Goal: Task Accomplishment & Management: Complete application form

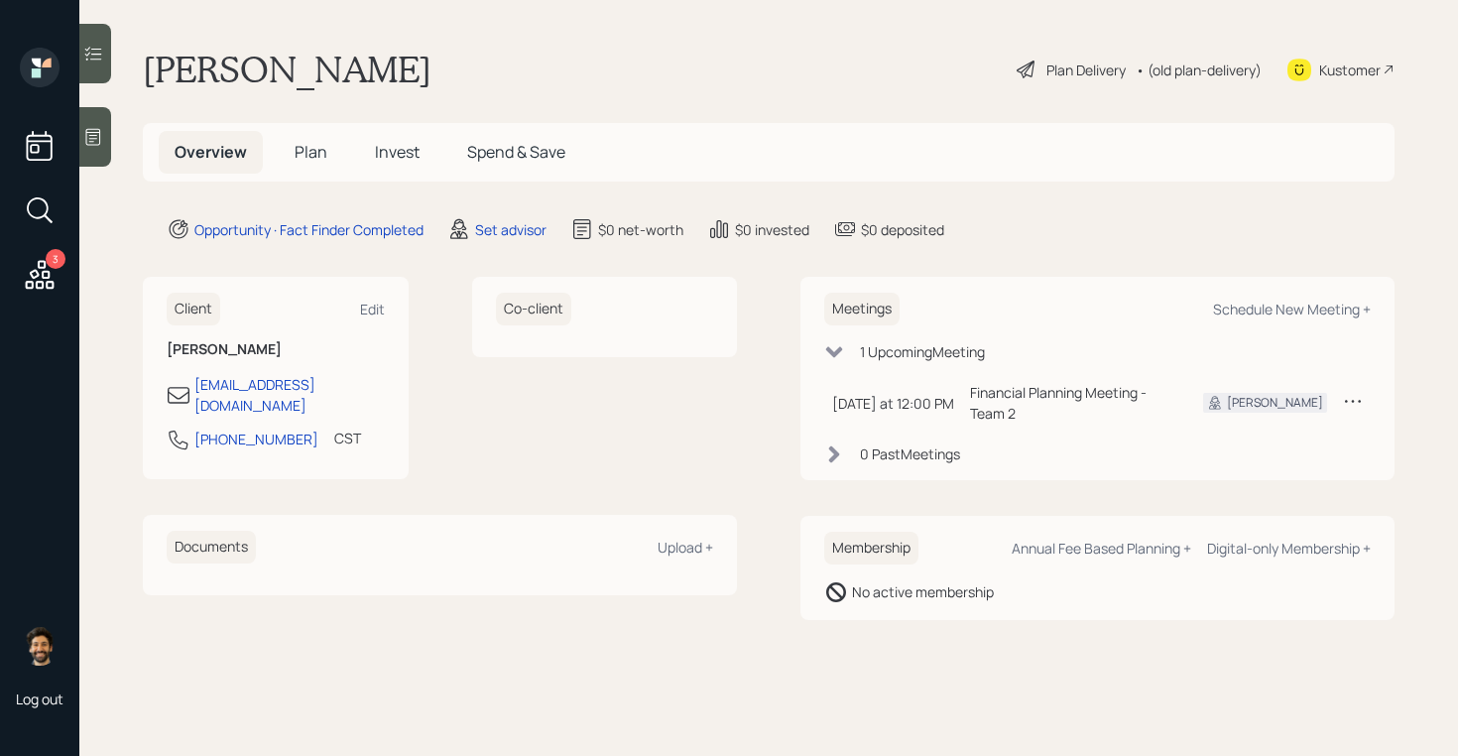
click at [308, 156] on span "Plan" at bounding box center [311, 152] width 33 height 22
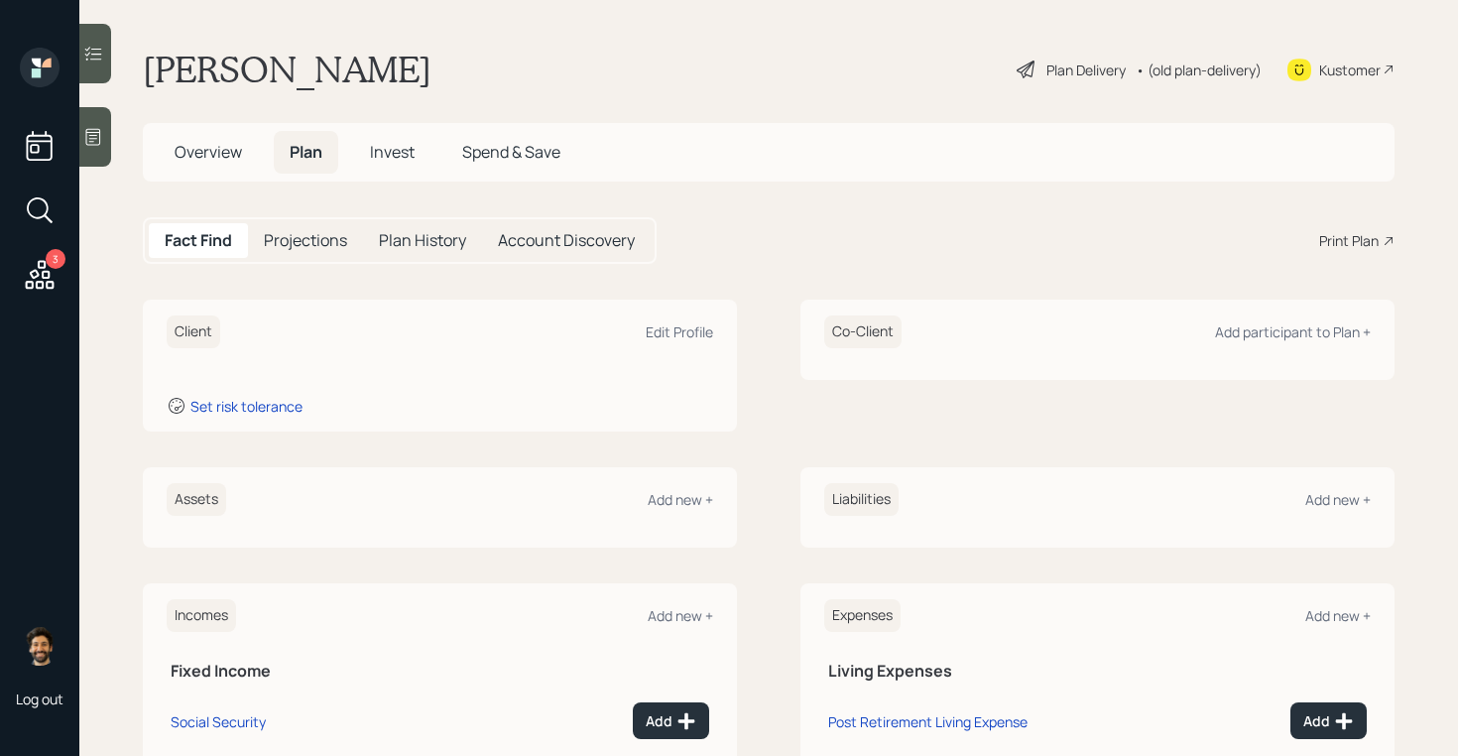
click at [97, 63] on div at bounding box center [95, 54] width 32 height 60
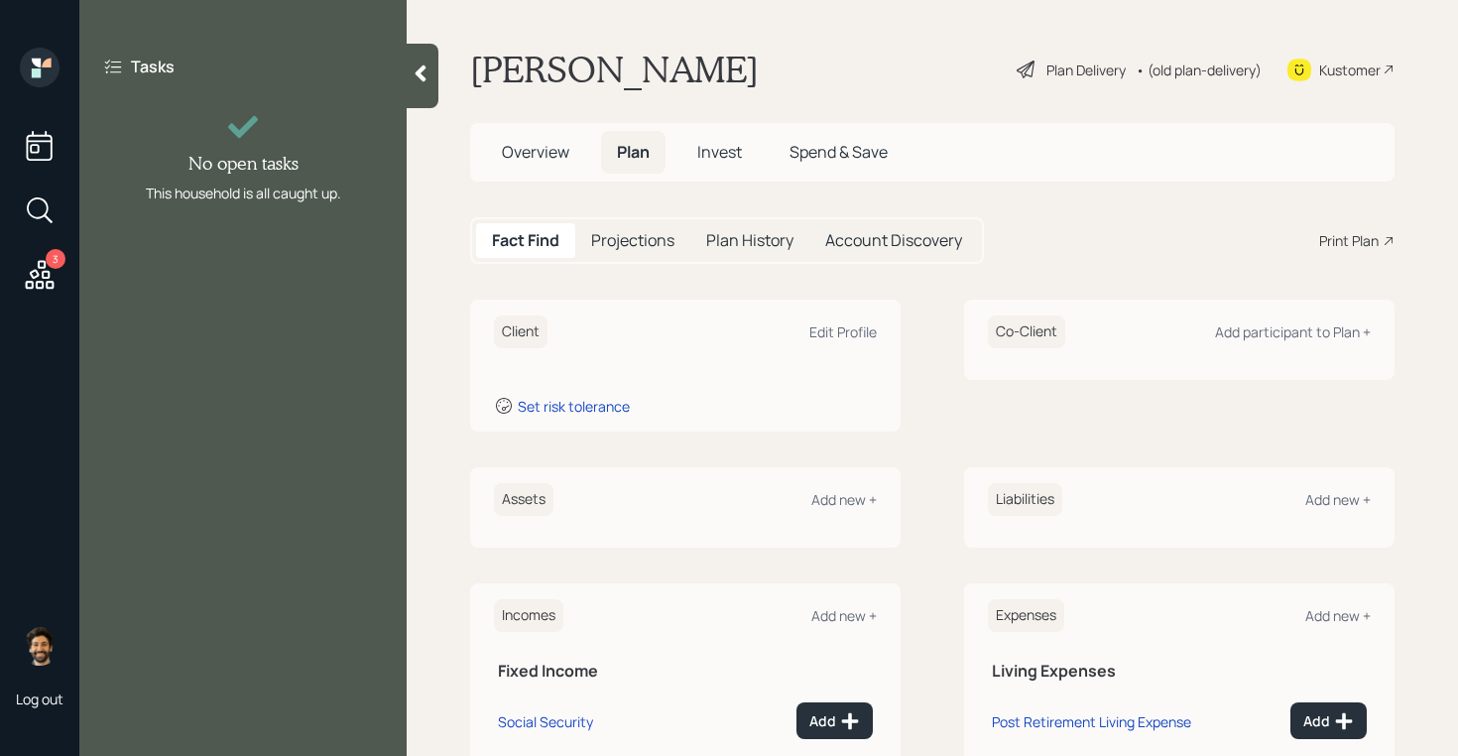
click at [417, 76] on icon at bounding box center [421, 73] width 20 height 20
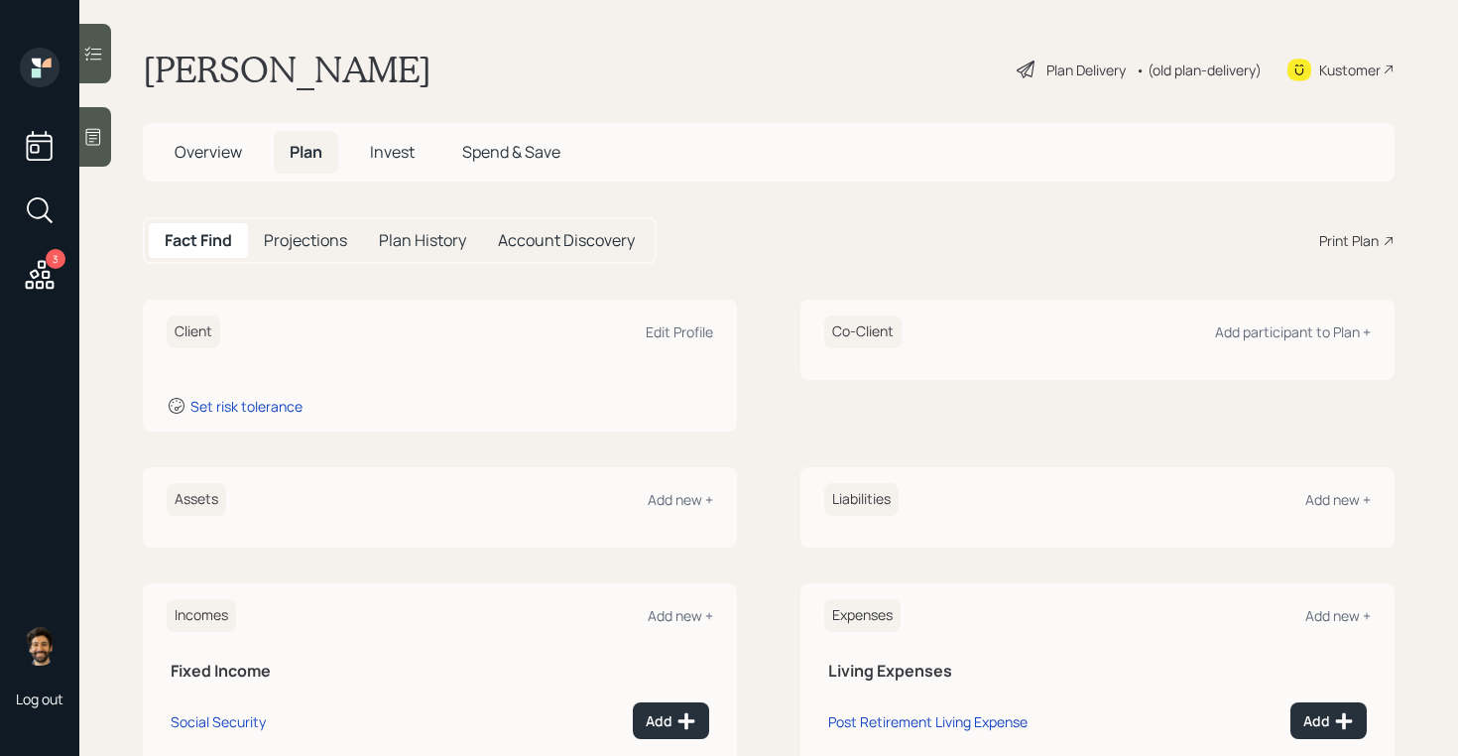
click at [101, 137] on icon at bounding box center [93, 137] width 20 height 20
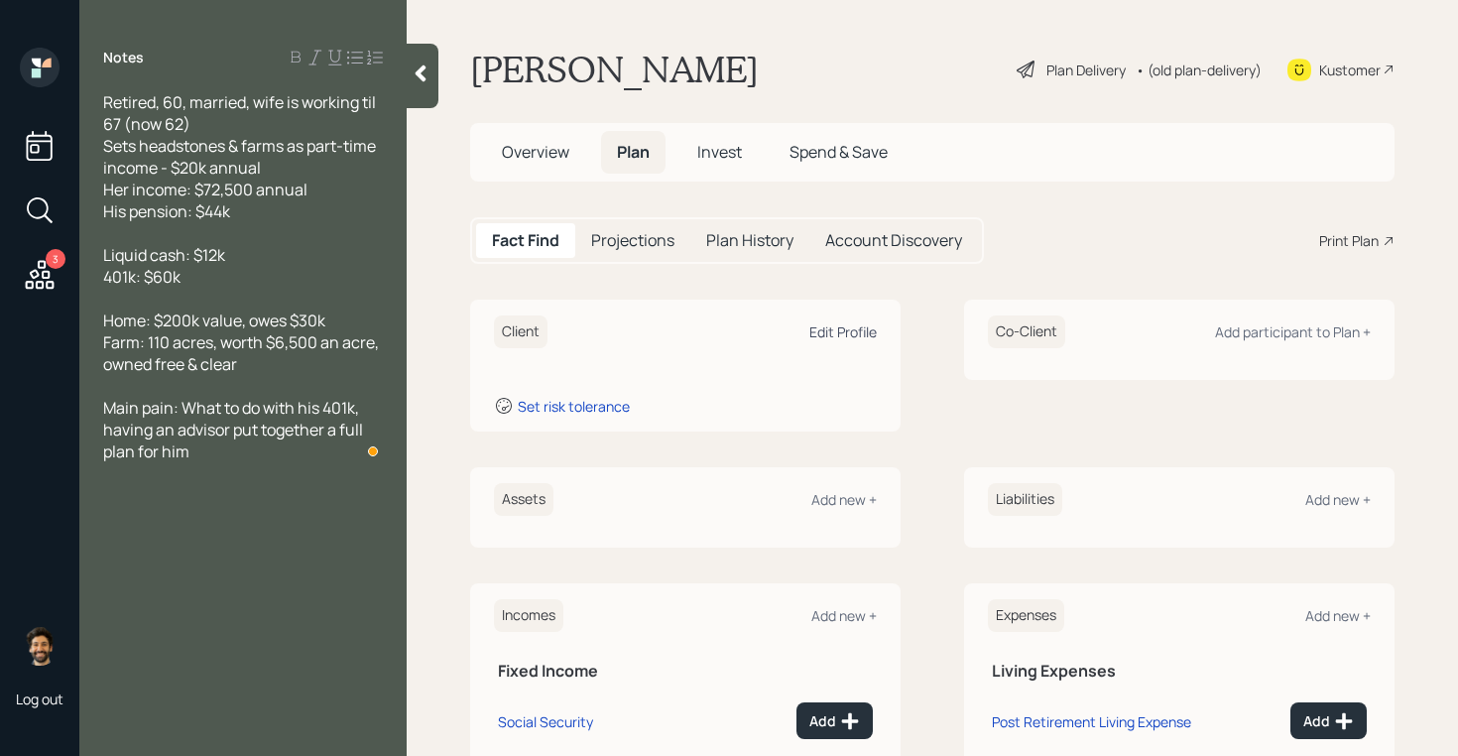
click at [842, 325] on div "Edit Profile" at bounding box center [842, 331] width 67 height 19
click at [557, 168] on h5 "Overview" at bounding box center [535, 152] width 99 height 43
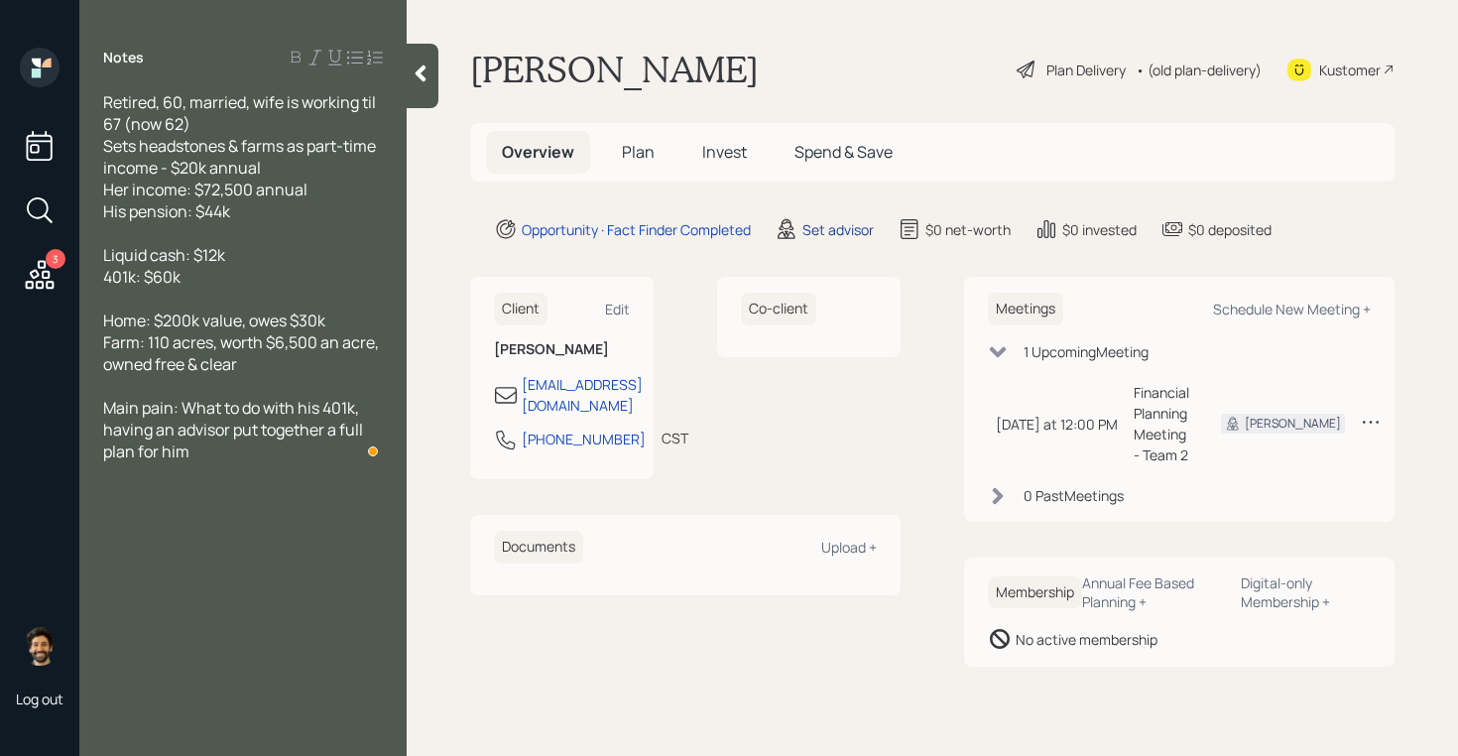
click at [849, 226] on div "Set advisor" at bounding box center [837, 229] width 71 height 21
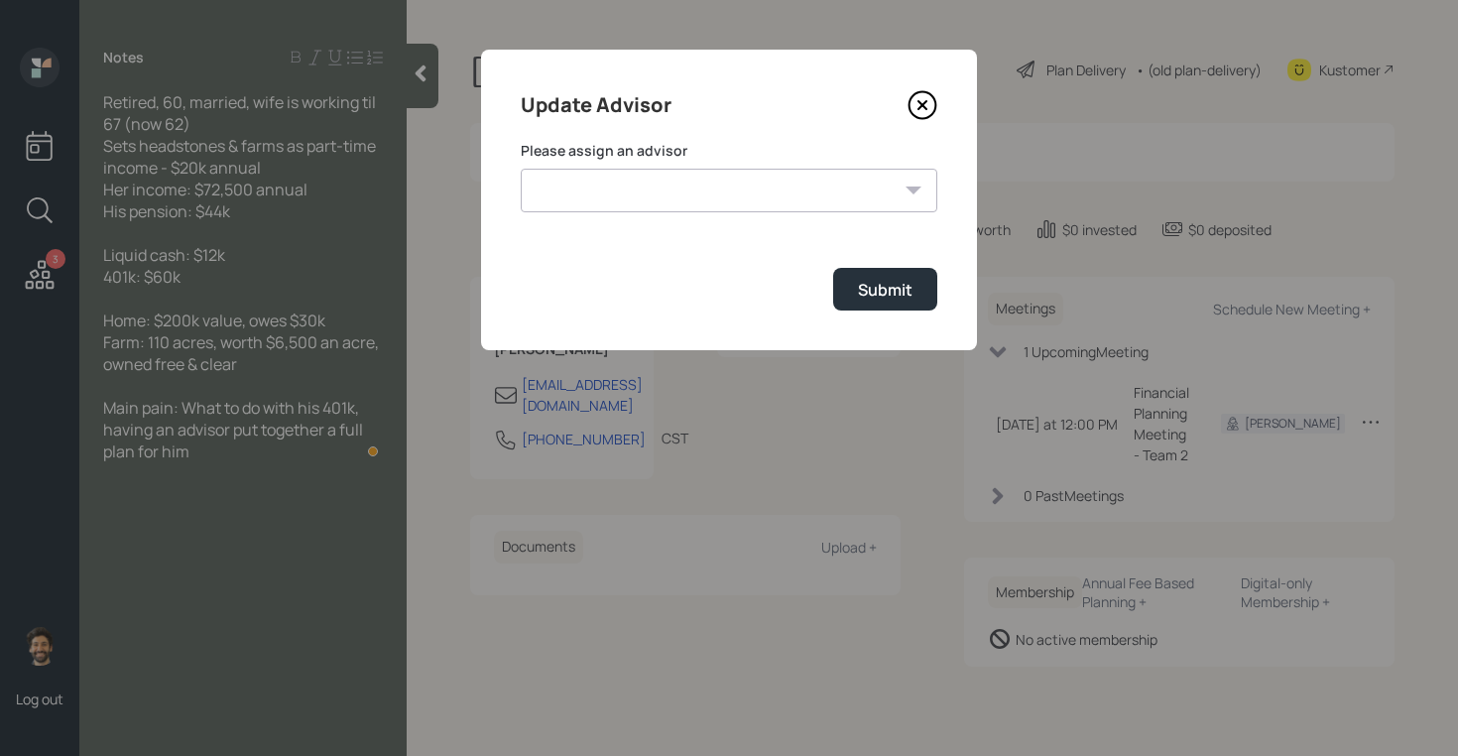
click at [779, 192] on select "James DiStasi Robby Grisanti Jonah Coleman Tyler End Treva Nostdahl Eric Schwar…" at bounding box center [729, 191] width 417 height 44
select select "f14b762f-c7c2-4b89-9227-8fa891345eea"
click at [521, 169] on select "James DiStasi Robby Grisanti Jonah Coleman Tyler End Treva Nostdahl Eric Schwar…" at bounding box center [729, 191] width 417 height 44
click at [870, 285] on div "Submit" at bounding box center [885, 290] width 55 height 22
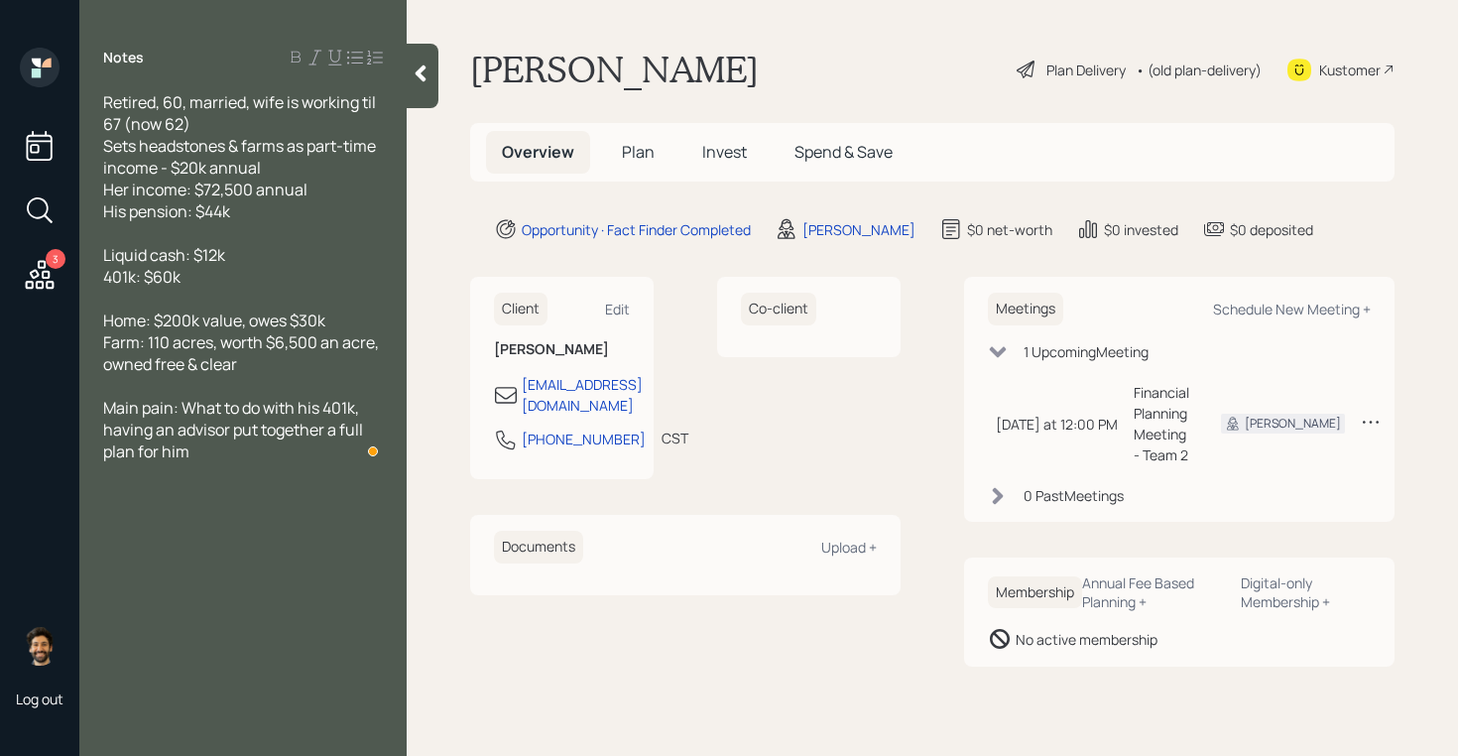
click at [658, 145] on h5 "Plan" at bounding box center [638, 152] width 64 height 43
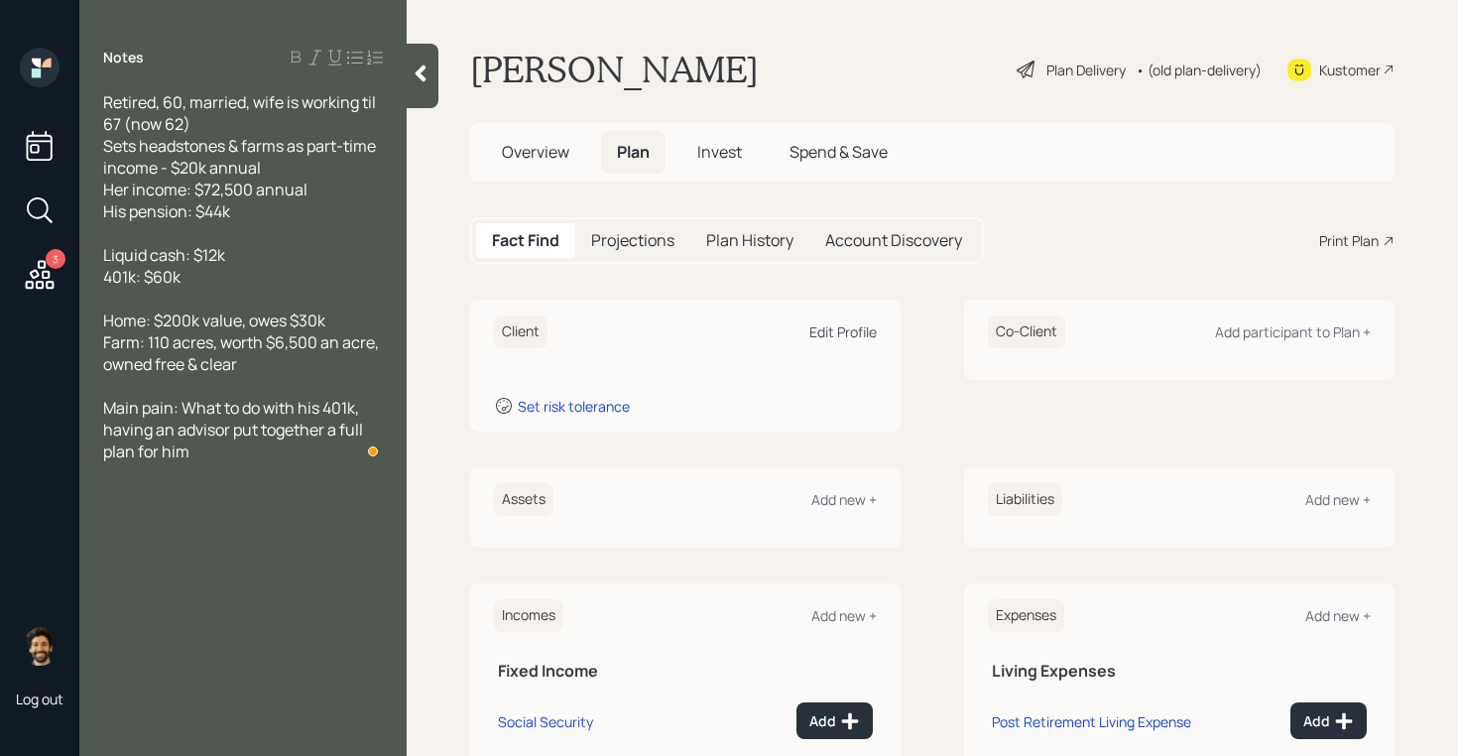
click at [839, 331] on div "Edit Profile" at bounding box center [842, 331] width 67 height 19
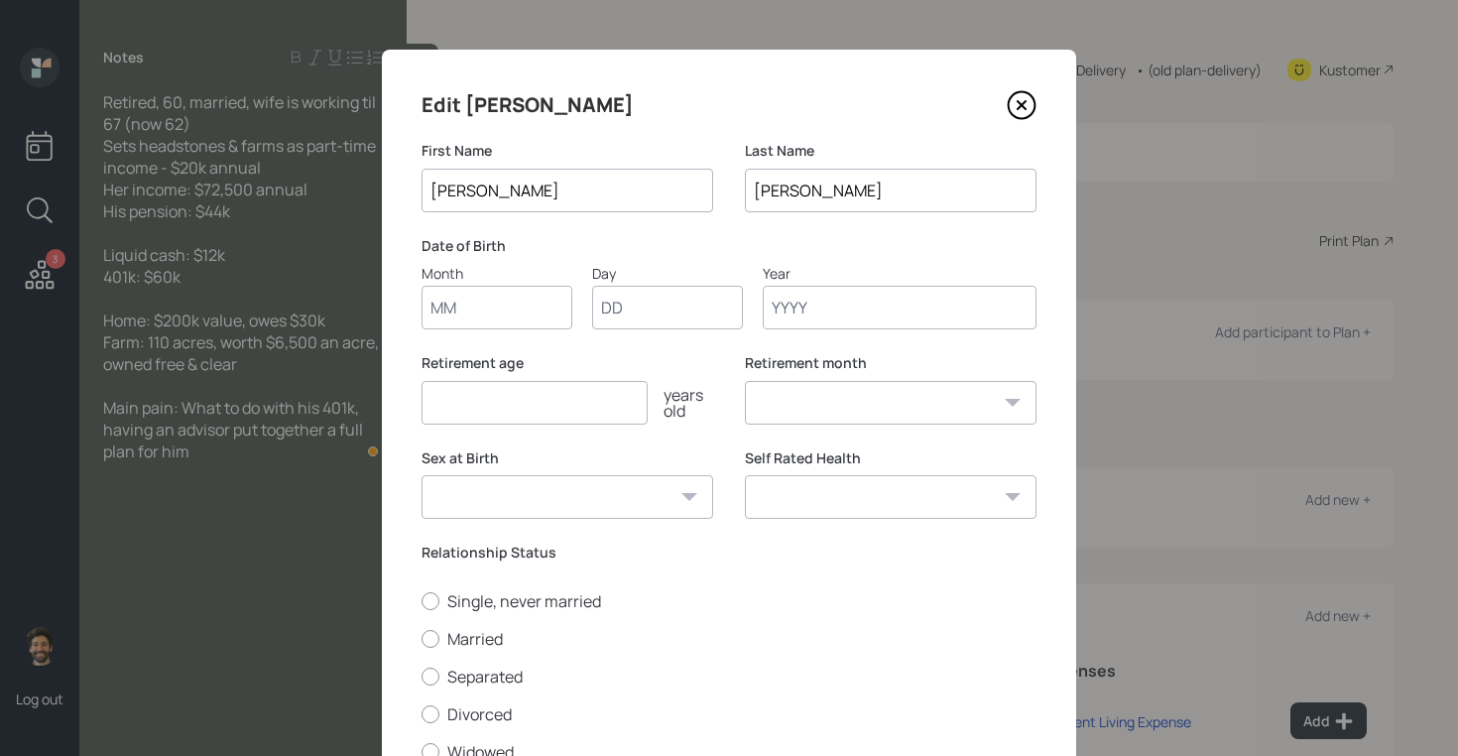
click at [484, 290] on input "Month" at bounding box center [497, 308] width 151 height 44
type input "01"
type input "1965"
select select "1"
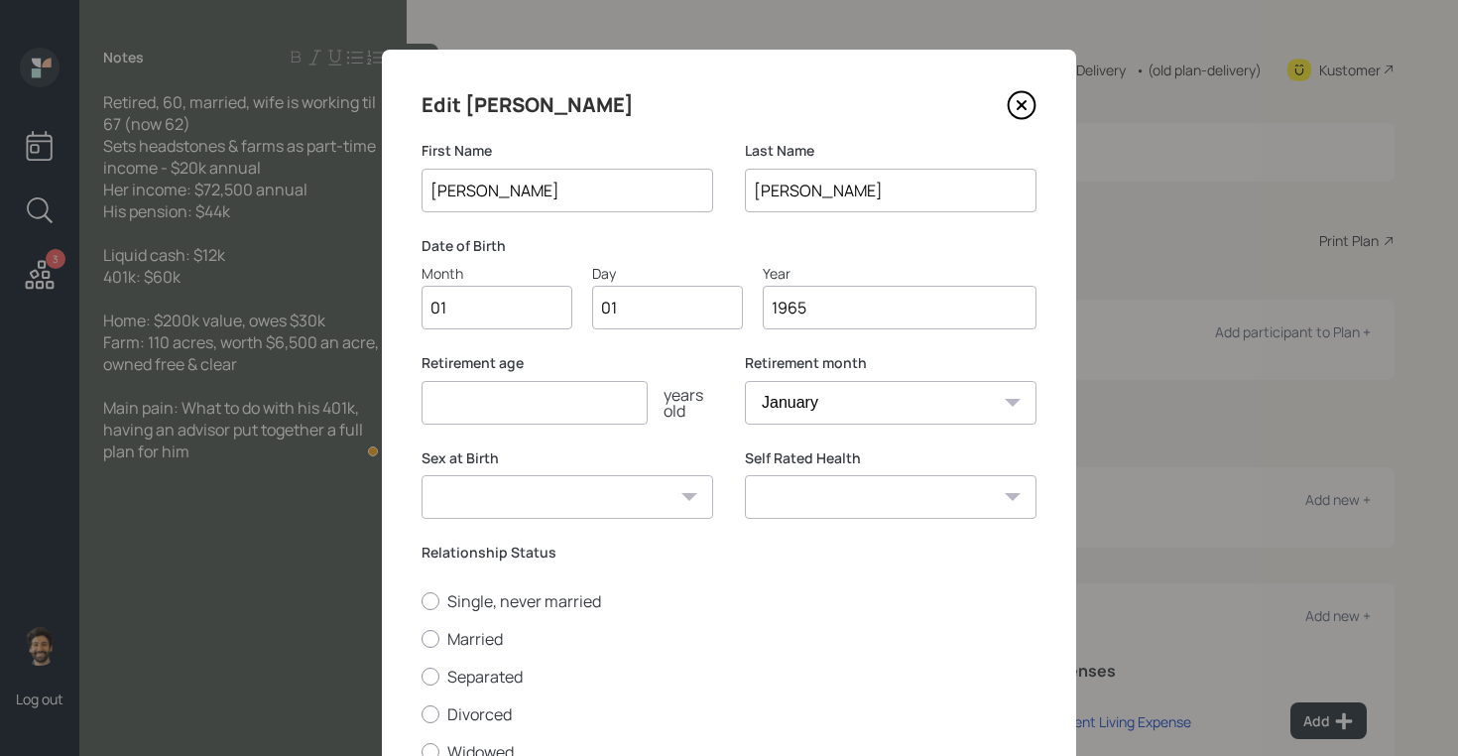
type input "1965"
click at [476, 416] on input "number" at bounding box center [535, 403] width 226 height 44
type input "60"
click at [470, 639] on label "Married" at bounding box center [729, 639] width 615 height 22
click at [422, 639] on input "Married" at bounding box center [421, 638] width 1 height 1
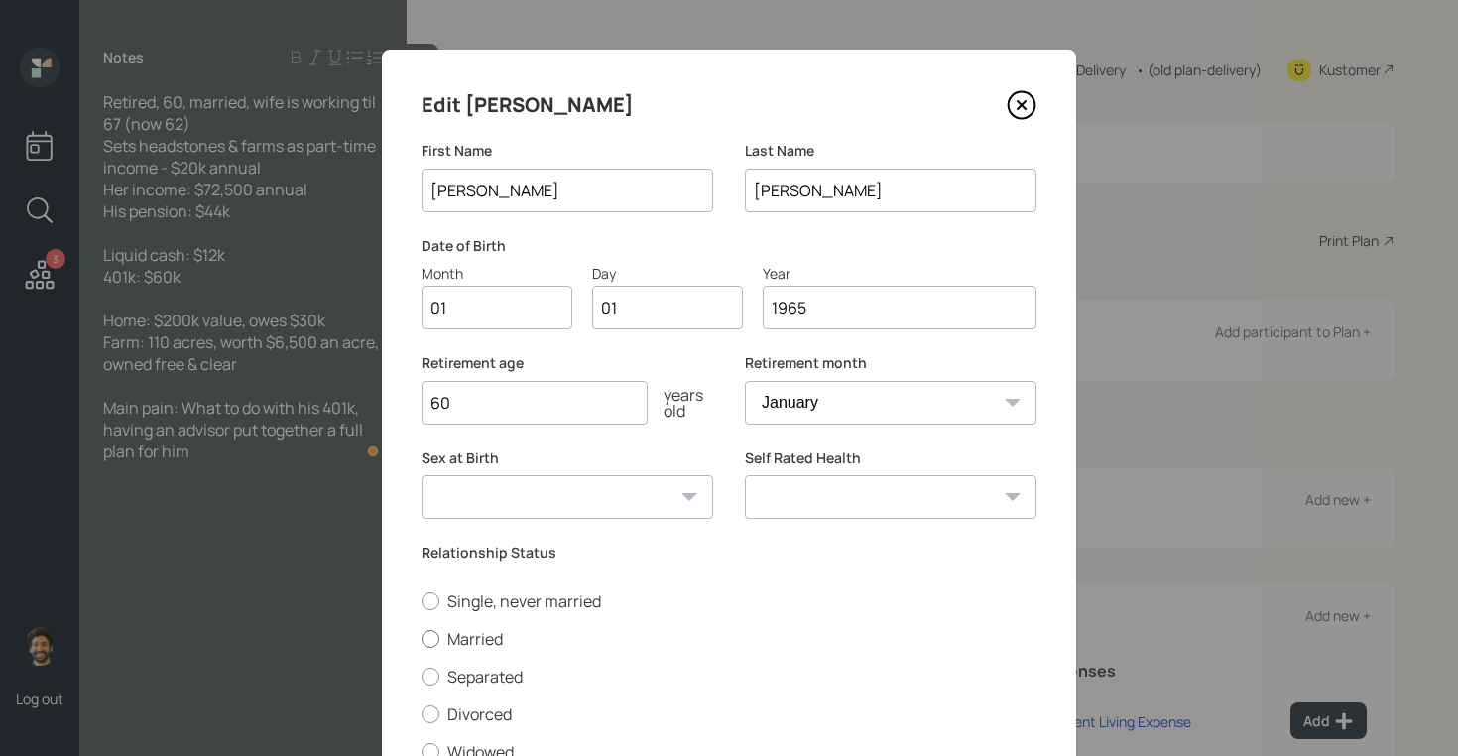
radio input "true"
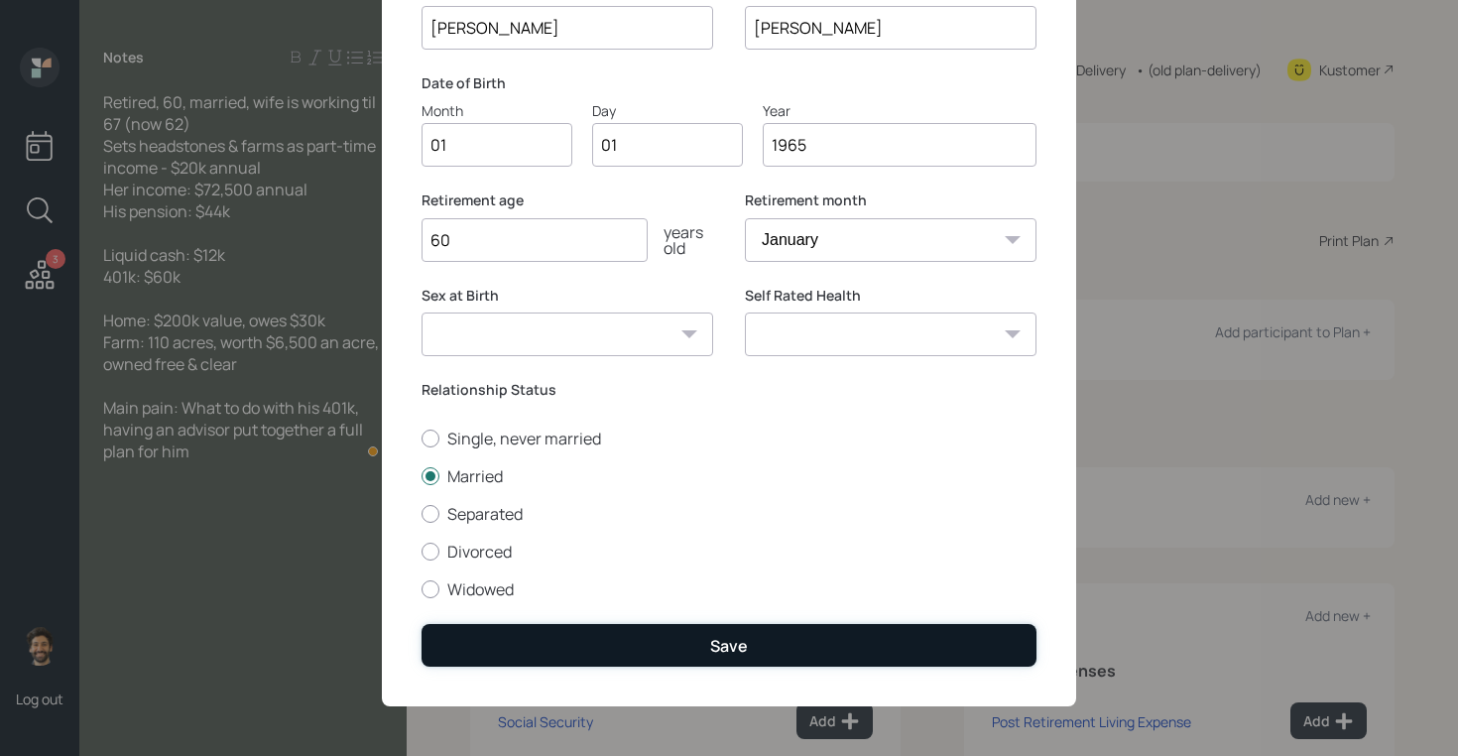
click at [523, 661] on button "Save" at bounding box center [729, 645] width 615 height 43
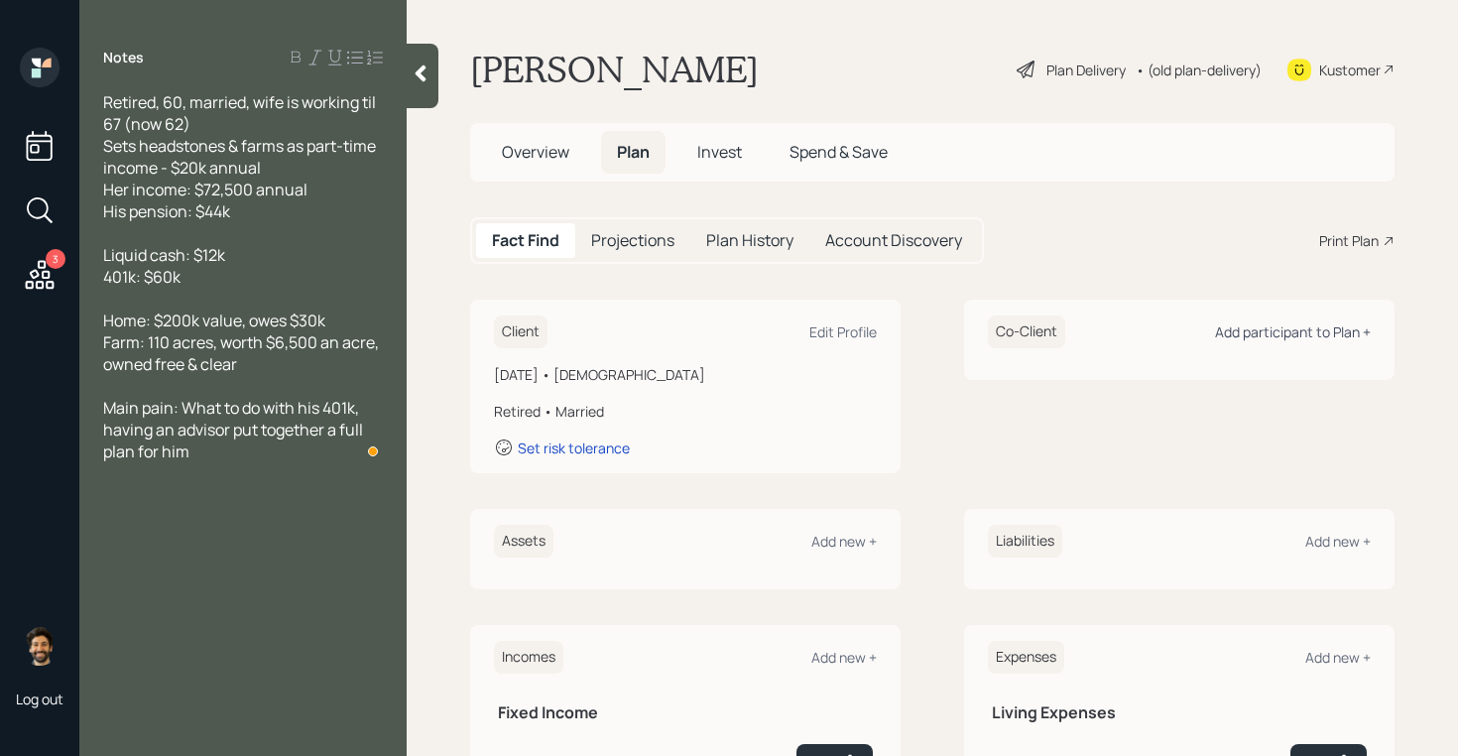
click at [1292, 339] on div "Add participant to Plan +" at bounding box center [1293, 331] width 156 height 19
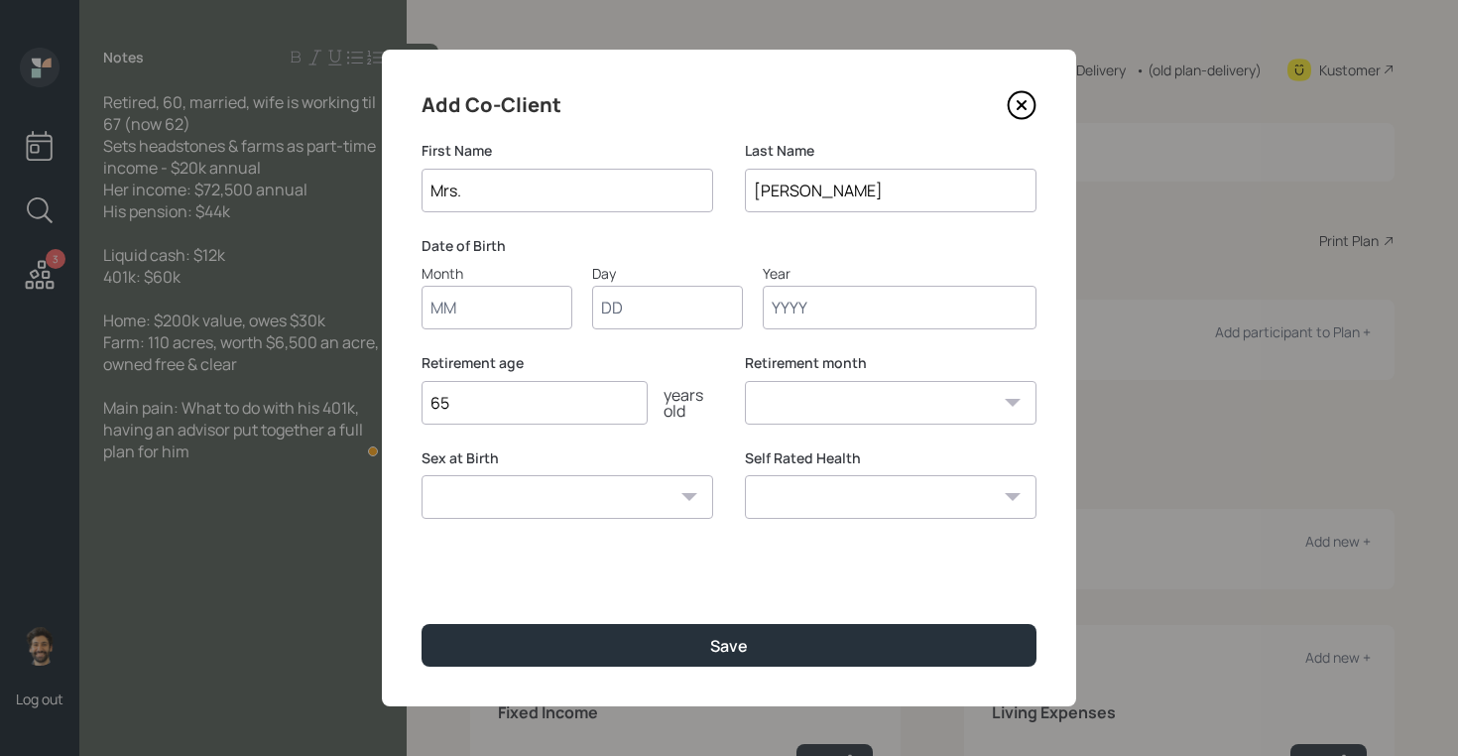
type input "Mrs."
click at [464, 319] on input "Month" at bounding box center [497, 308] width 151 height 44
type input "01"
type input "1963"
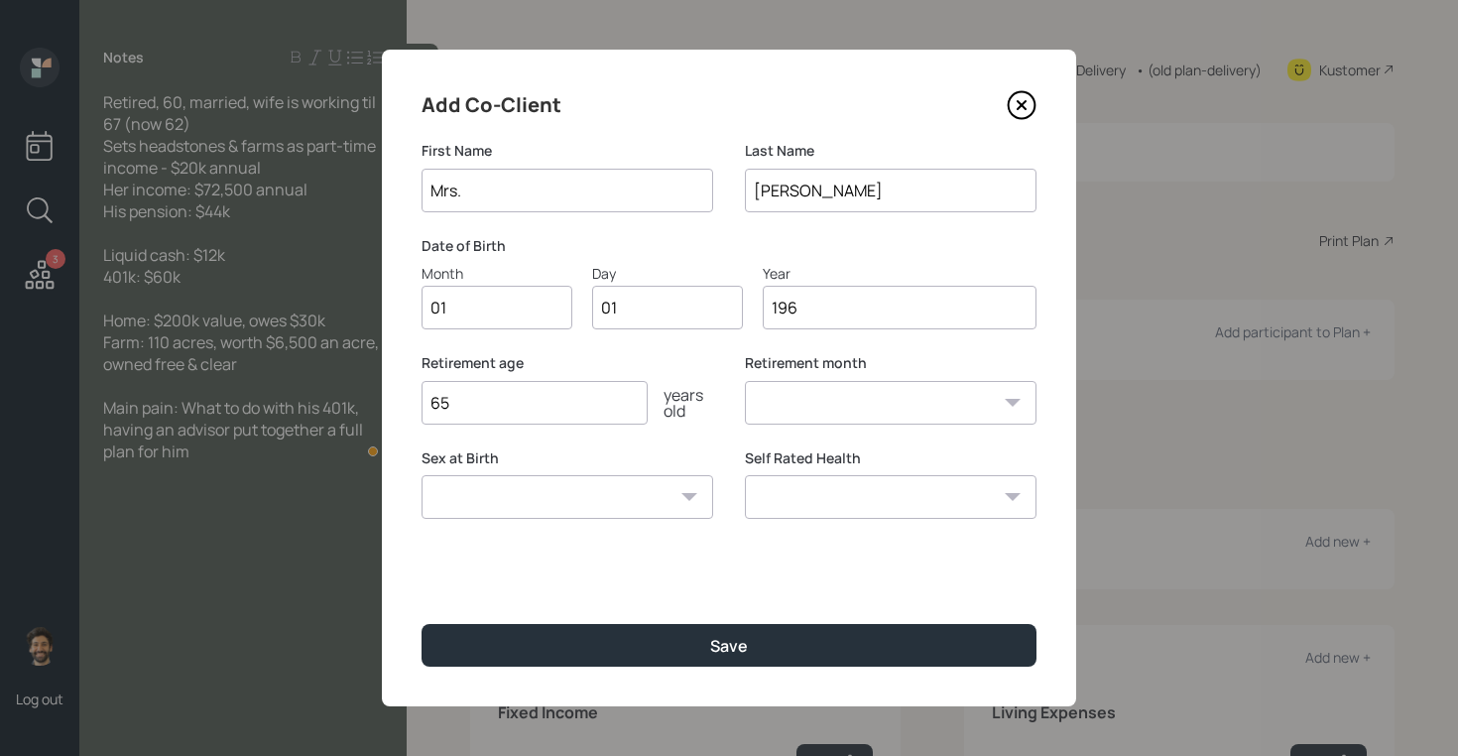
select select "1"
type input "1963"
click at [536, 404] on input "65" at bounding box center [535, 403] width 226 height 44
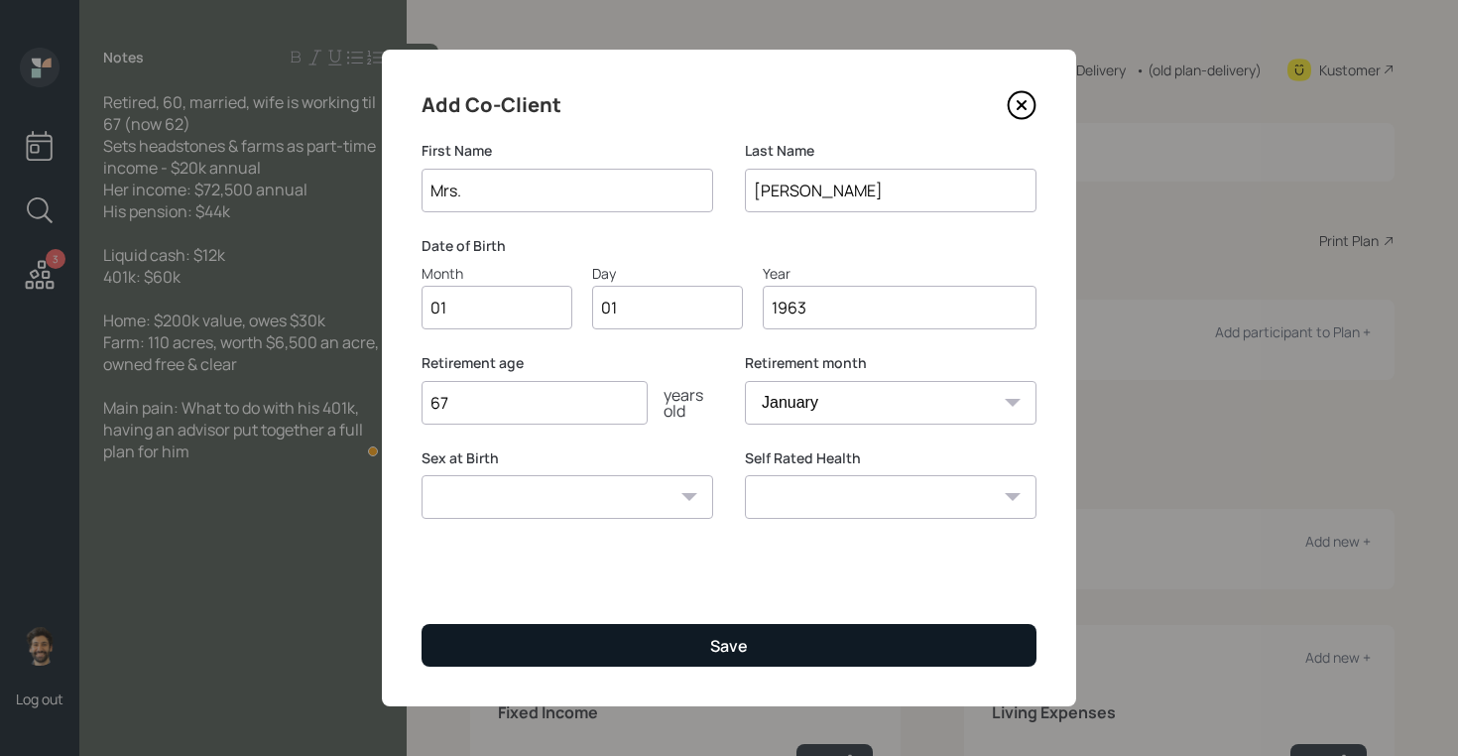
type input "67"
click at [533, 637] on button "Save" at bounding box center [729, 645] width 615 height 43
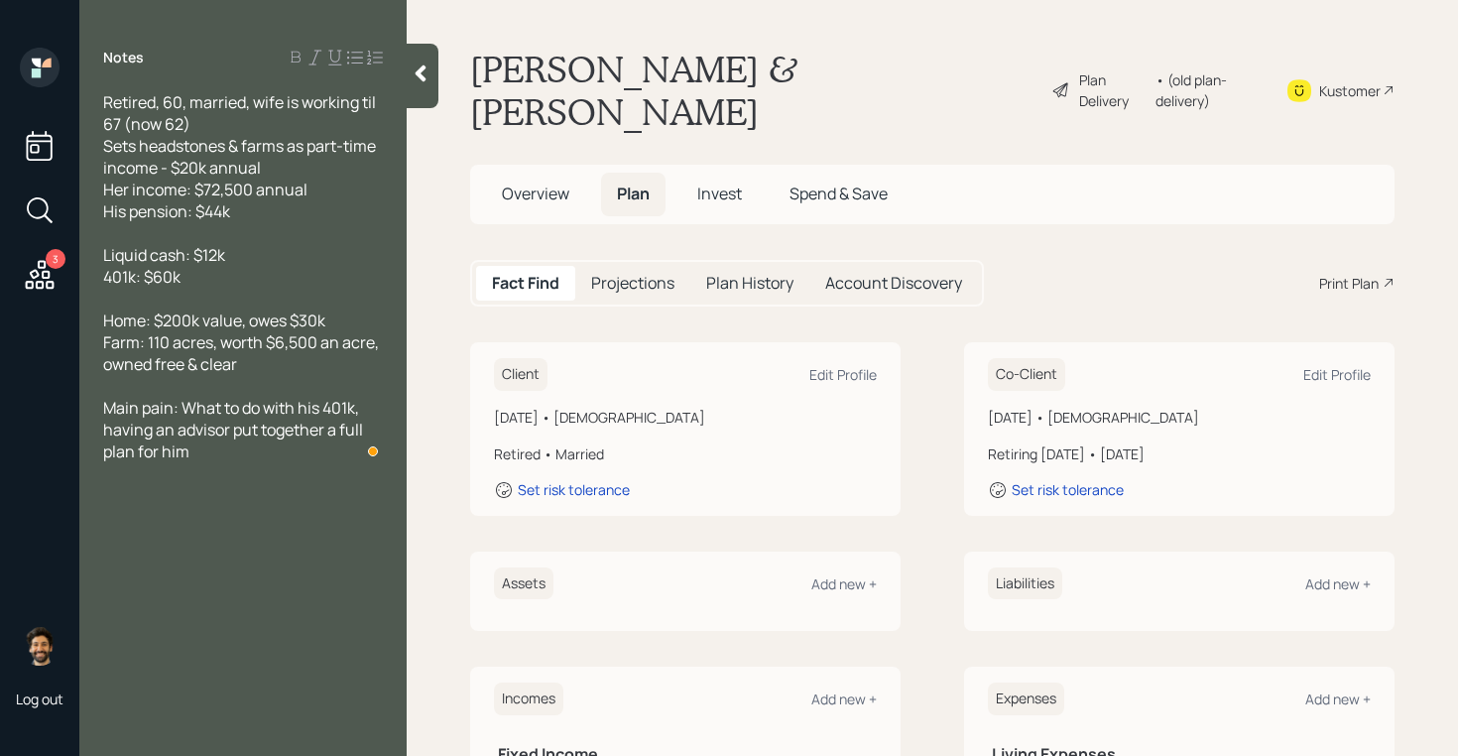
scroll to position [312, 0]
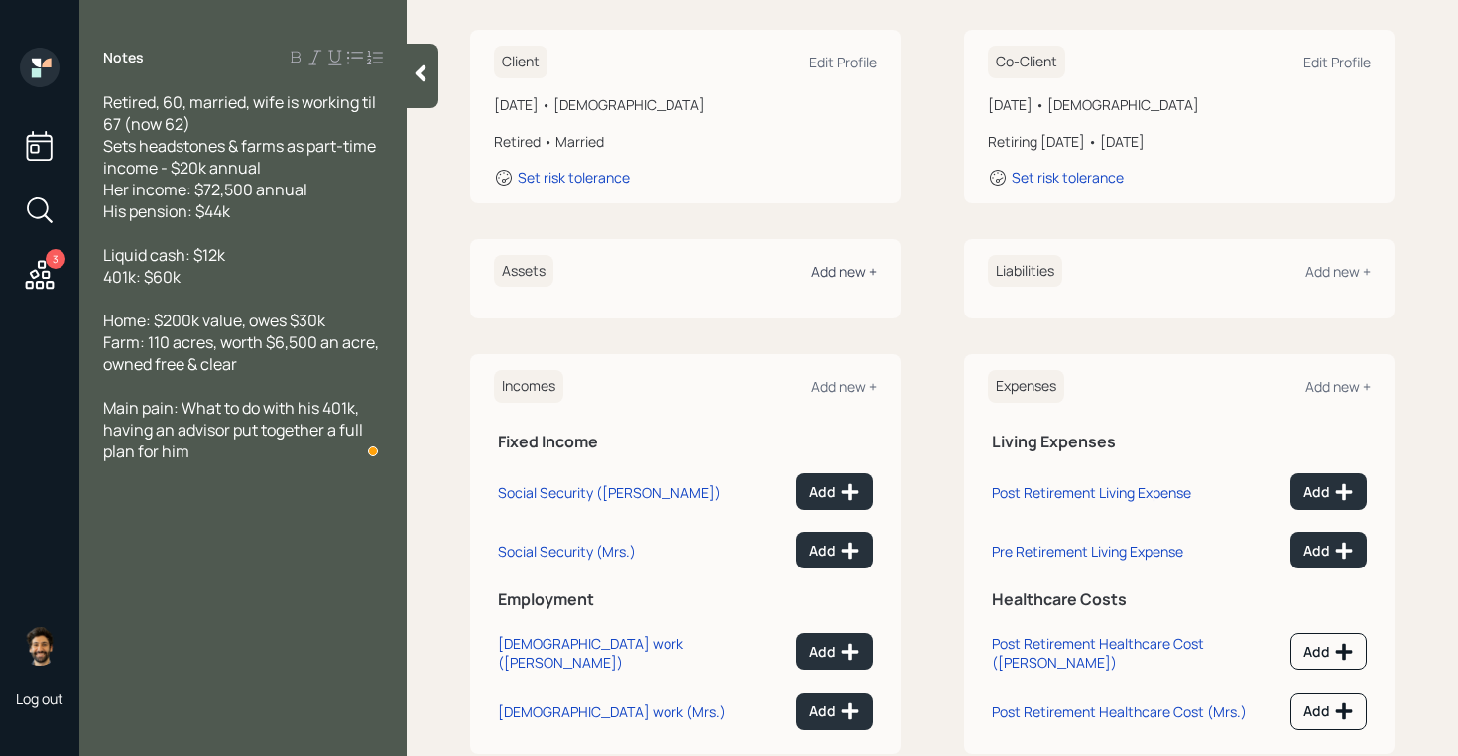
click at [840, 262] on div "Add new +" at bounding box center [843, 271] width 65 height 19
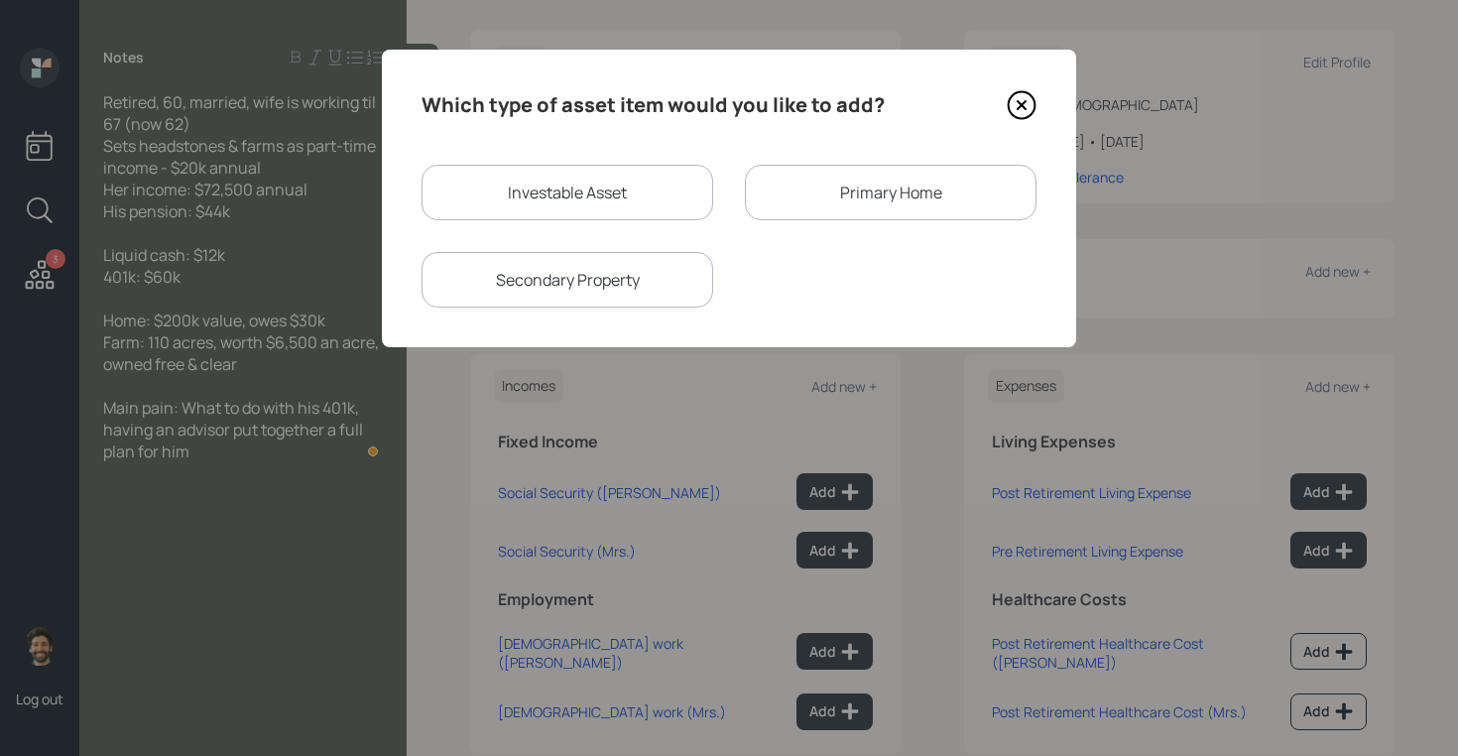
click at [525, 198] on div "Investable Asset" at bounding box center [568, 193] width 292 height 56
select select "taxable"
select select "balanced"
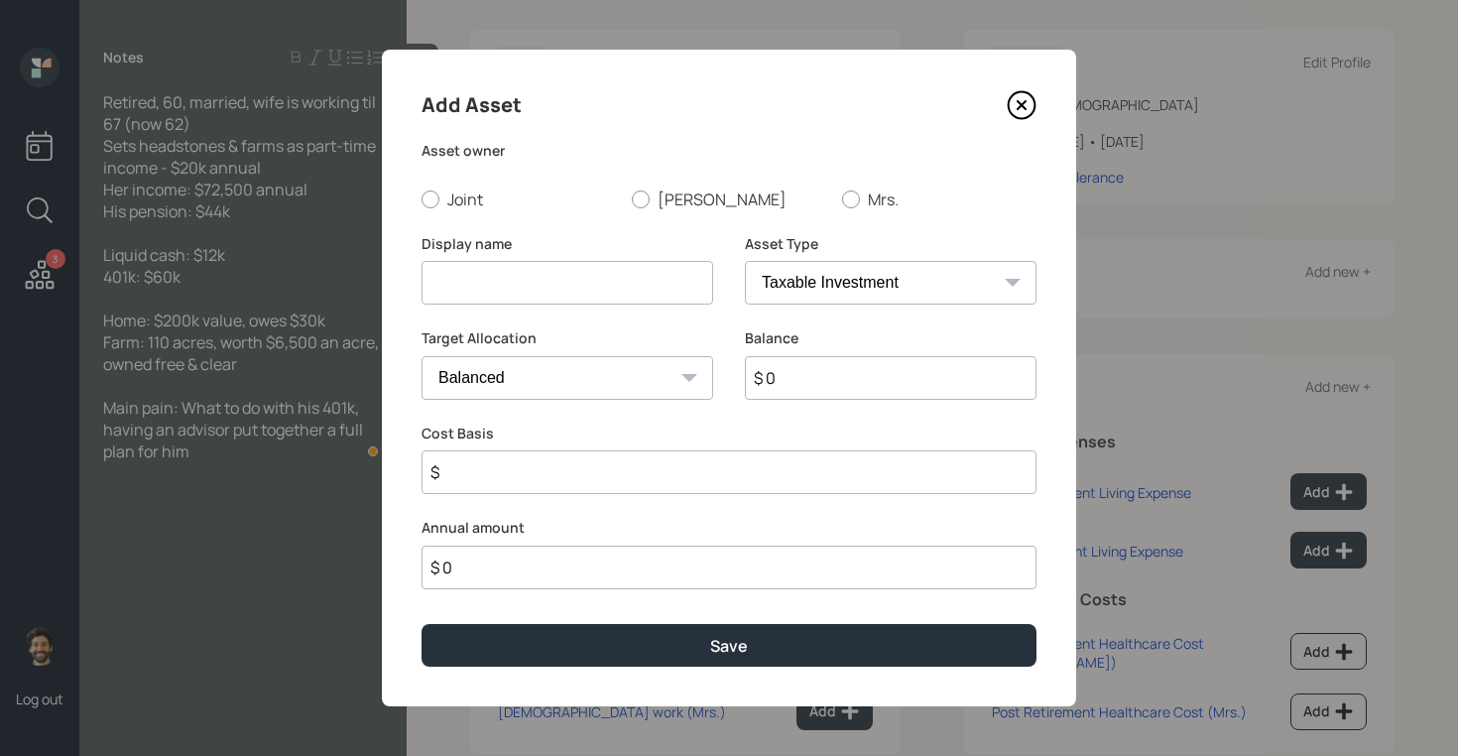
click at [460, 291] on input at bounding box center [568, 283] width 292 height 44
type input "Cash"
click at [463, 206] on label "Joint" at bounding box center [519, 199] width 194 height 22
click at [422, 199] on input "Joint" at bounding box center [421, 198] width 1 height 1
radio input "true"
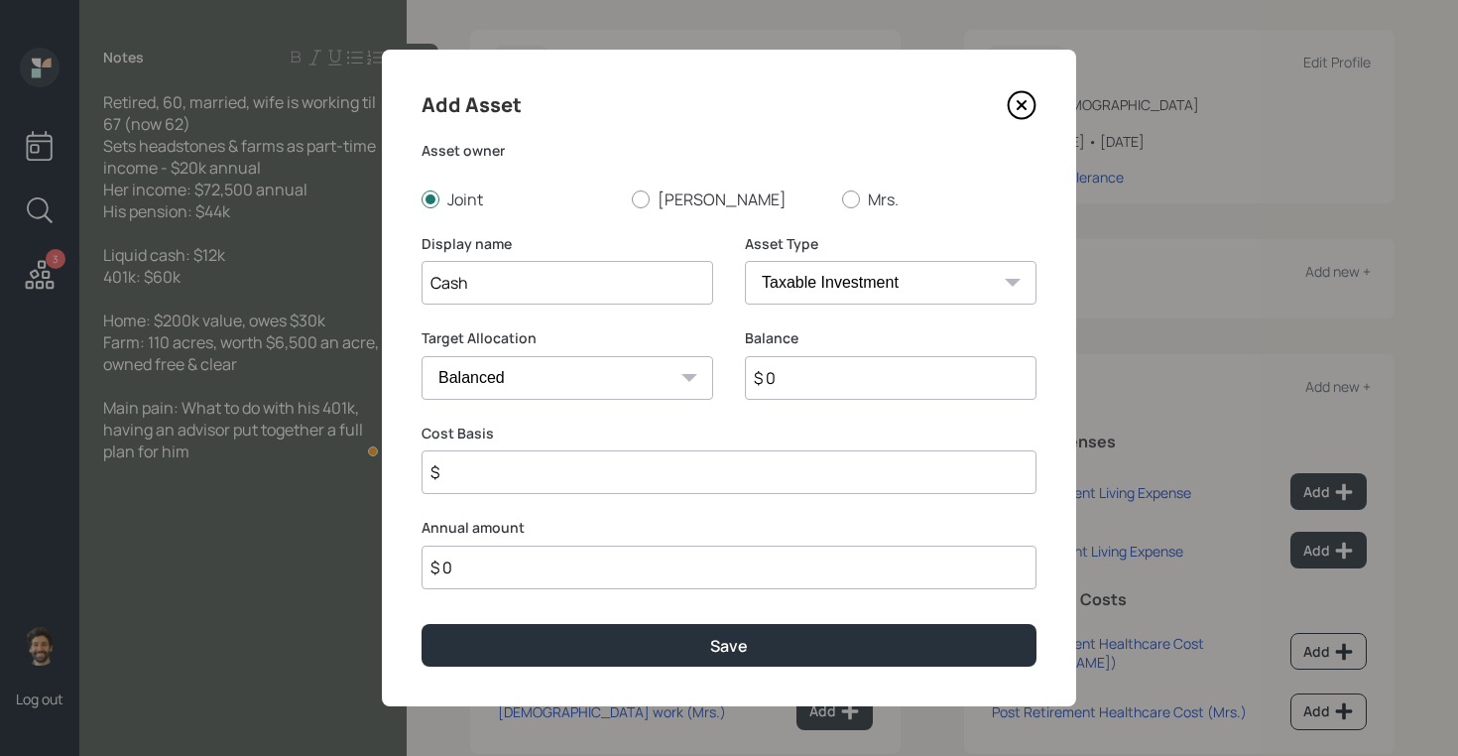
drag, startPoint x: 792, startPoint y: 364, endPoint x: 792, endPoint y: 347, distance: 16.9
click at [792, 364] on input "$ 0" at bounding box center [891, 378] width 292 height 44
type input "$ 12,000"
click at [830, 279] on select "SEP IRA IRA Roth IRA 401(k) Roth 401(k) 403(b) Roth 403(b) 457(b) Roth 457(b) H…" at bounding box center [891, 283] width 292 height 44
select select "emergency_fund"
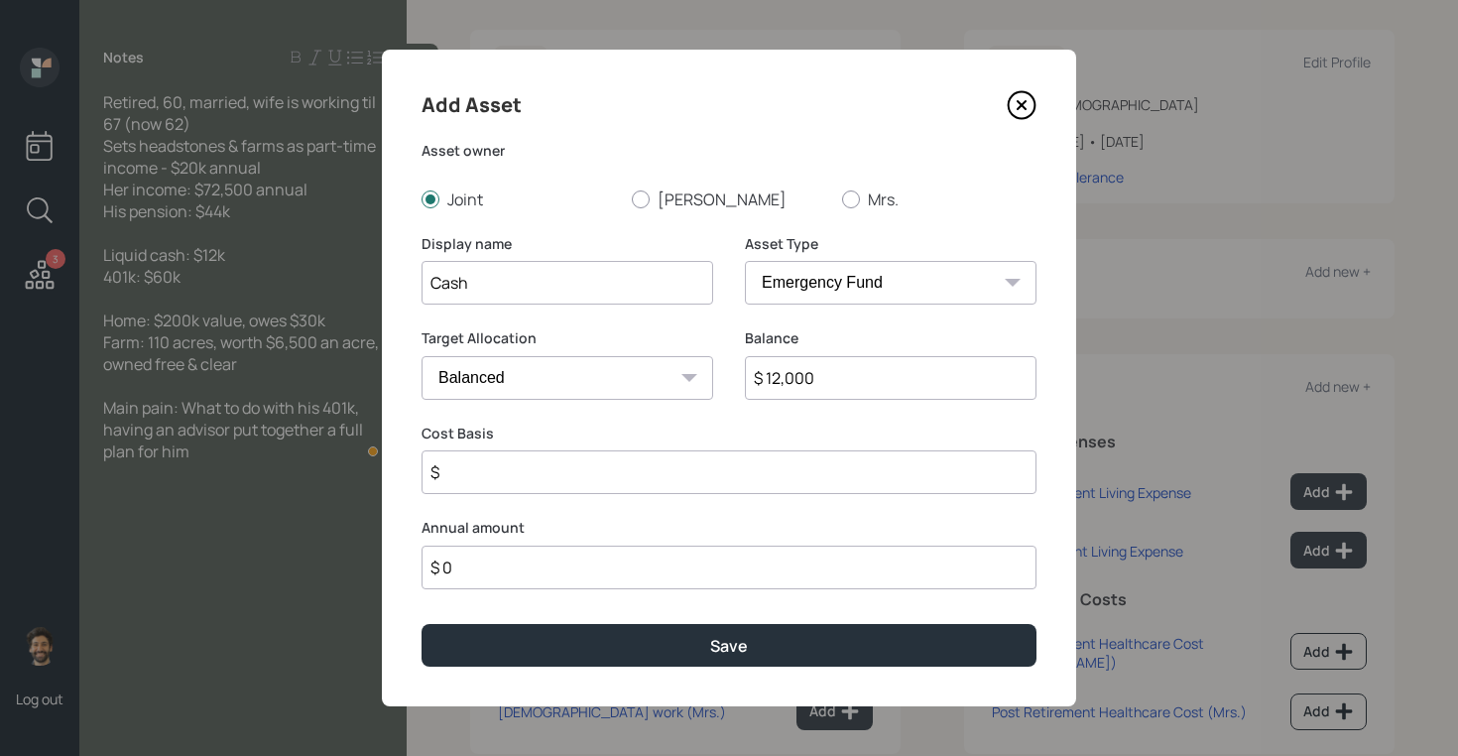
click at [745, 261] on select "SEP IRA IRA Roth IRA 401(k) Roth 401(k) 403(b) Roth 403(b) 457(b) Roth 457(b) H…" at bounding box center [891, 283] width 292 height 44
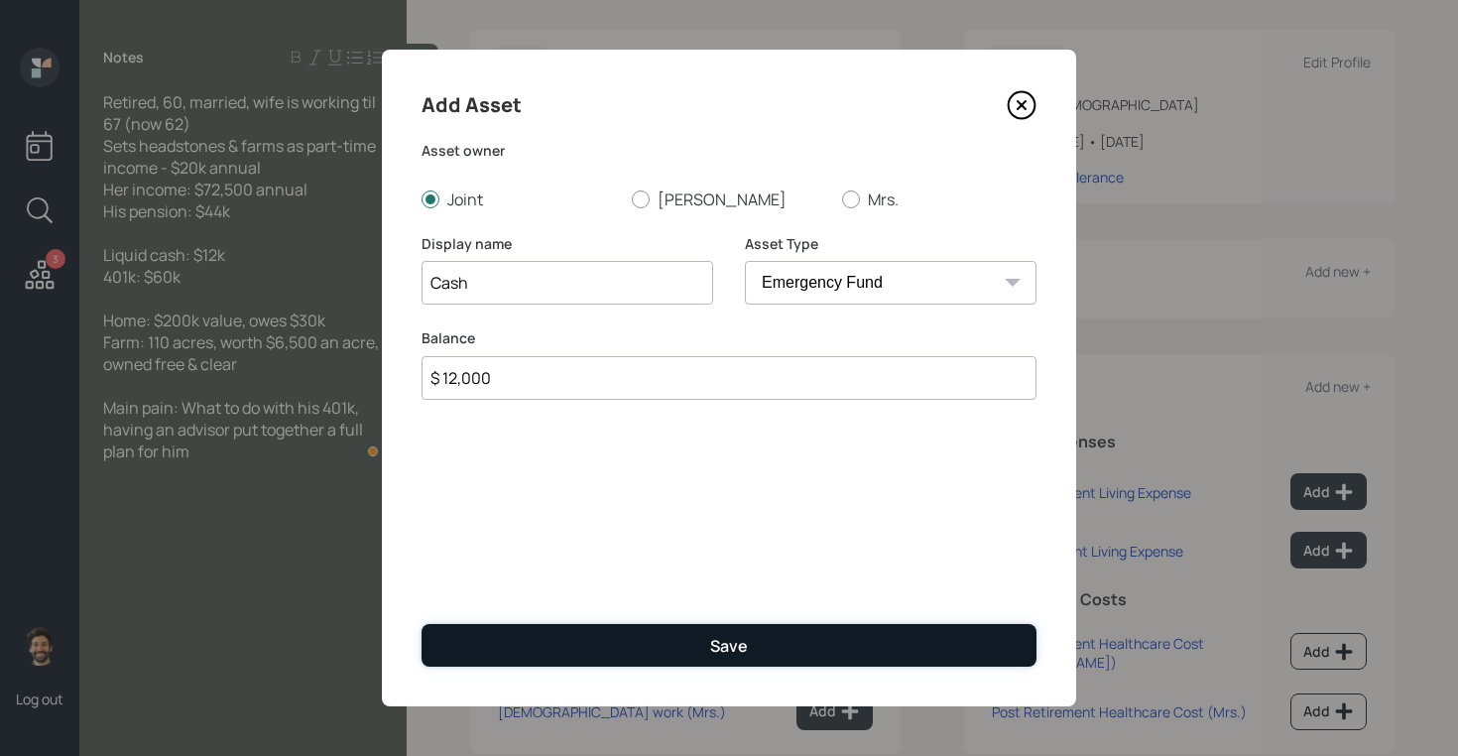
click at [622, 642] on button "Save" at bounding box center [729, 645] width 615 height 43
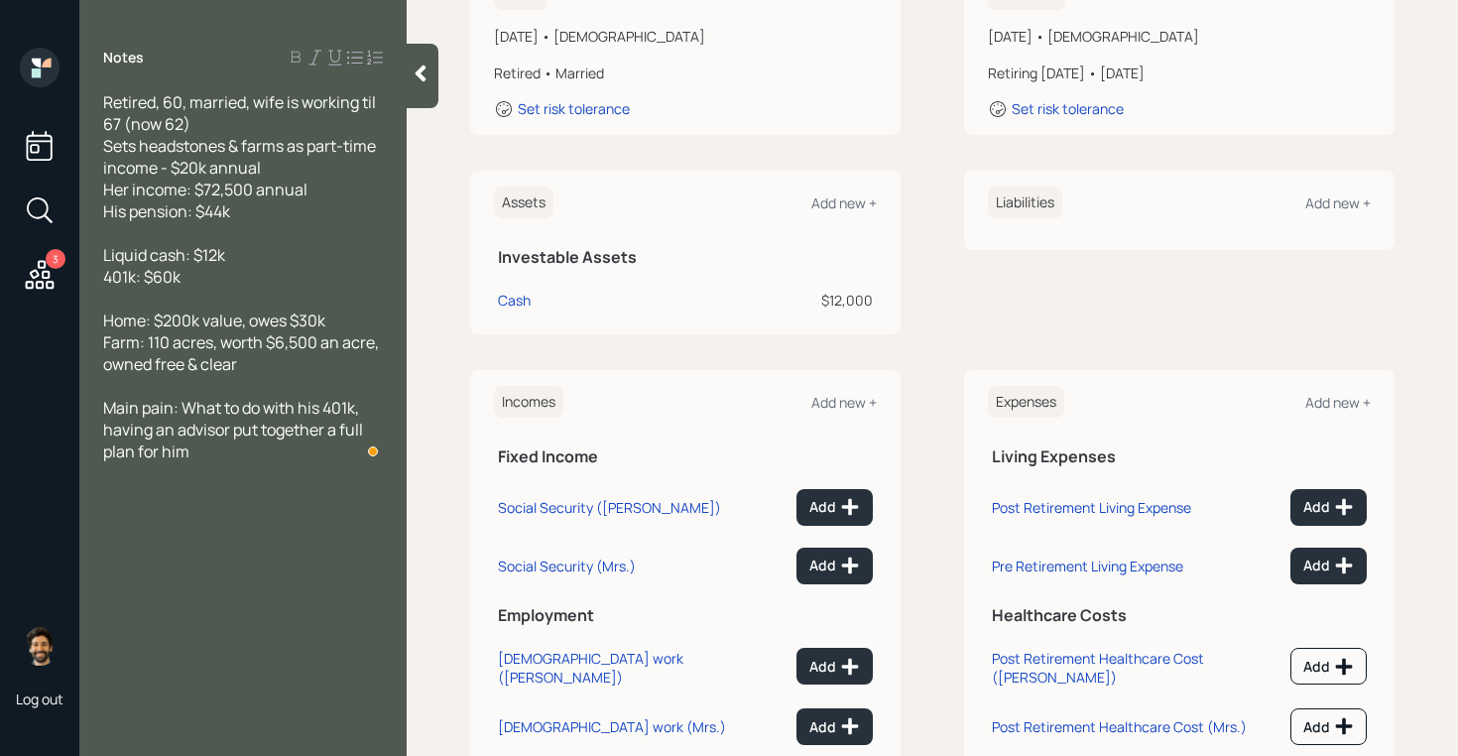
scroll to position [396, 0]
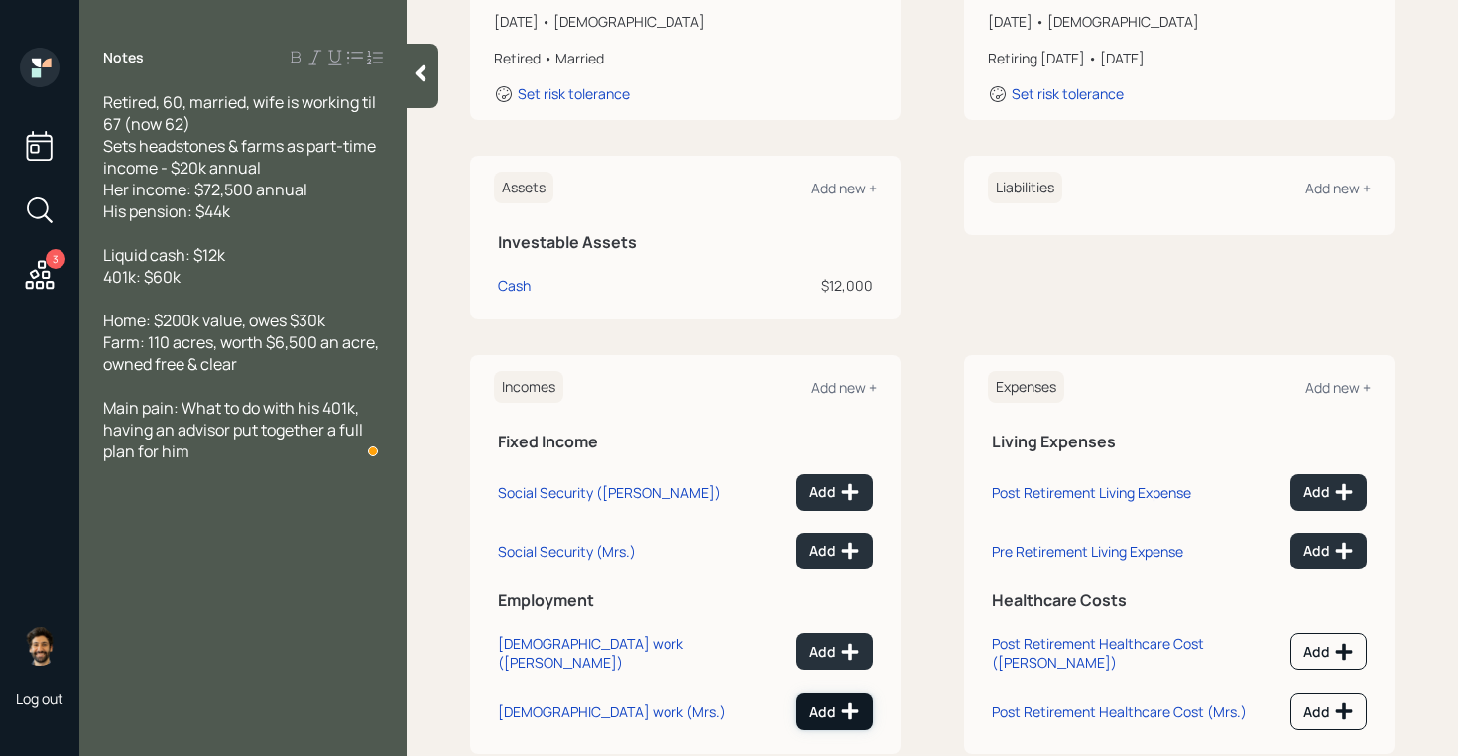
click at [838, 701] on div "Add" at bounding box center [834, 711] width 51 height 20
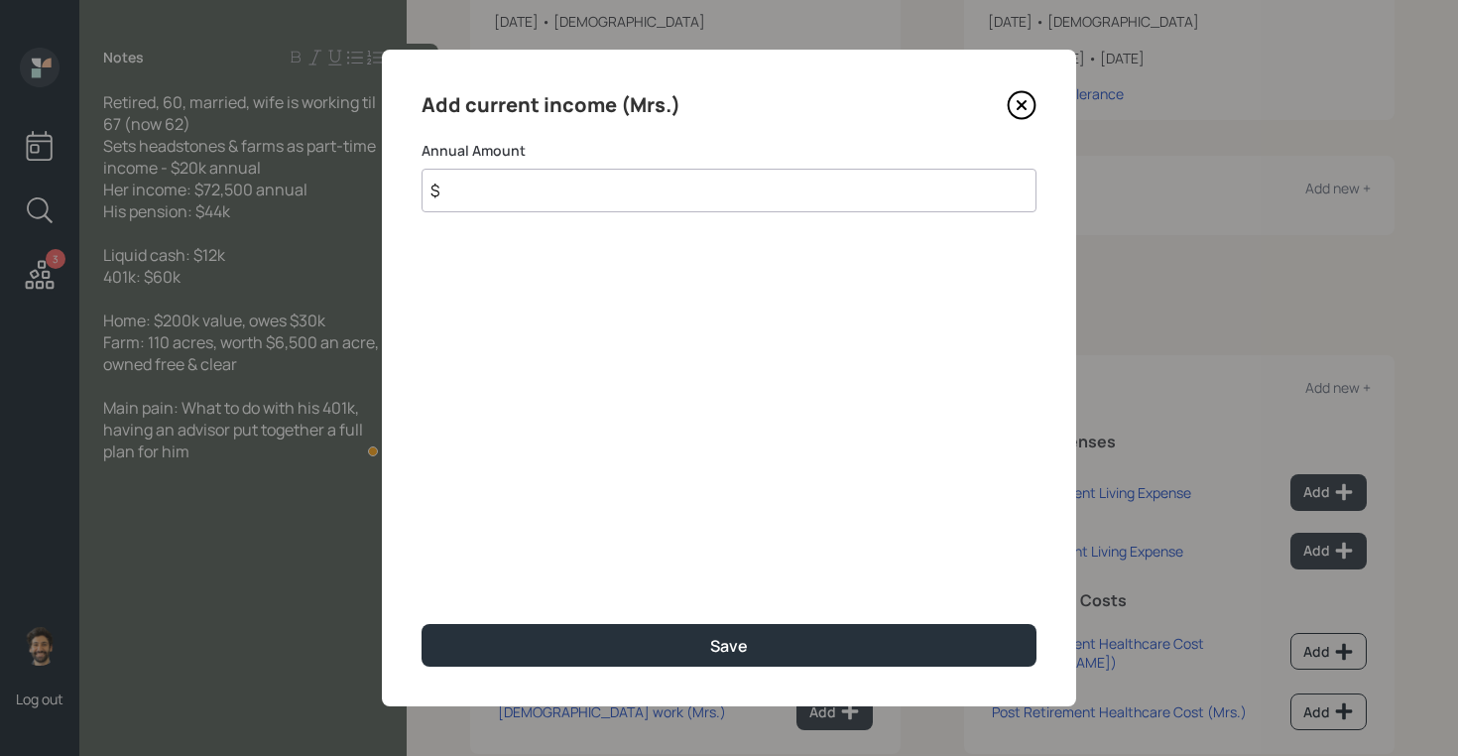
click at [654, 186] on input "$" at bounding box center [729, 191] width 615 height 44
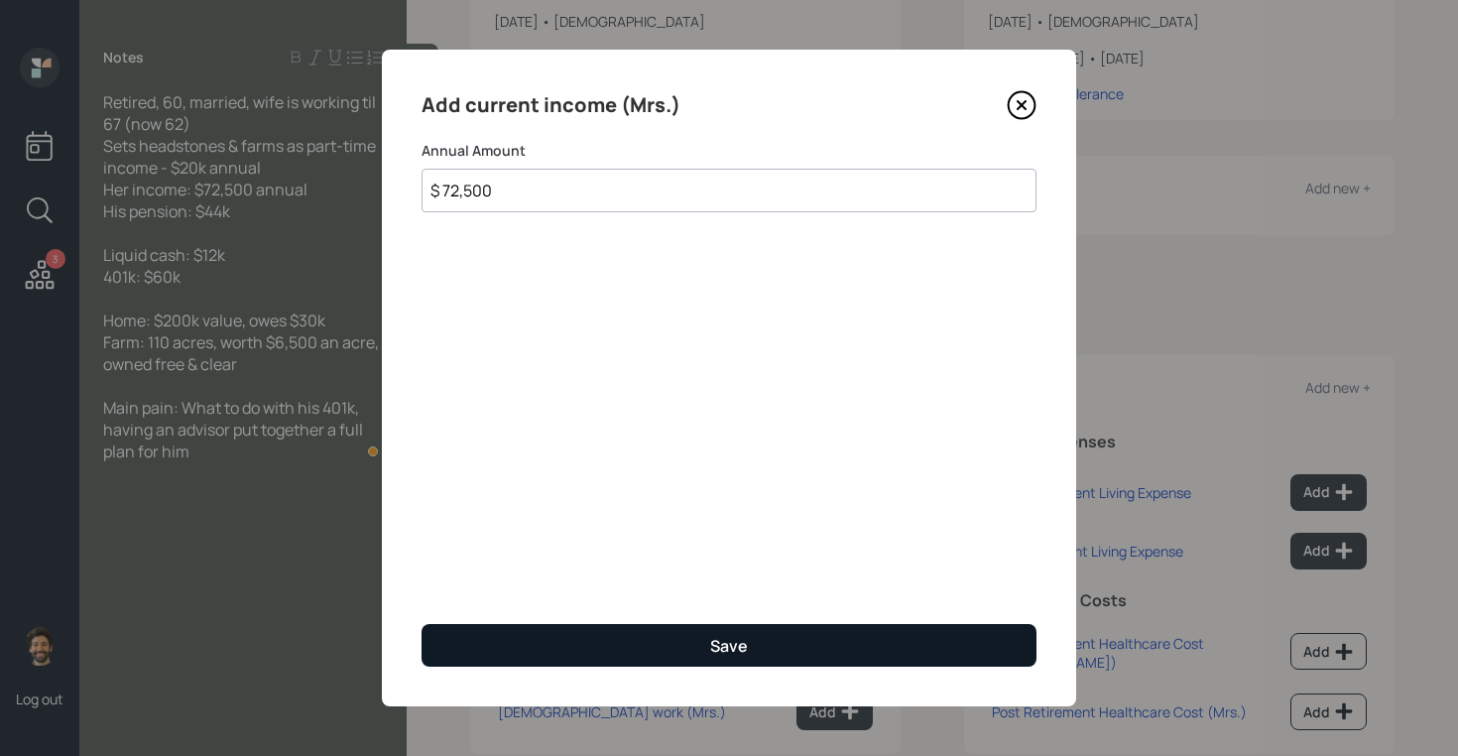
type input "$ 72,500"
click at [605, 627] on button "Save" at bounding box center [729, 645] width 615 height 43
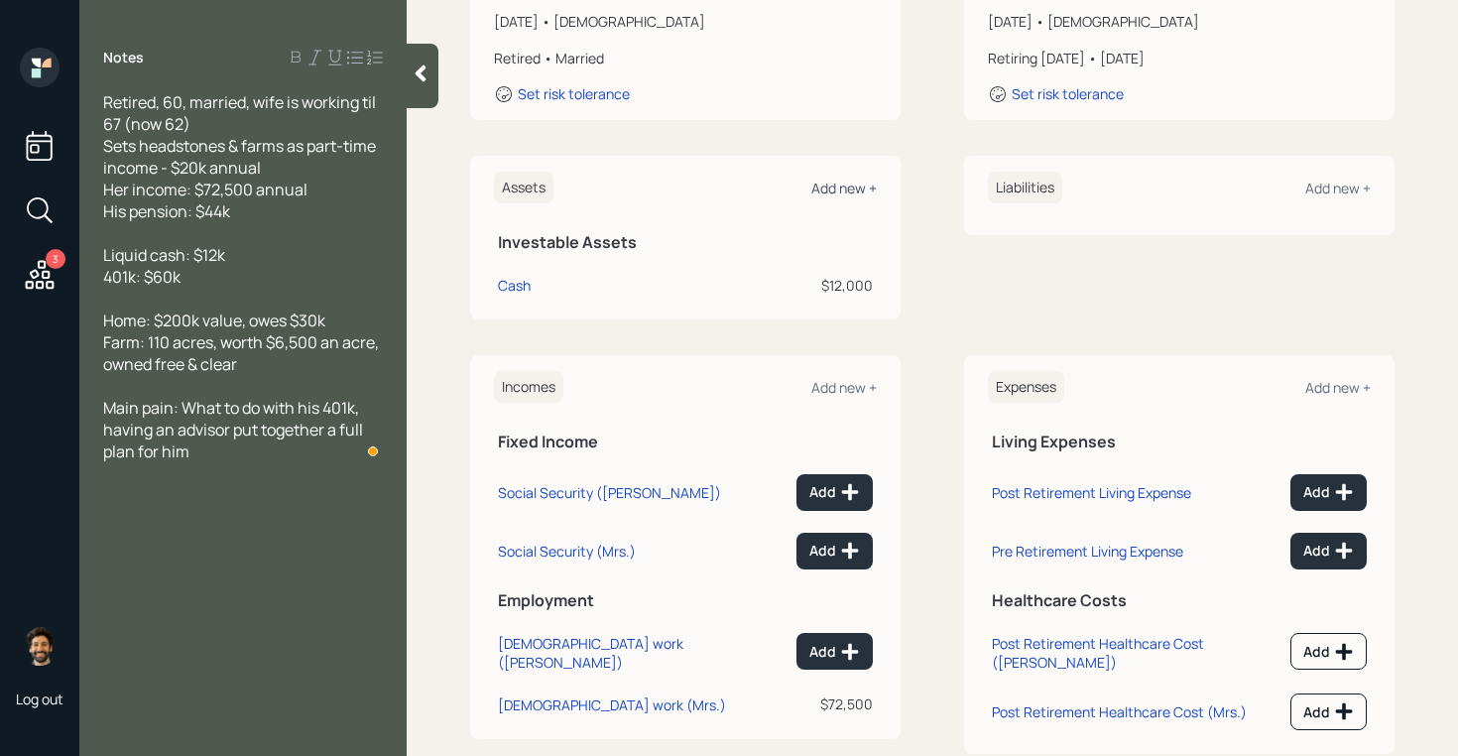
click at [831, 179] on div "Add new +" at bounding box center [843, 188] width 65 height 19
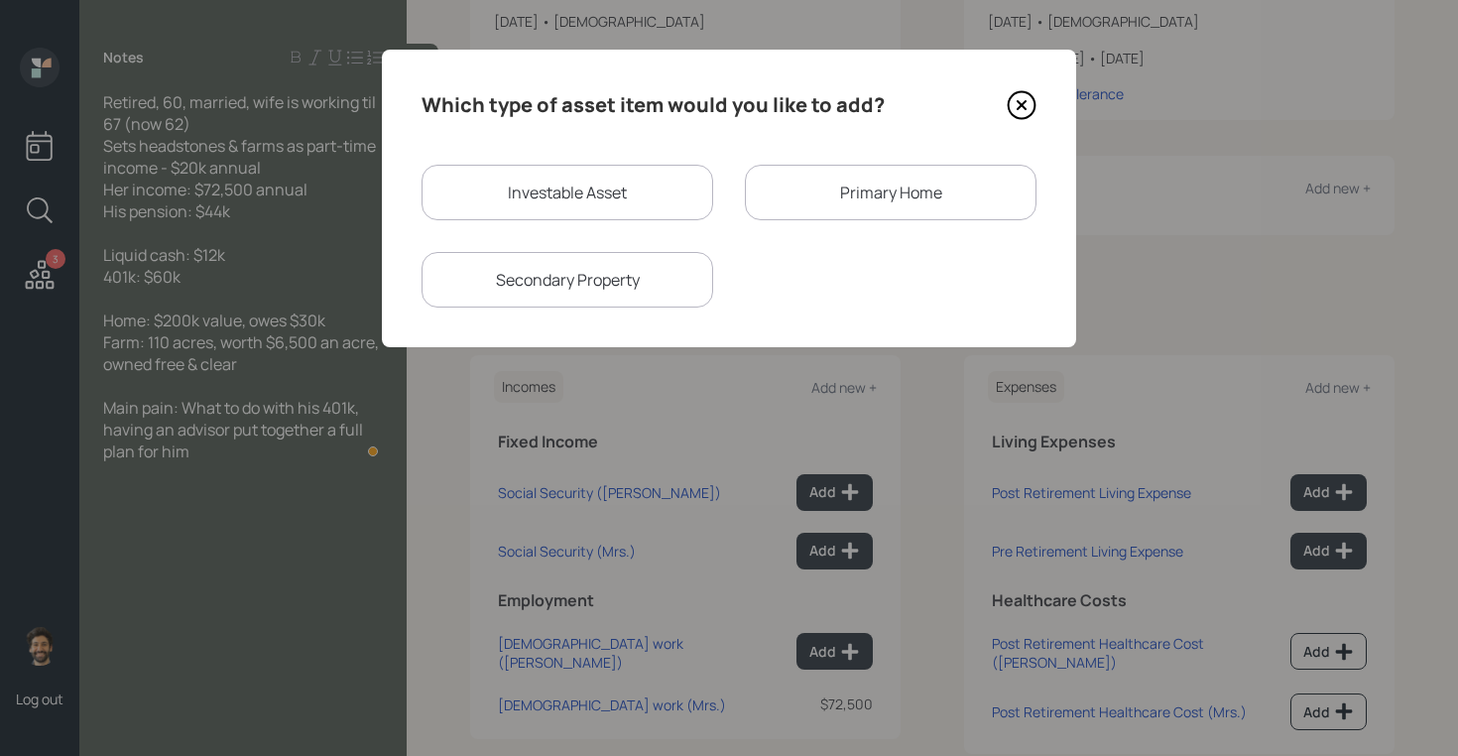
click at [587, 192] on div "Investable Asset" at bounding box center [568, 193] width 292 height 56
select select "taxable"
select select "balanced"
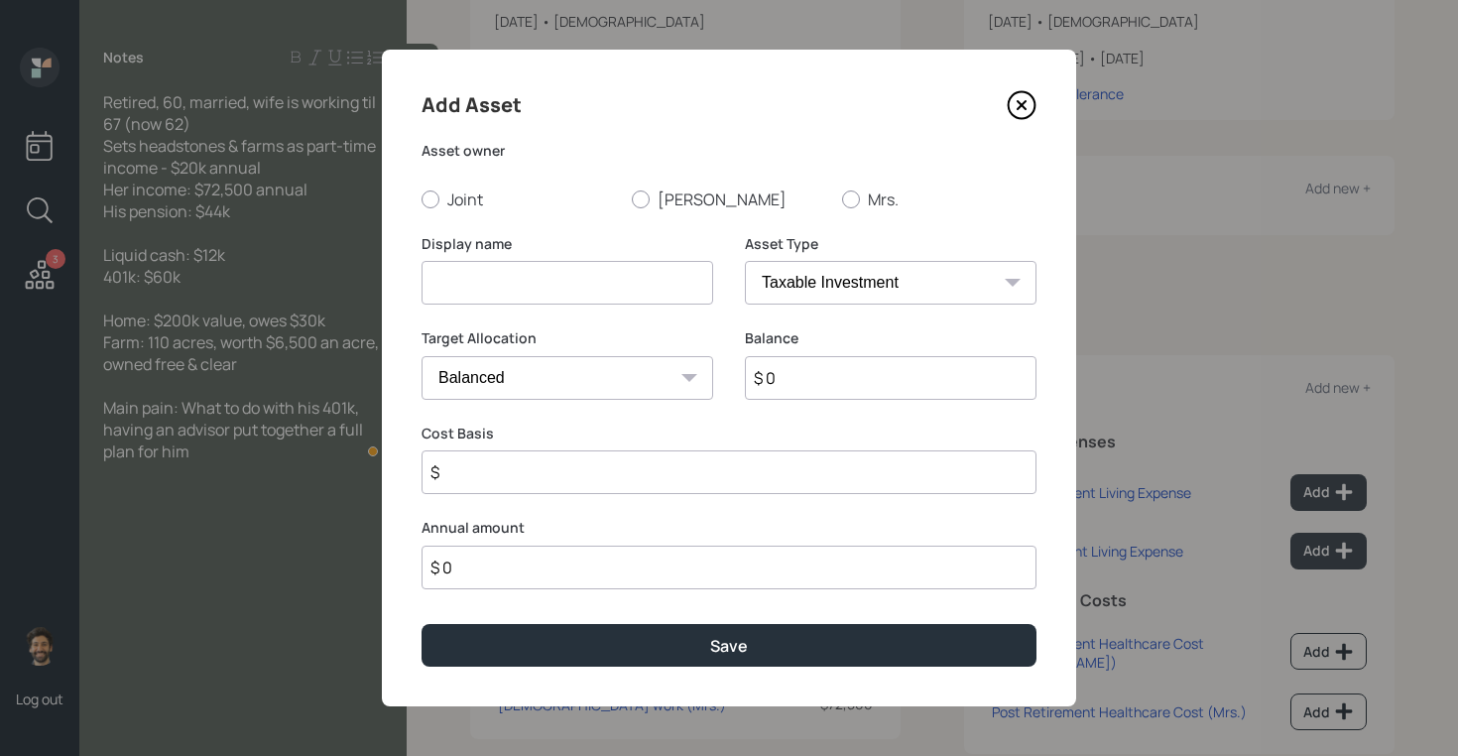
click at [485, 269] on input at bounding box center [568, 283] width 292 height 44
type input "Previous 401k"
click at [799, 380] on input "$ 0" at bounding box center [891, 378] width 292 height 44
type input "$ 60,000"
click at [656, 204] on label "Kevin" at bounding box center [729, 199] width 194 height 22
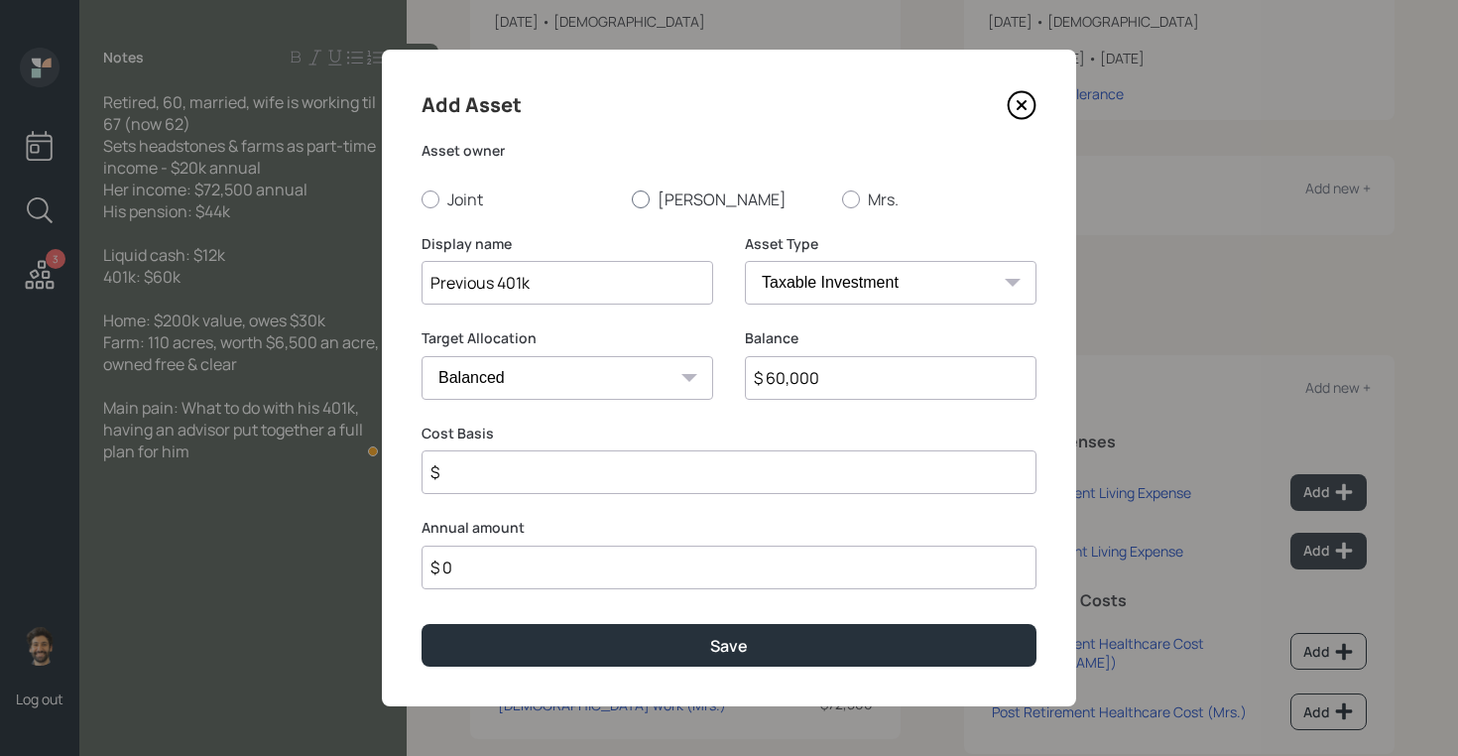
click at [632, 199] on input "Kevin" at bounding box center [631, 198] width 1 height 1
radio input "true"
click at [755, 270] on select "SEP IRA IRA Roth IRA 401(k) Roth 401(k) 403(b) Roth 403(b) 457(b) Roth 457(b) H…" at bounding box center [891, 283] width 292 height 44
select select "company_sponsored"
click at [745, 261] on select "SEP IRA IRA Roth IRA 401(k) Roth 401(k) 403(b) Roth 403(b) 457(b) Roth 457(b) H…" at bounding box center [891, 283] width 292 height 44
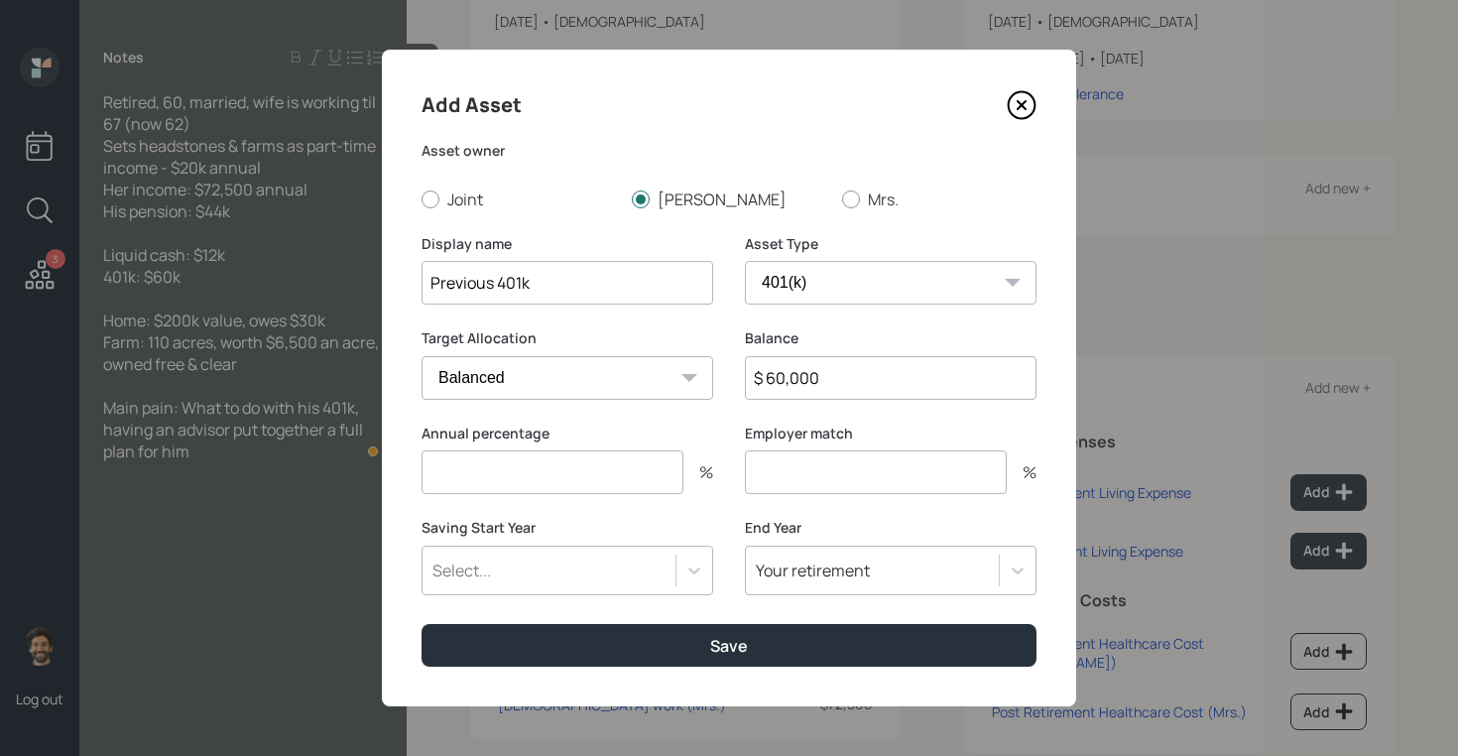
click at [562, 471] on input "number" at bounding box center [553, 472] width 262 height 44
type input "0"
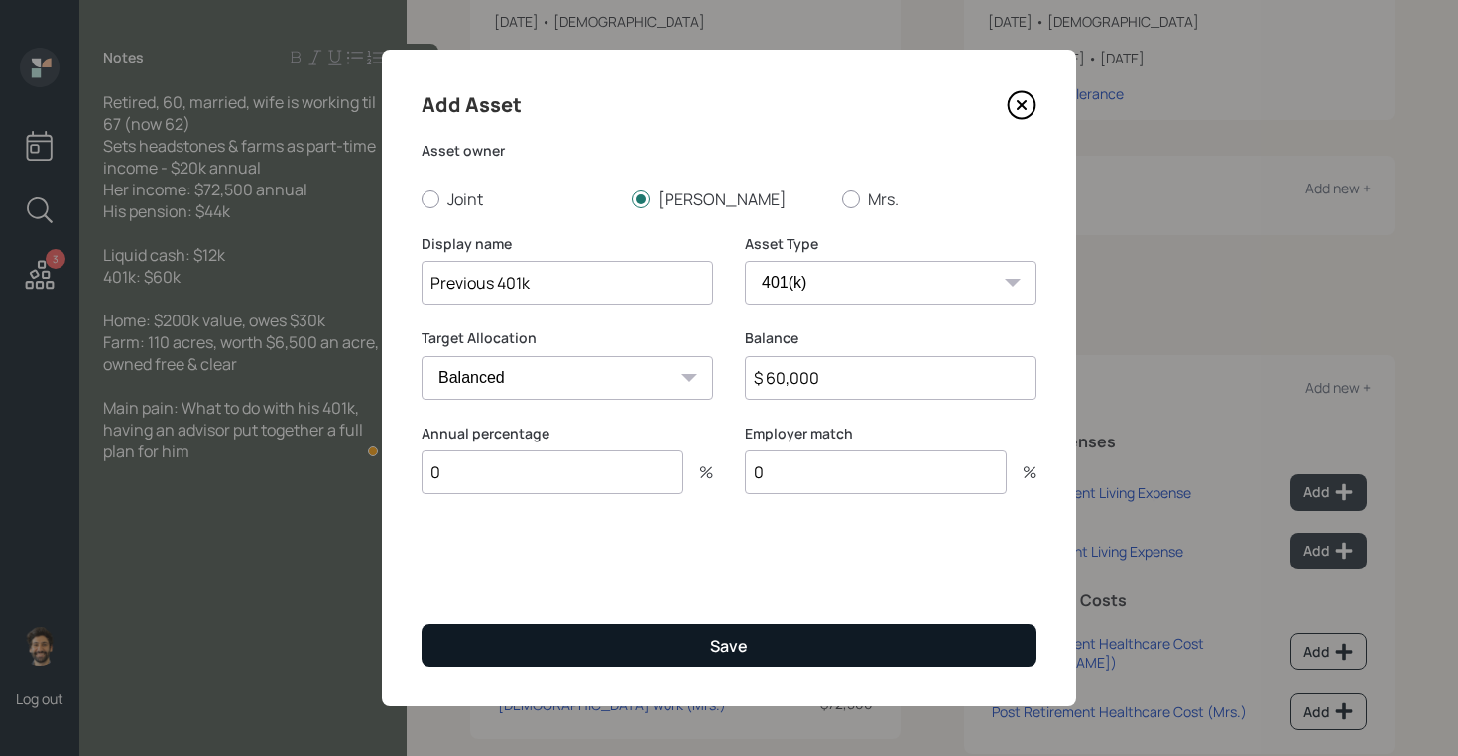
type input "0"
click at [530, 653] on button "Save" at bounding box center [729, 645] width 615 height 43
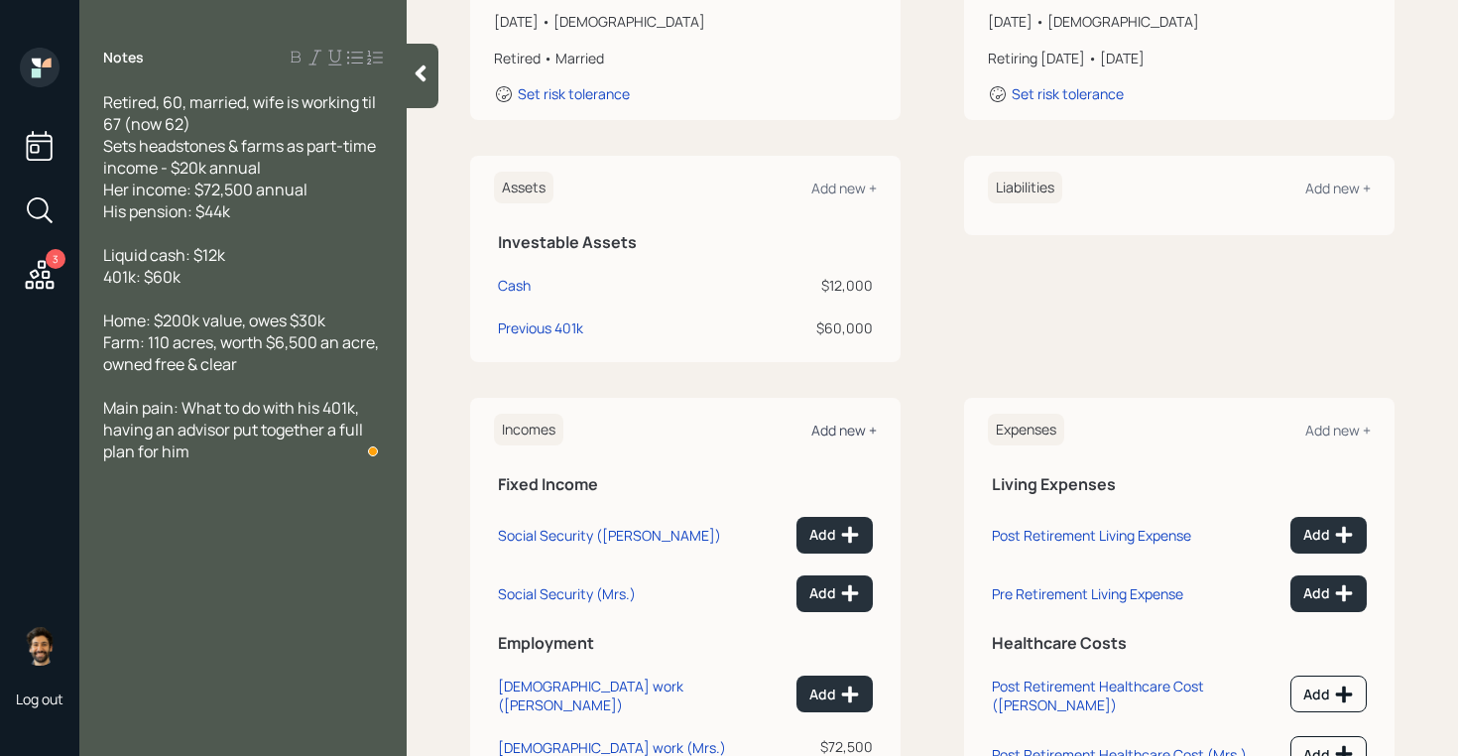
click at [828, 421] on div "Add new +" at bounding box center [843, 430] width 65 height 19
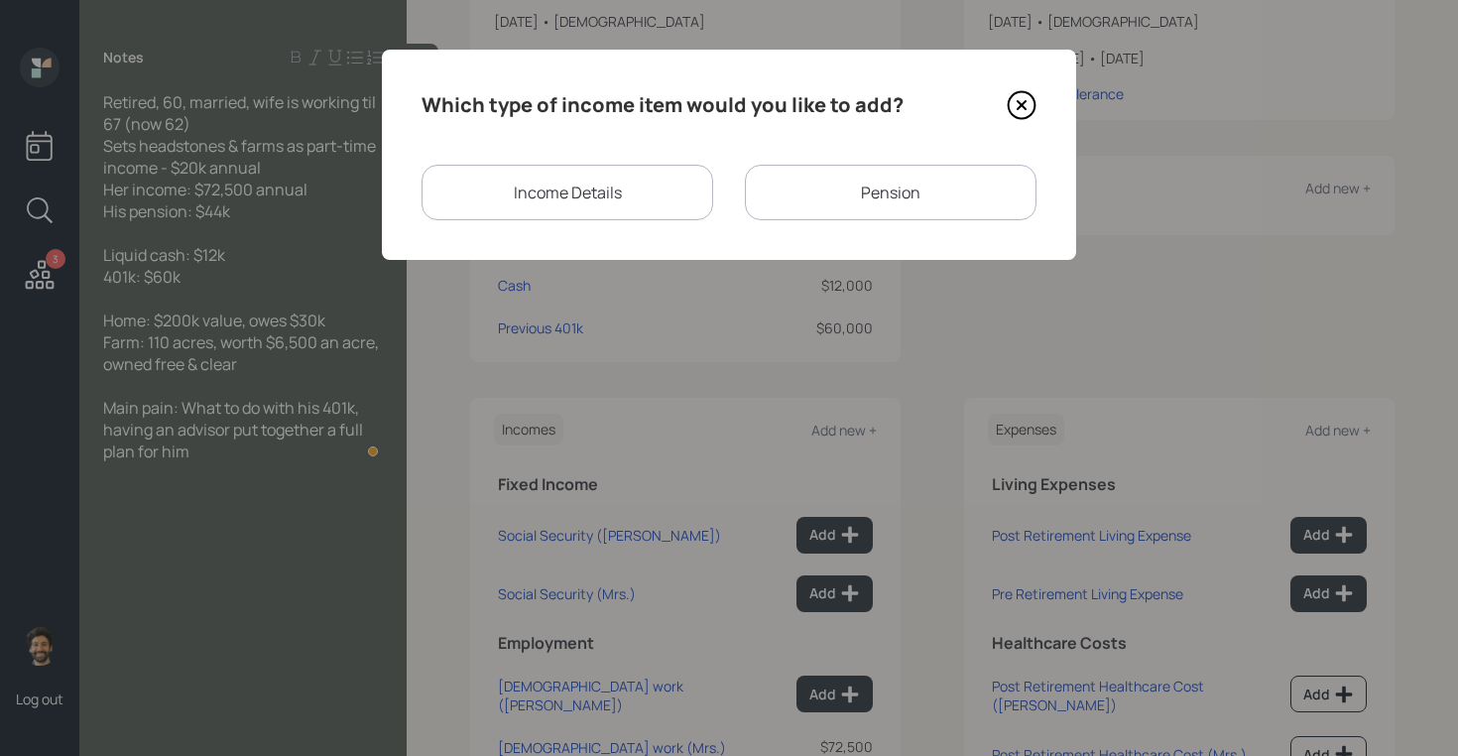
click at [837, 182] on div "Pension" at bounding box center [891, 193] width 292 height 56
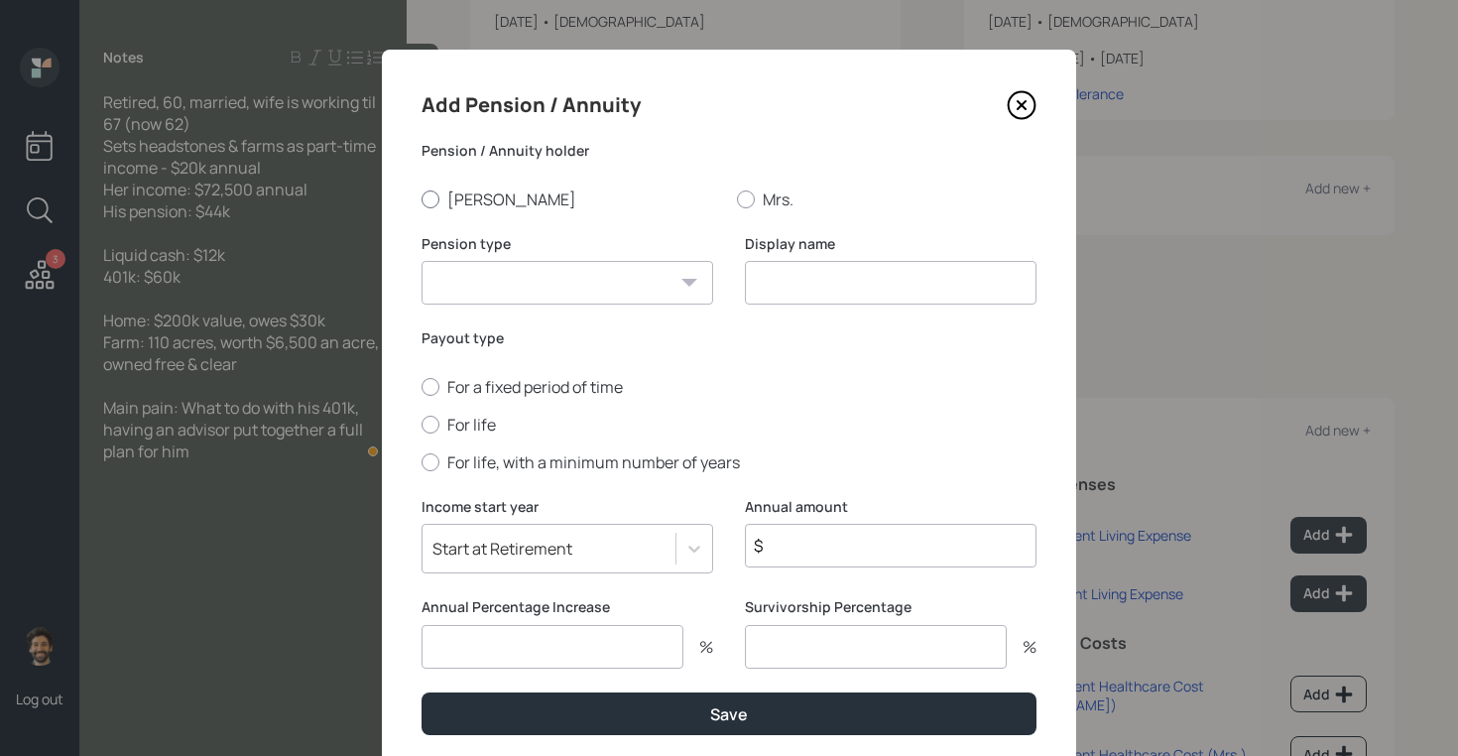
click at [496, 196] on label "Kevin" at bounding box center [572, 199] width 300 height 22
click at [422, 198] on input "Kevin" at bounding box center [421, 198] width 1 height 1
radio input "true"
click at [478, 294] on select "Pension Annuity" at bounding box center [568, 283] width 292 height 44
select select "pension"
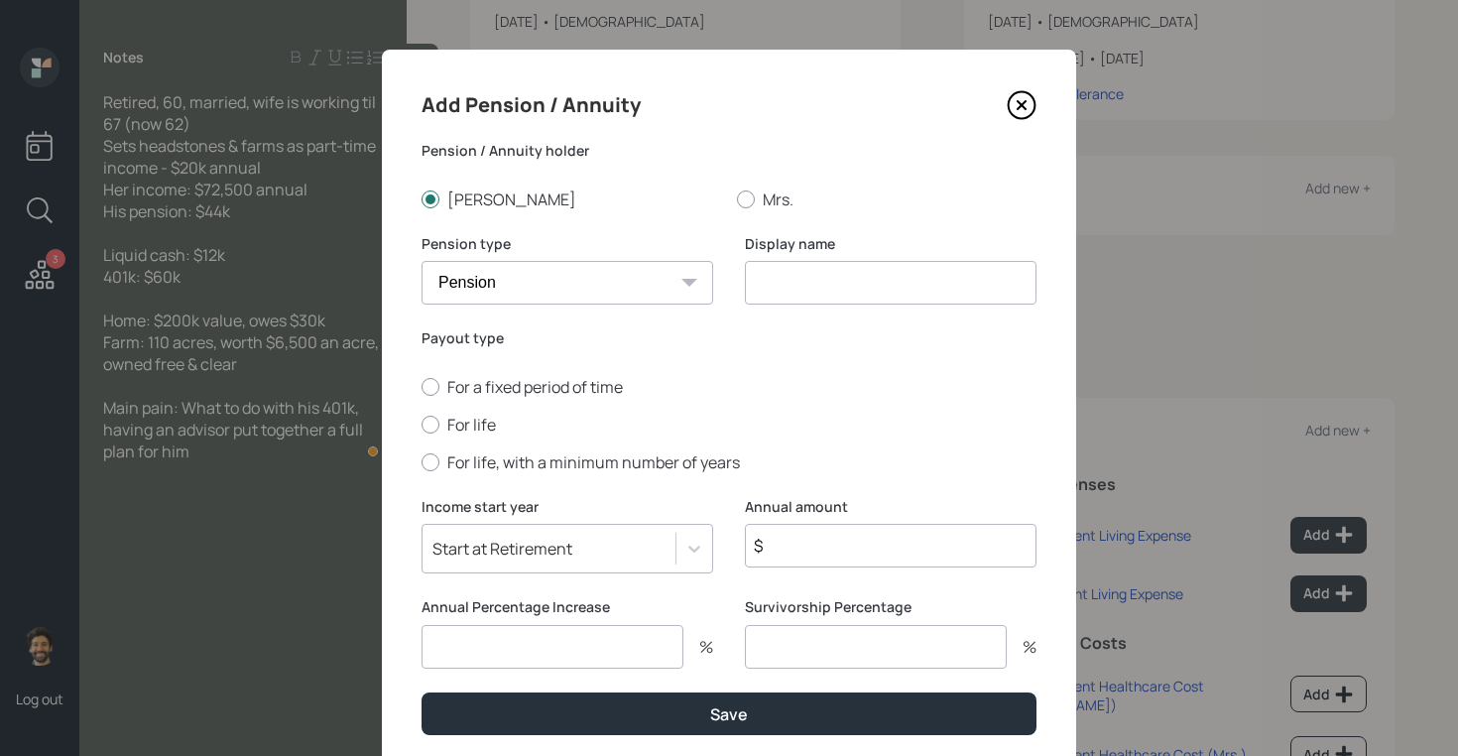
click at [422, 261] on select "Pension Annuity" at bounding box center [568, 283] width 292 height 44
click at [807, 265] on input at bounding box center [891, 283] width 292 height 44
type input "Pension"
click at [461, 427] on label "For life" at bounding box center [729, 425] width 615 height 22
click at [422, 425] on input "For life" at bounding box center [421, 424] width 1 height 1
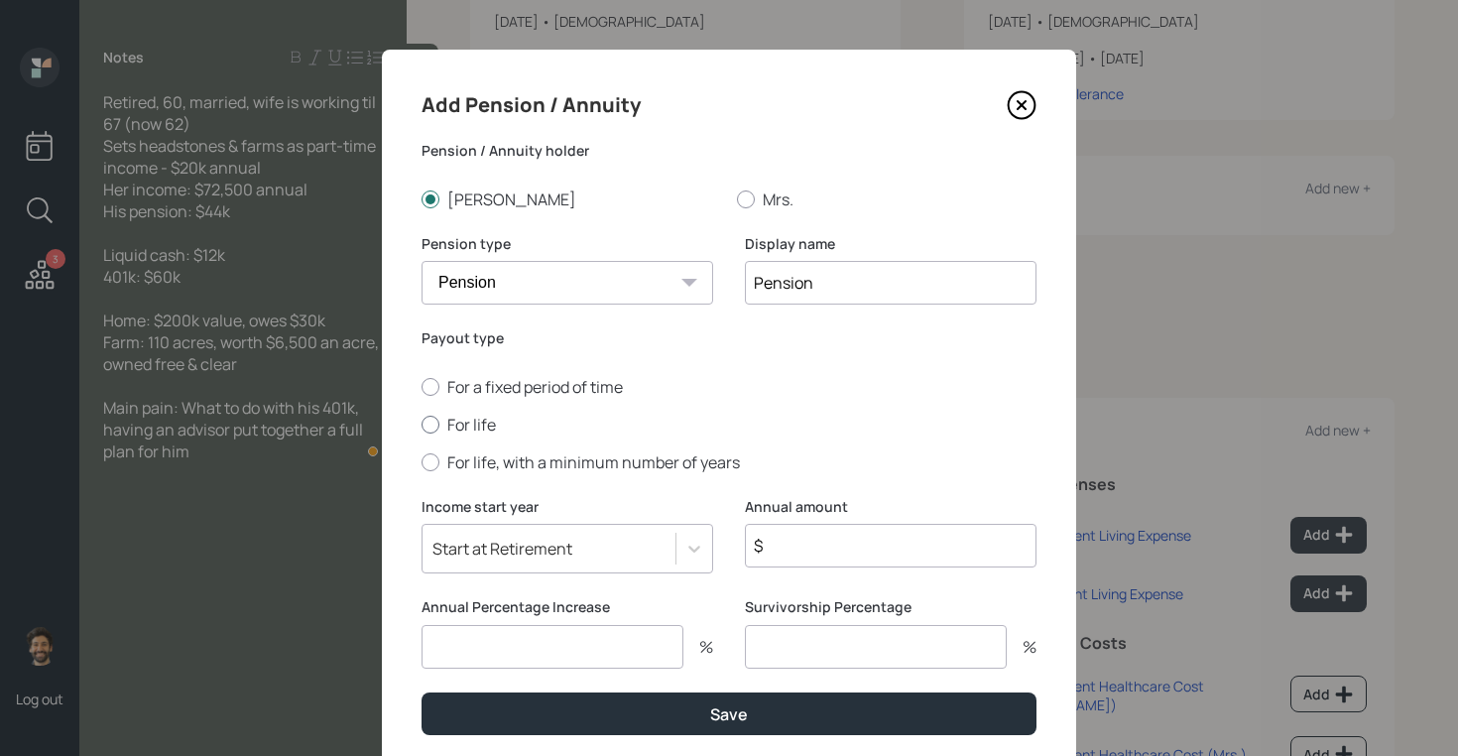
radio input "true"
click at [835, 548] on input "$" at bounding box center [891, 546] width 292 height 44
type input "$ 44,000"
type input "0"
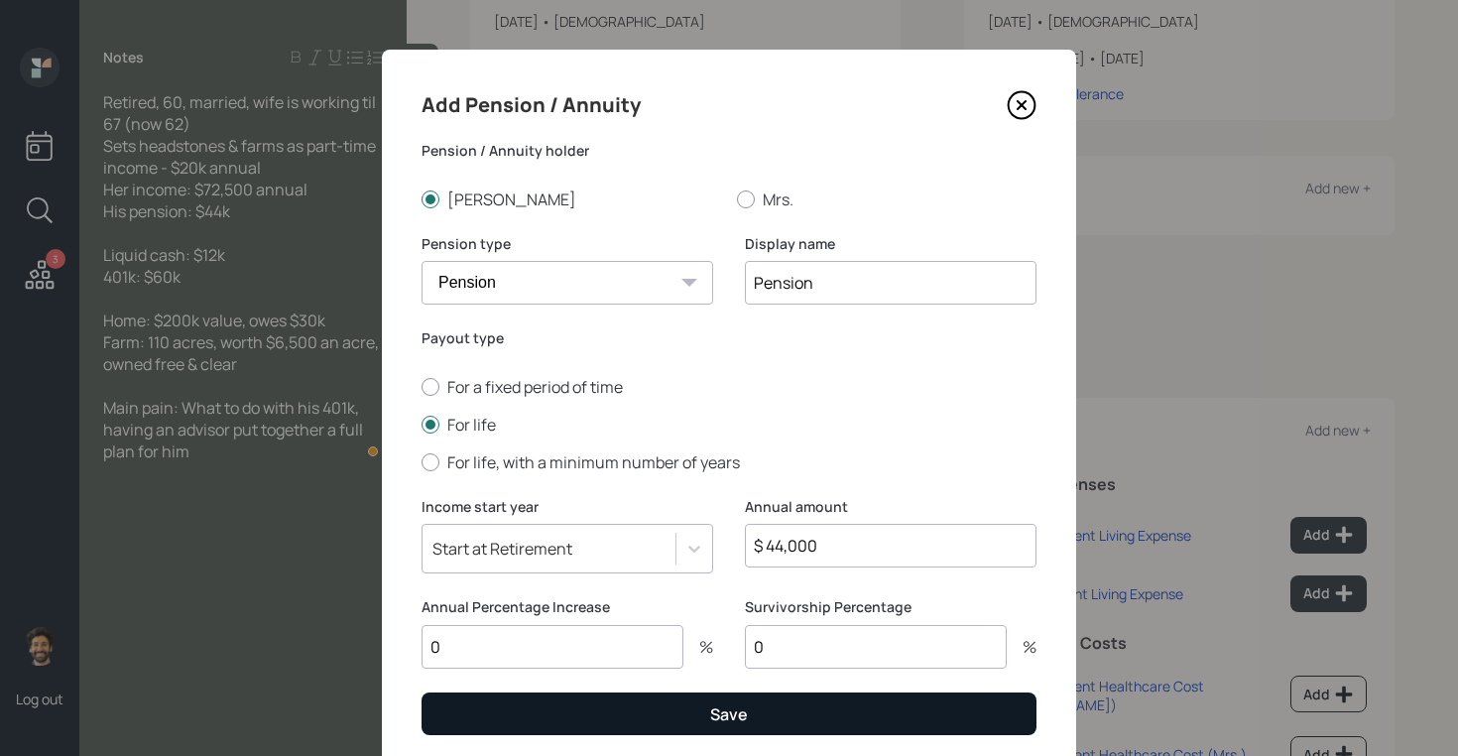
type input "0"
click at [486, 714] on button "Save" at bounding box center [729, 713] width 615 height 43
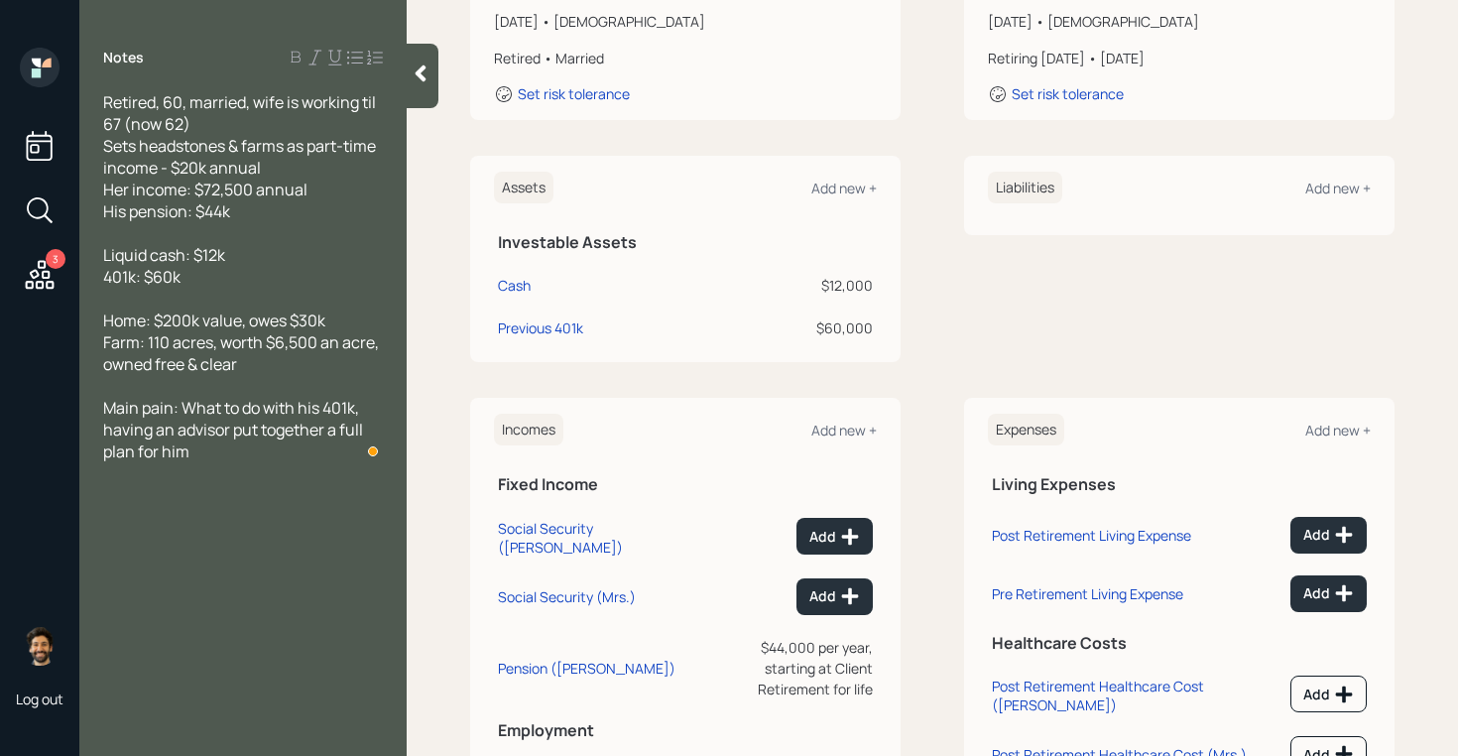
scroll to position [433, 0]
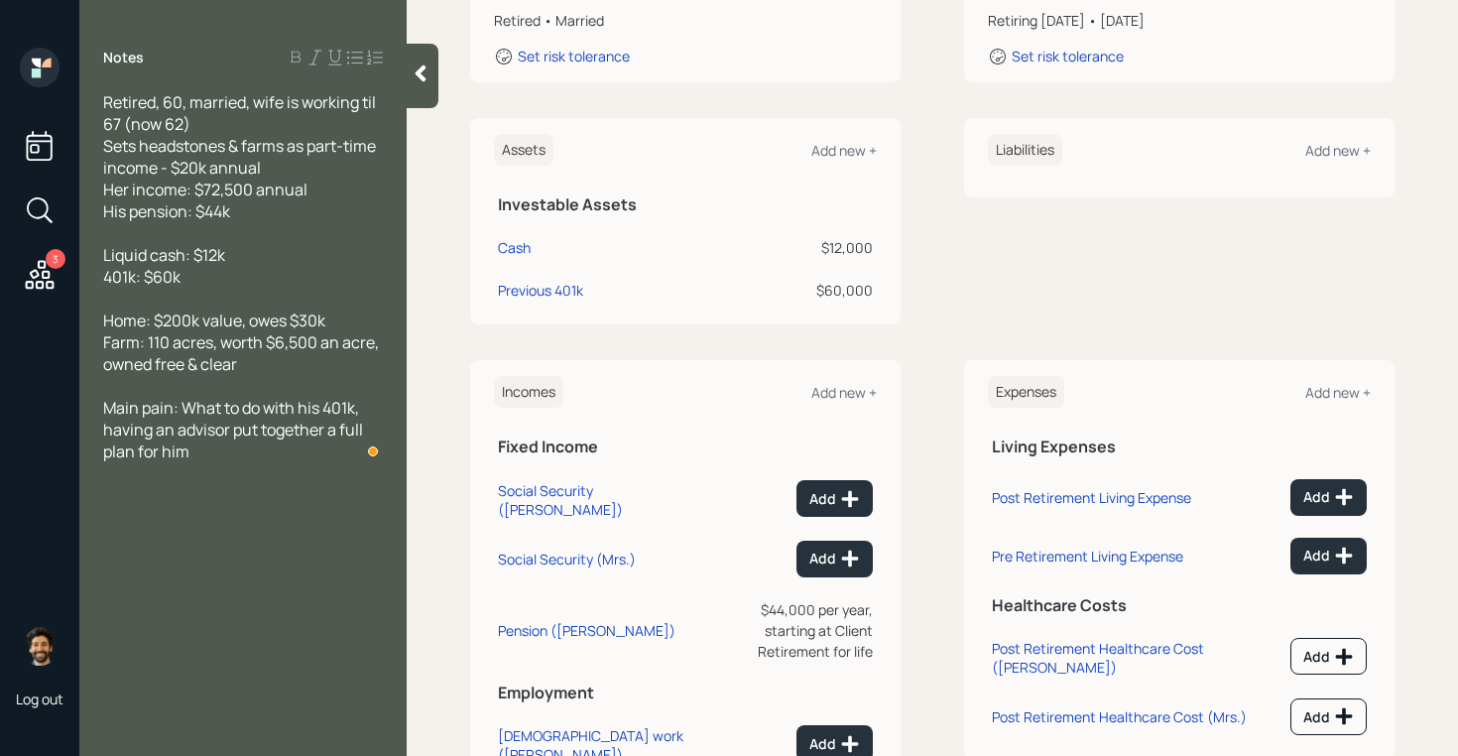
click at [849, 134] on div "Assets Add new +" at bounding box center [685, 150] width 383 height 33
click at [840, 141] on div "Add new +" at bounding box center [843, 150] width 65 height 19
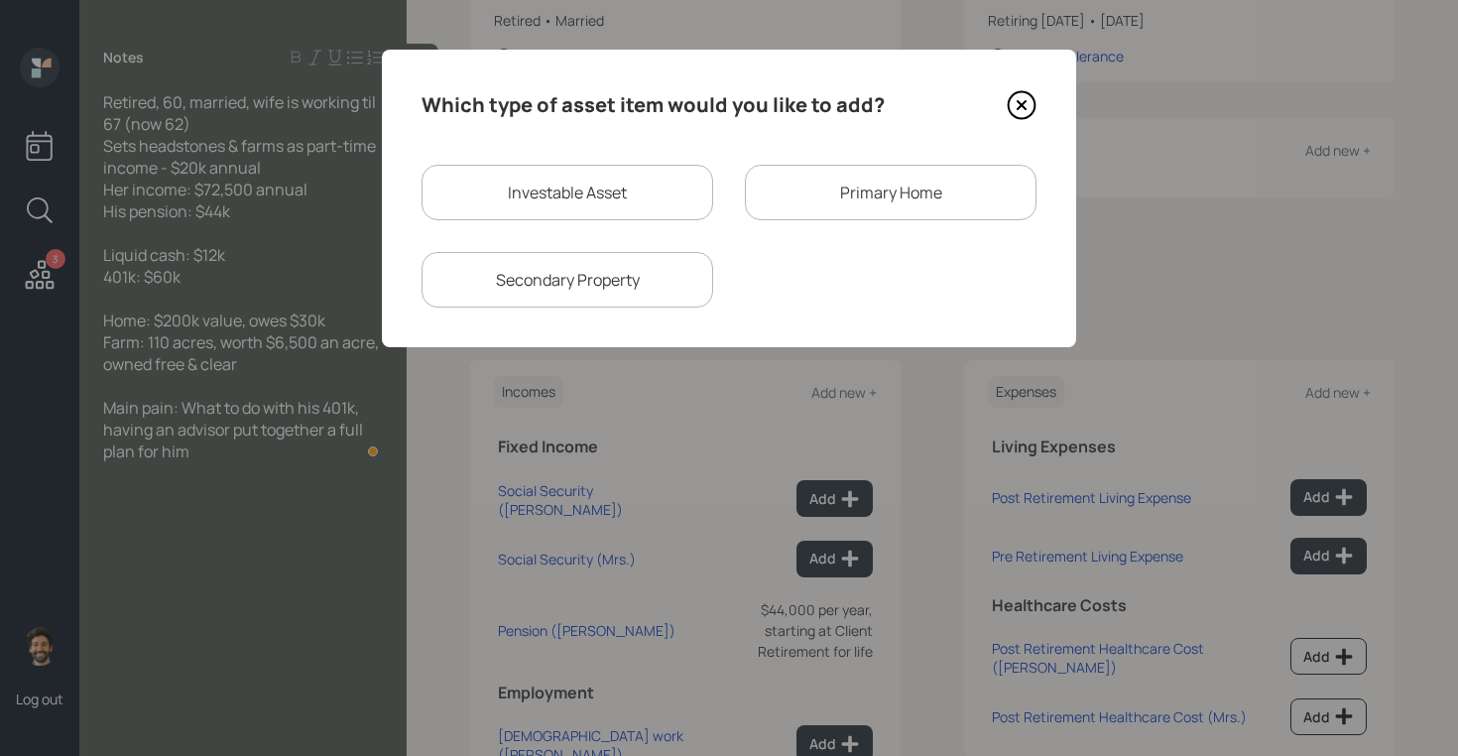
click at [788, 202] on div "Primary Home" at bounding box center [891, 193] width 292 height 56
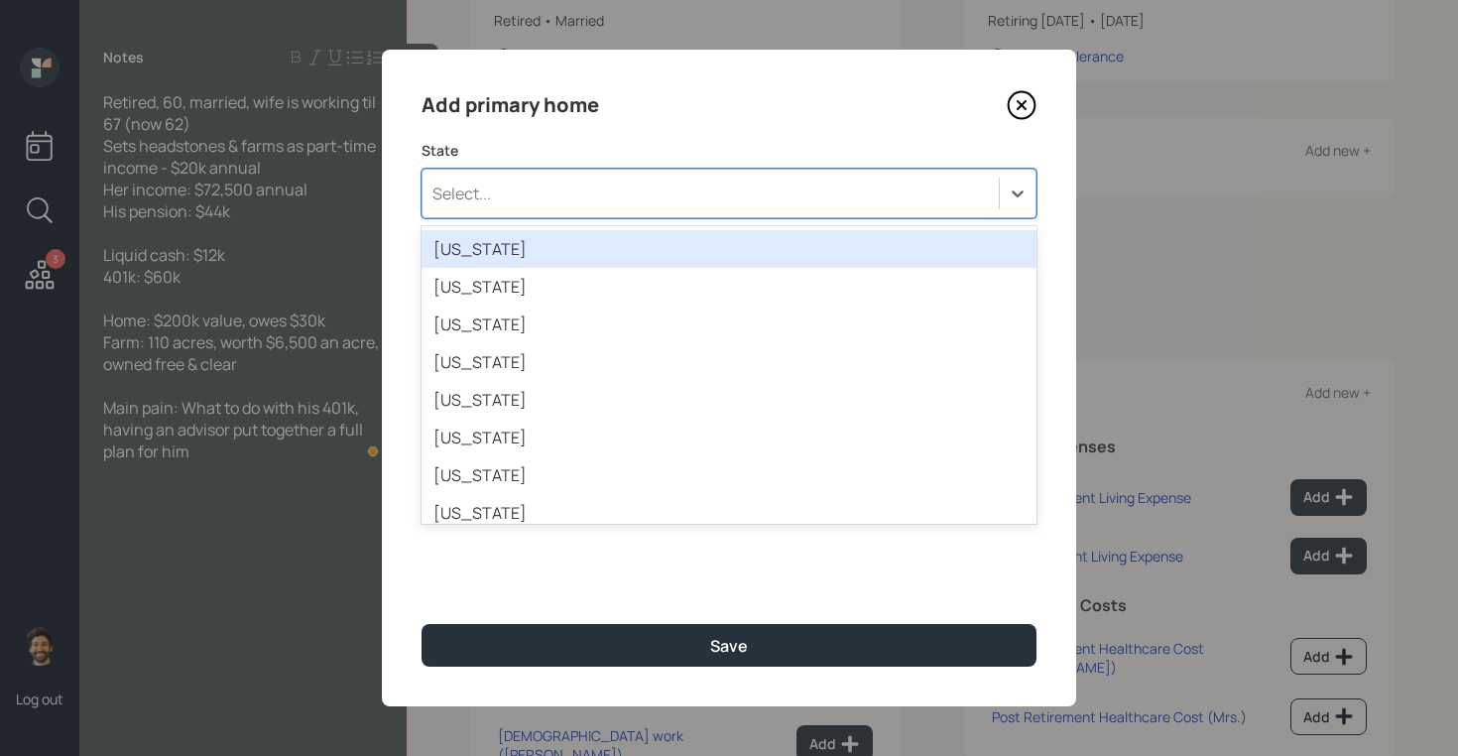
click at [533, 201] on div "Select..." at bounding box center [711, 194] width 576 height 34
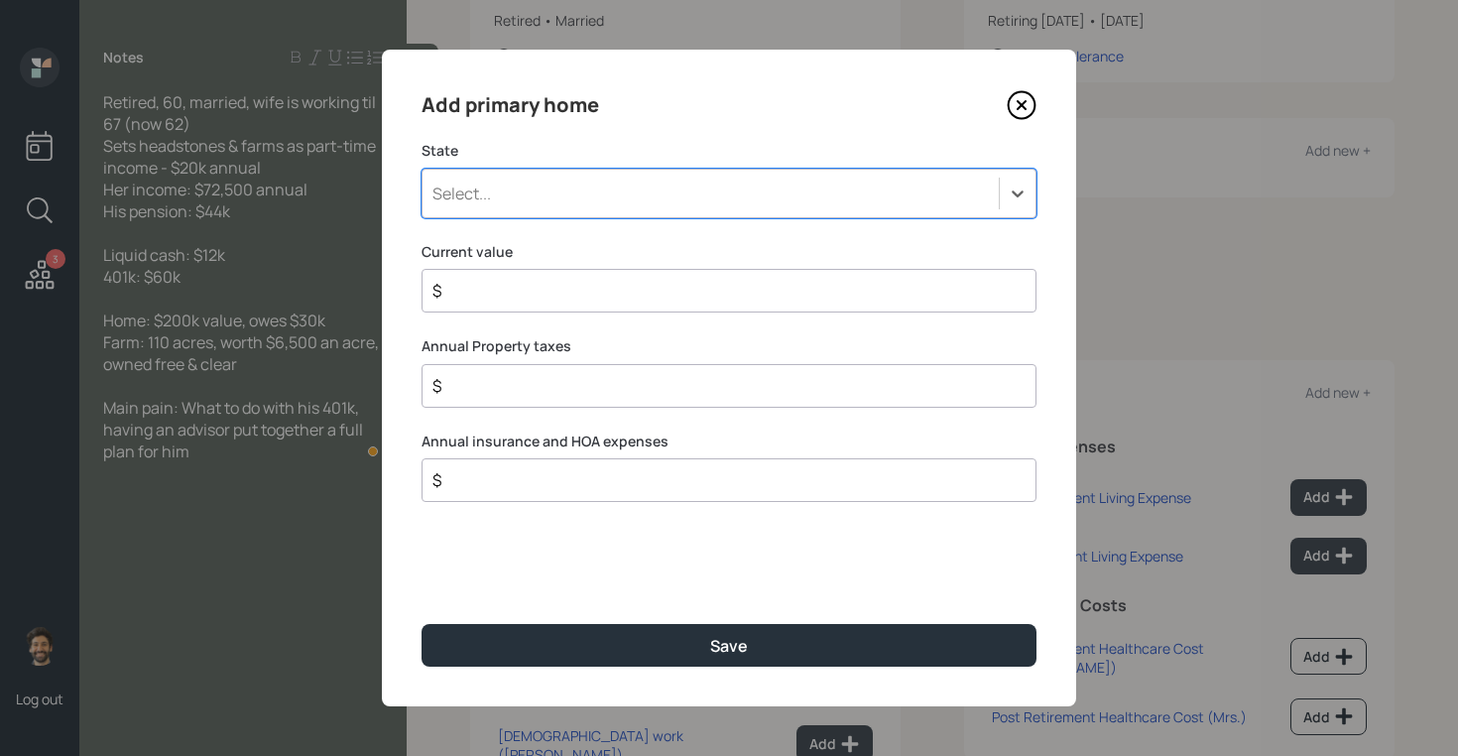
click at [502, 196] on div "Select..." at bounding box center [711, 194] width 576 height 34
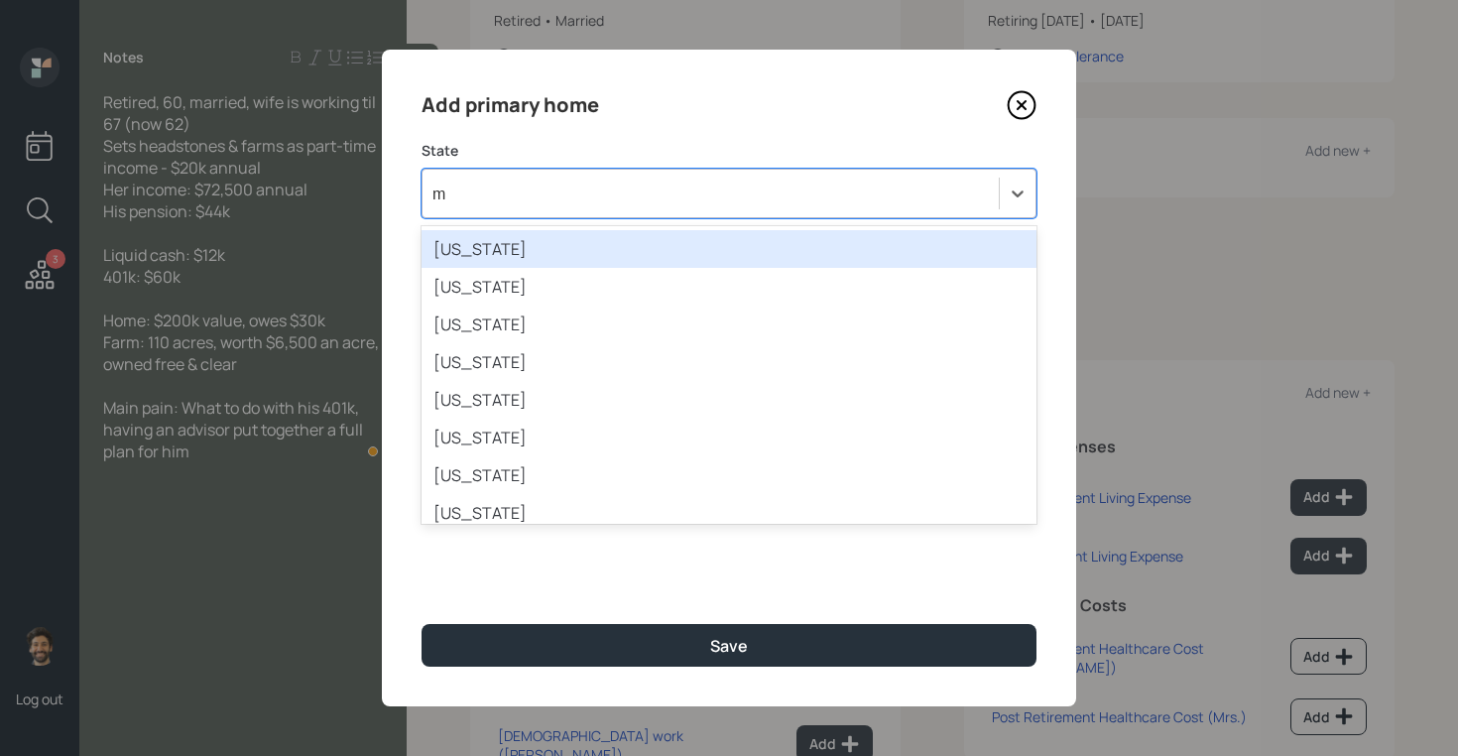
type input "mo"
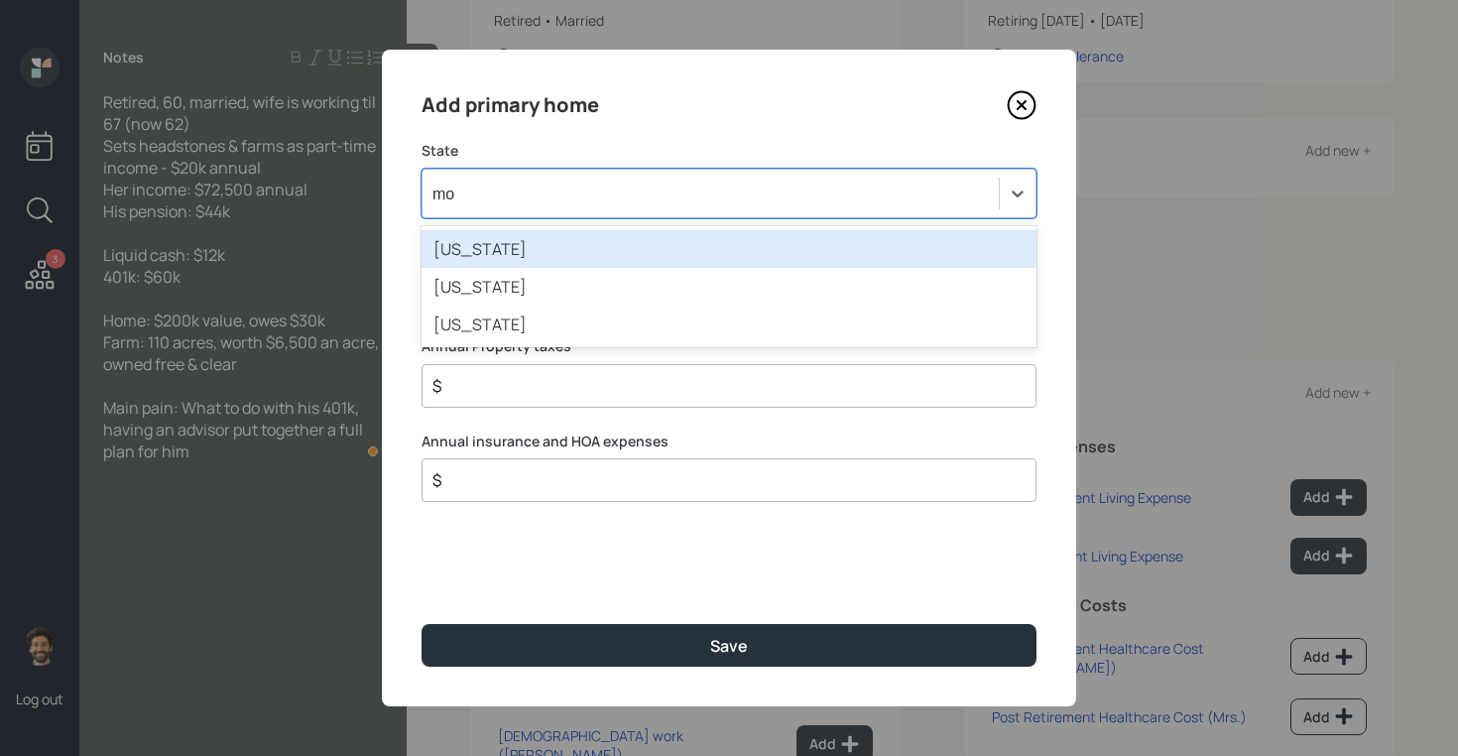
click at [493, 256] on div "Missouri" at bounding box center [729, 249] width 615 height 38
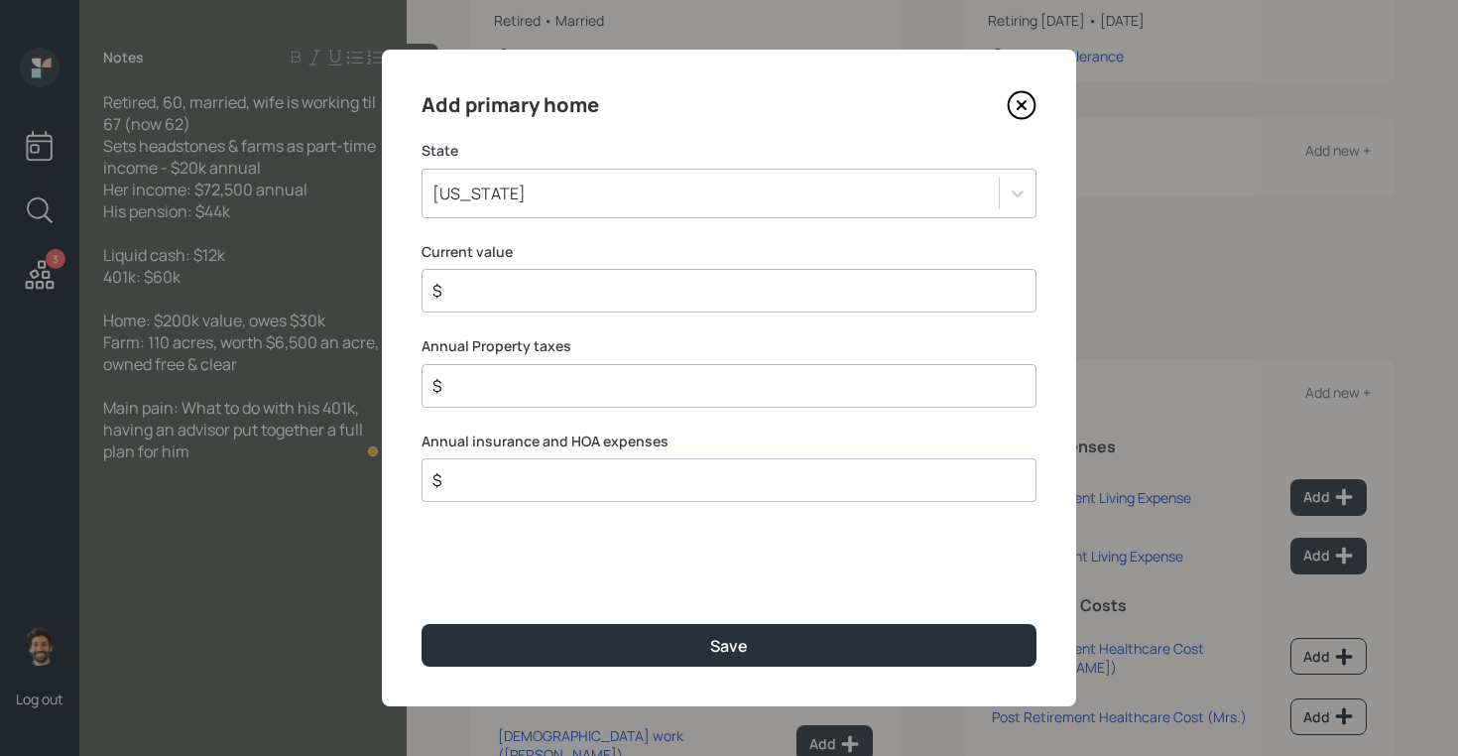
click at [488, 295] on input "$" at bounding box center [720, 291] width 581 height 24
type input "$ 200,000"
type input "$ 1"
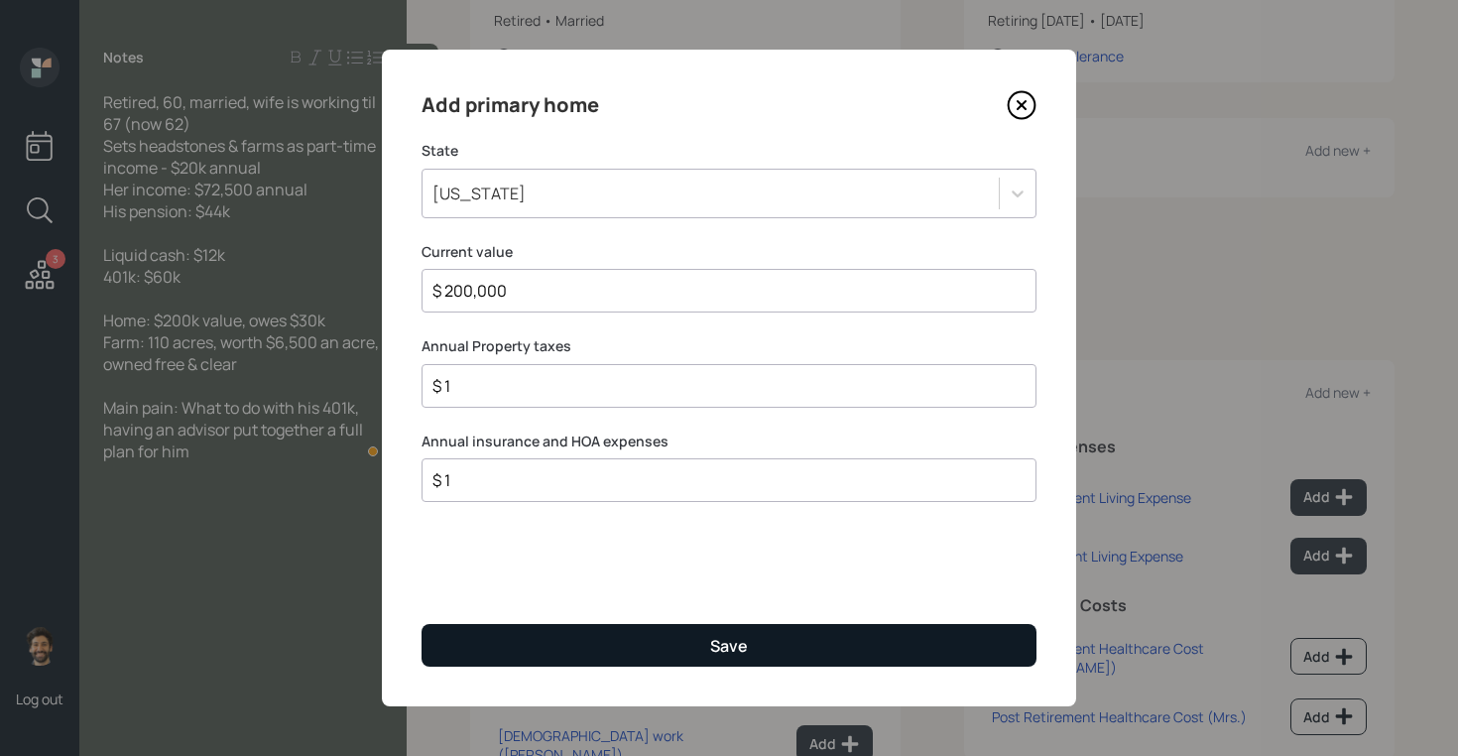
type input "$ 1"
click at [448, 632] on button "Save" at bounding box center [729, 645] width 615 height 43
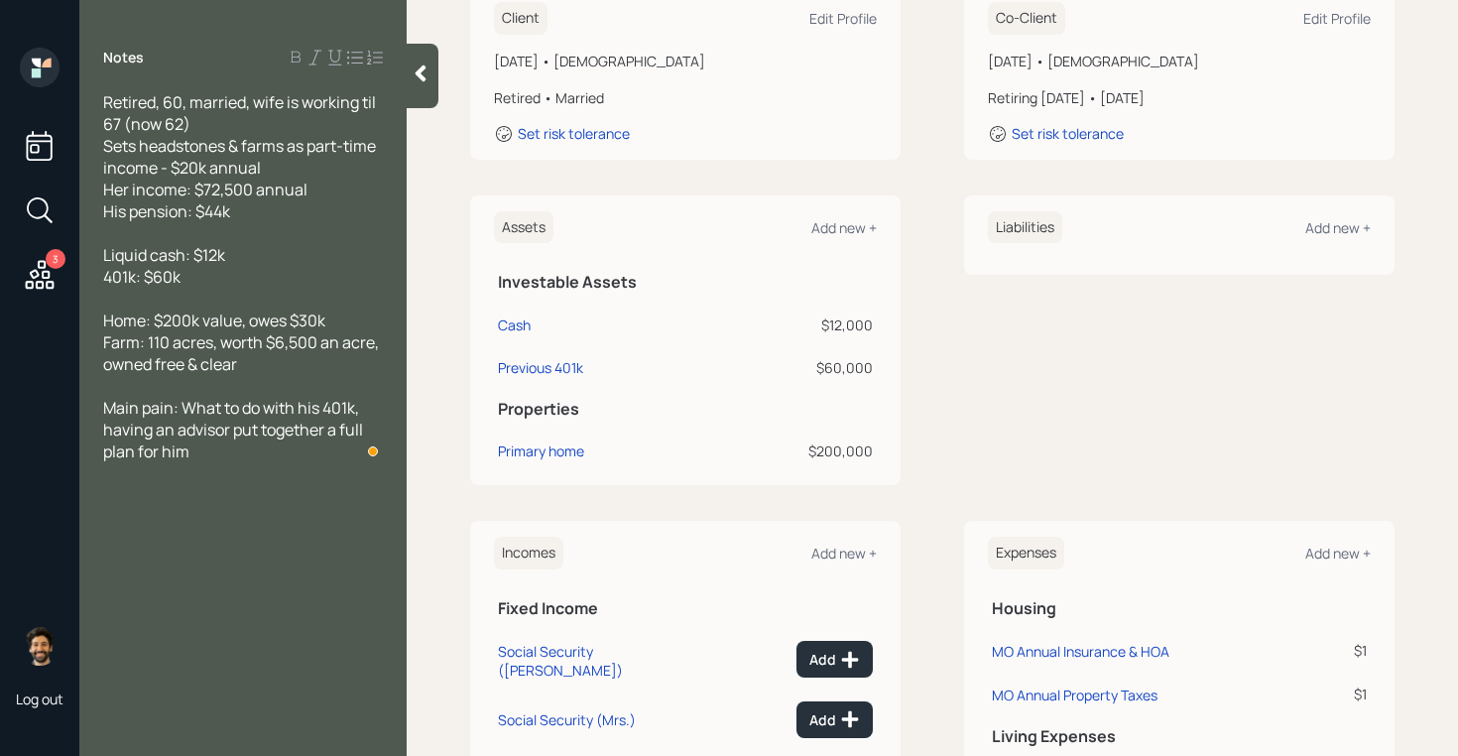
scroll to position [335, 0]
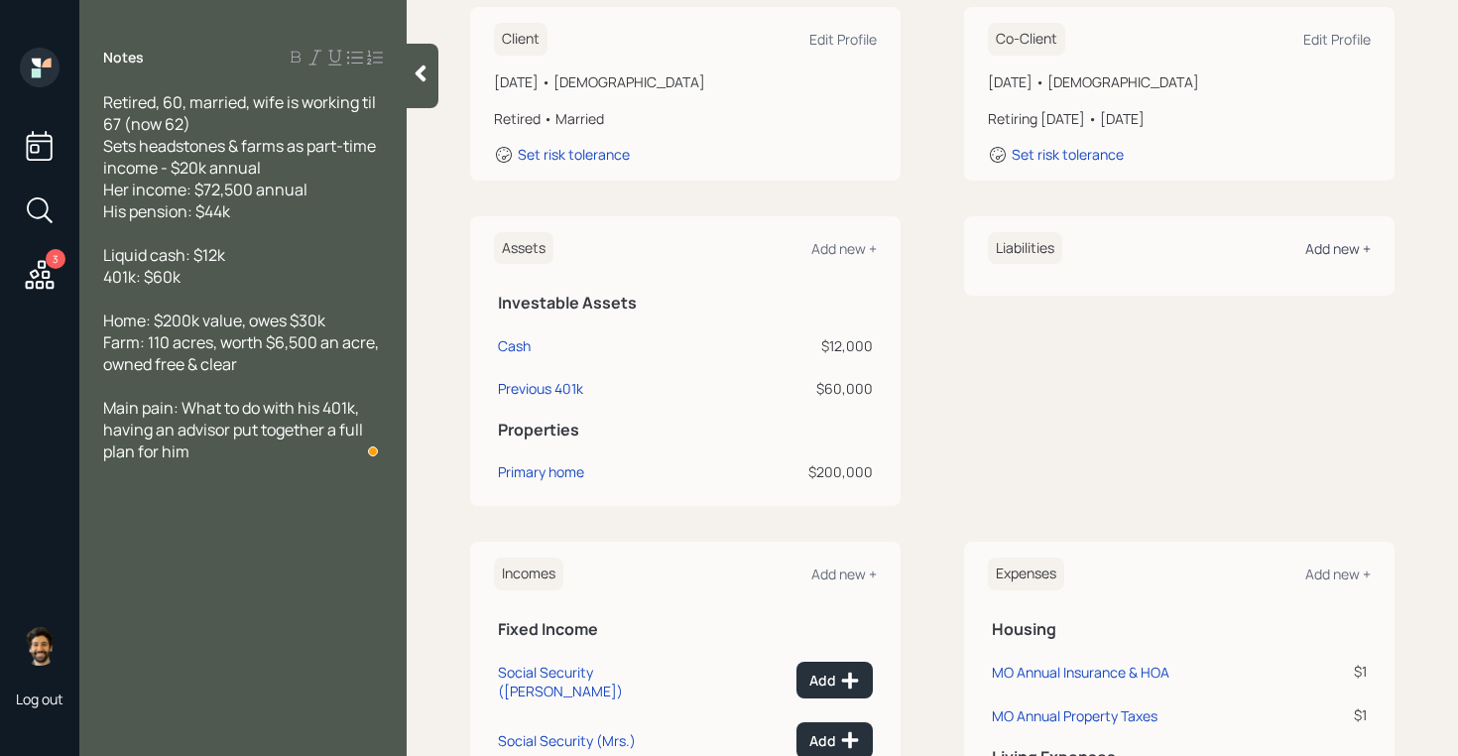
click at [1316, 239] on div "Add new +" at bounding box center [1337, 248] width 65 height 19
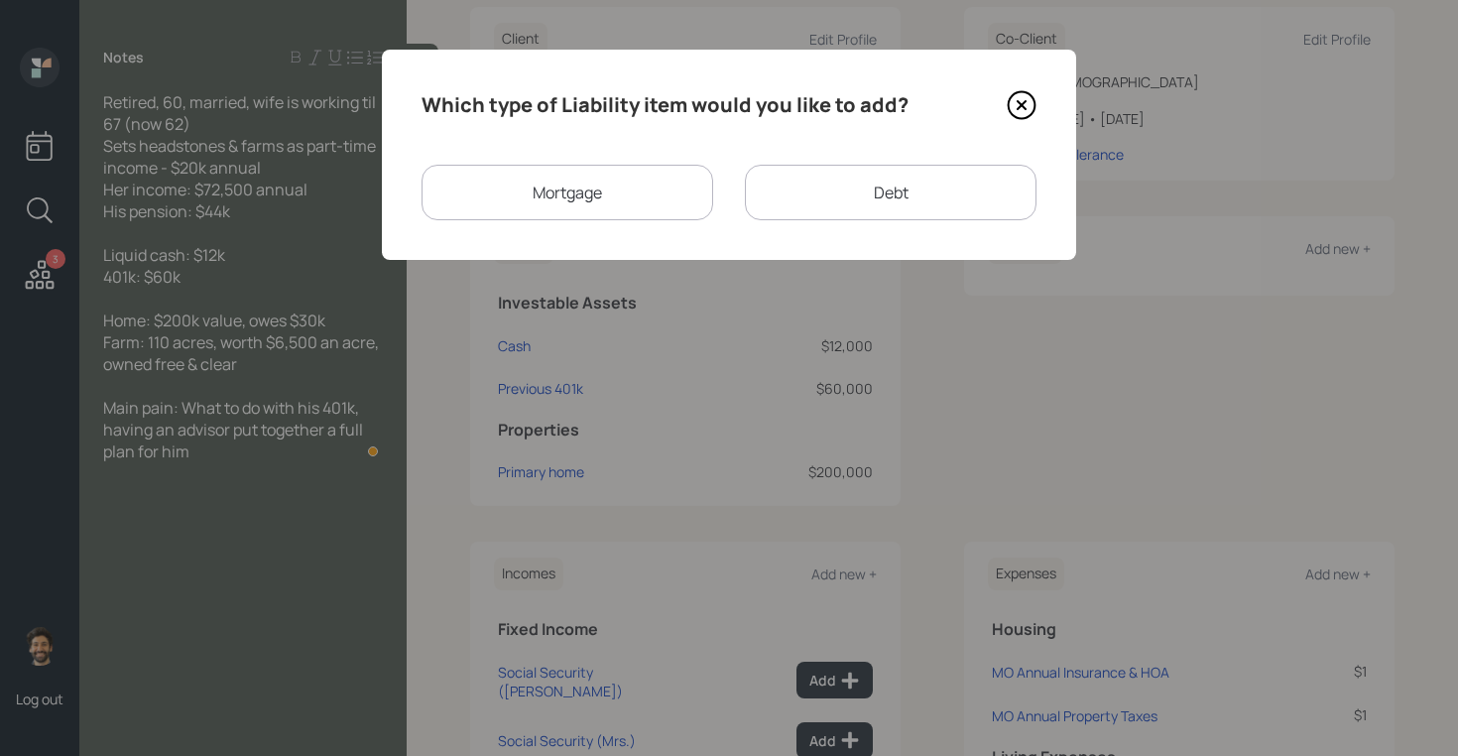
click at [641, 198] on div "Mortgage" at bounding box center [568, 193] width 292 height 56
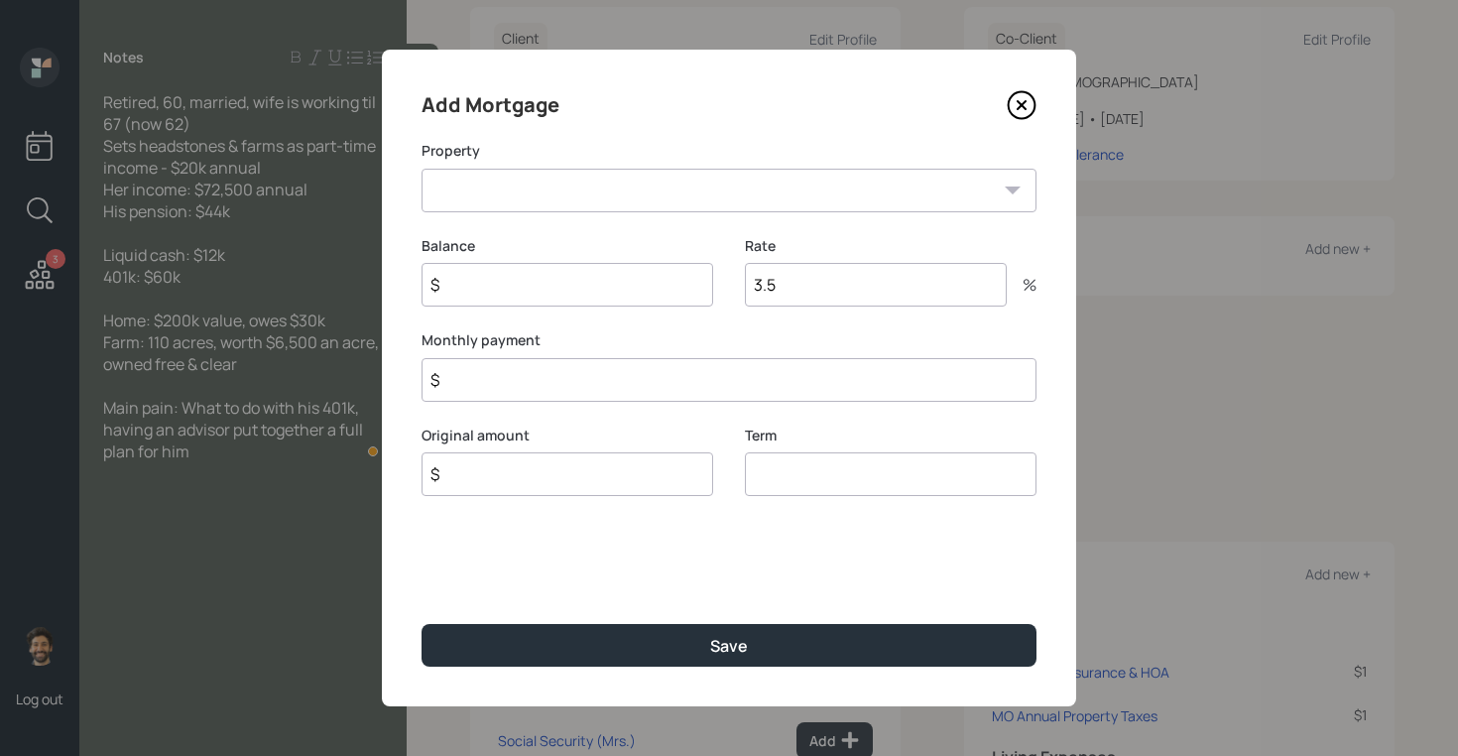
click at [541, 193] on select "MO Primary home" at bounding box center [729, 191] width 615 height 44
select select "e350d172-3e24-4452-88c4-79881ce888f4"
click at [422, 169] on select "MO Primary home" at bounding box center [729, 191] width 615 height 44
click at [486, 286] on input "$" at bounding box center [568, 285] width 292 height 44
type input "$ 30,000"
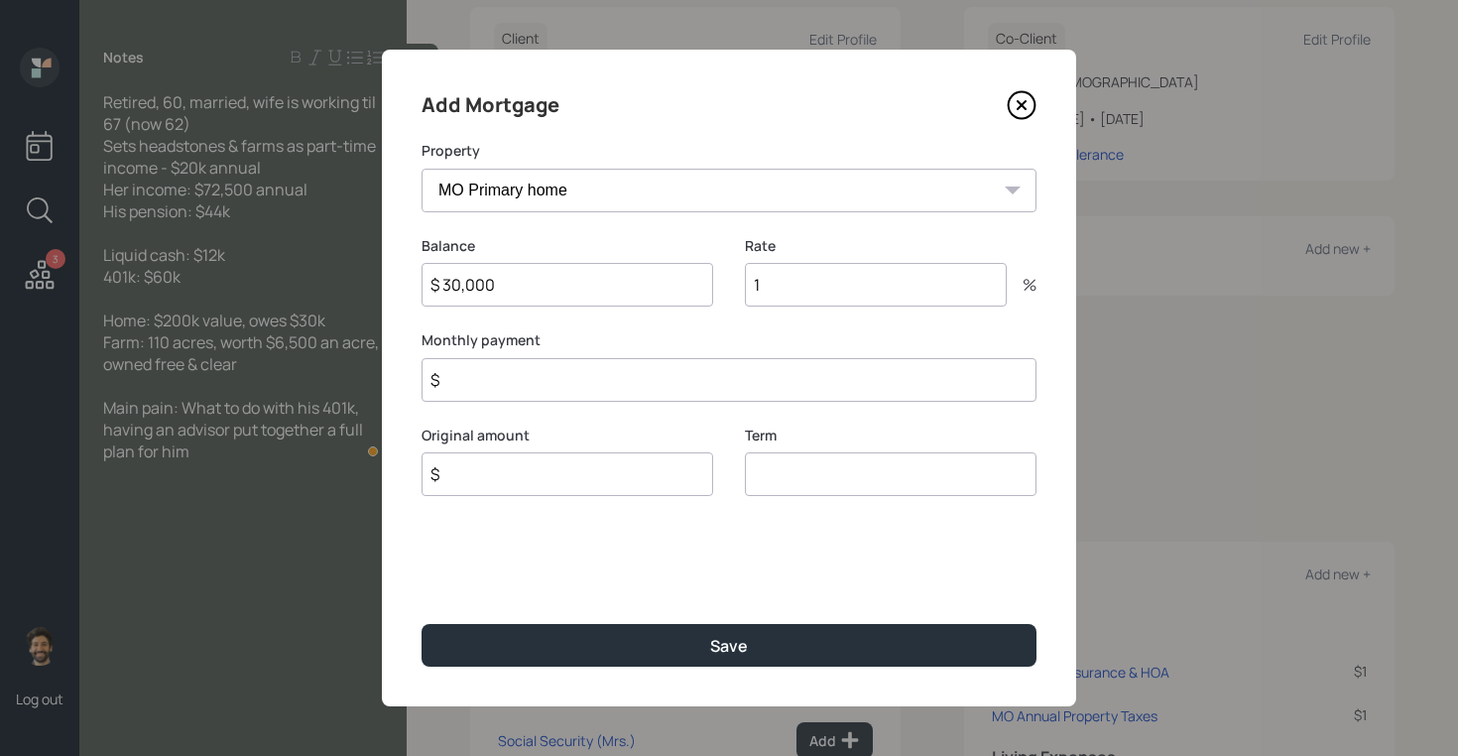
type input "1"
type input "$ 1"
type input "$ 30,000"
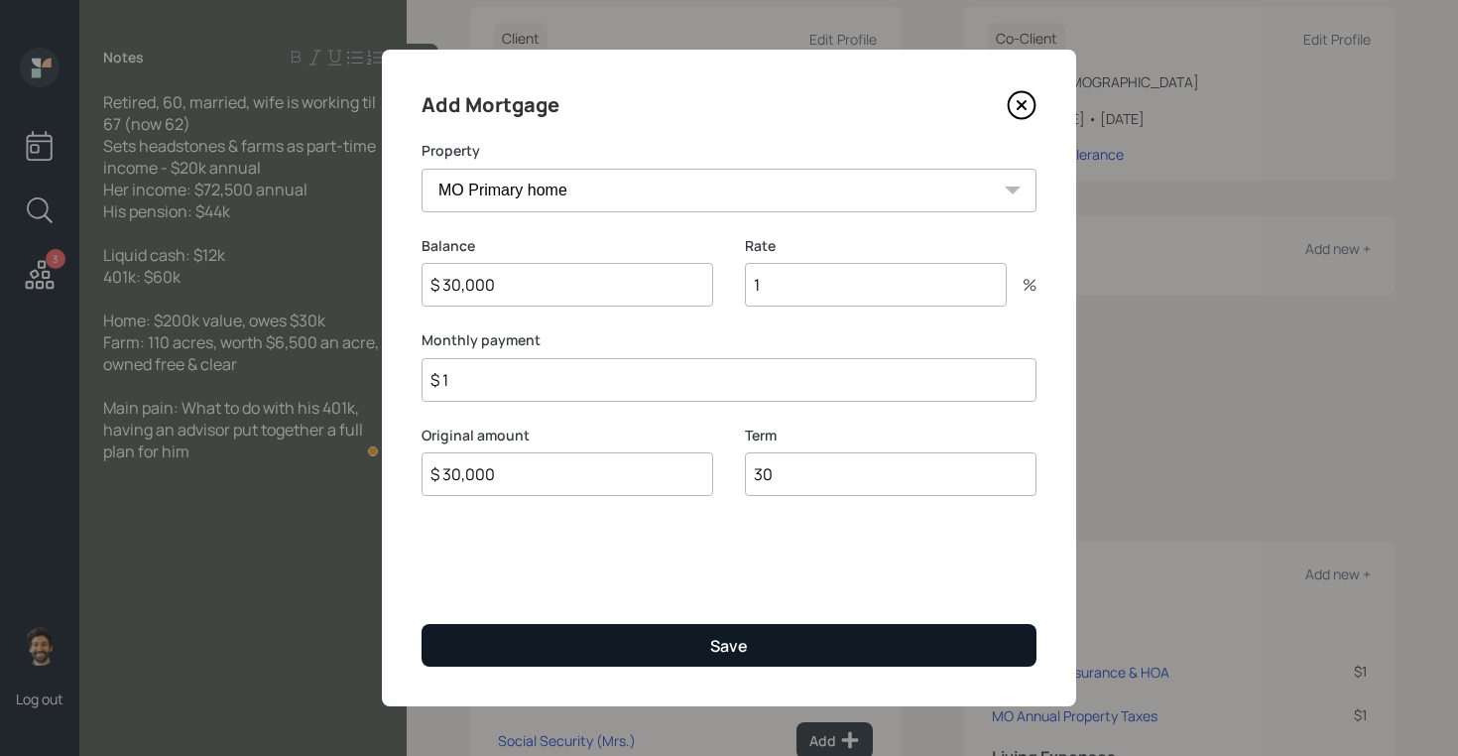
type input "30"
click at [563, 648] on button "Save" at bounding box center [729, 645] width 615 height 43
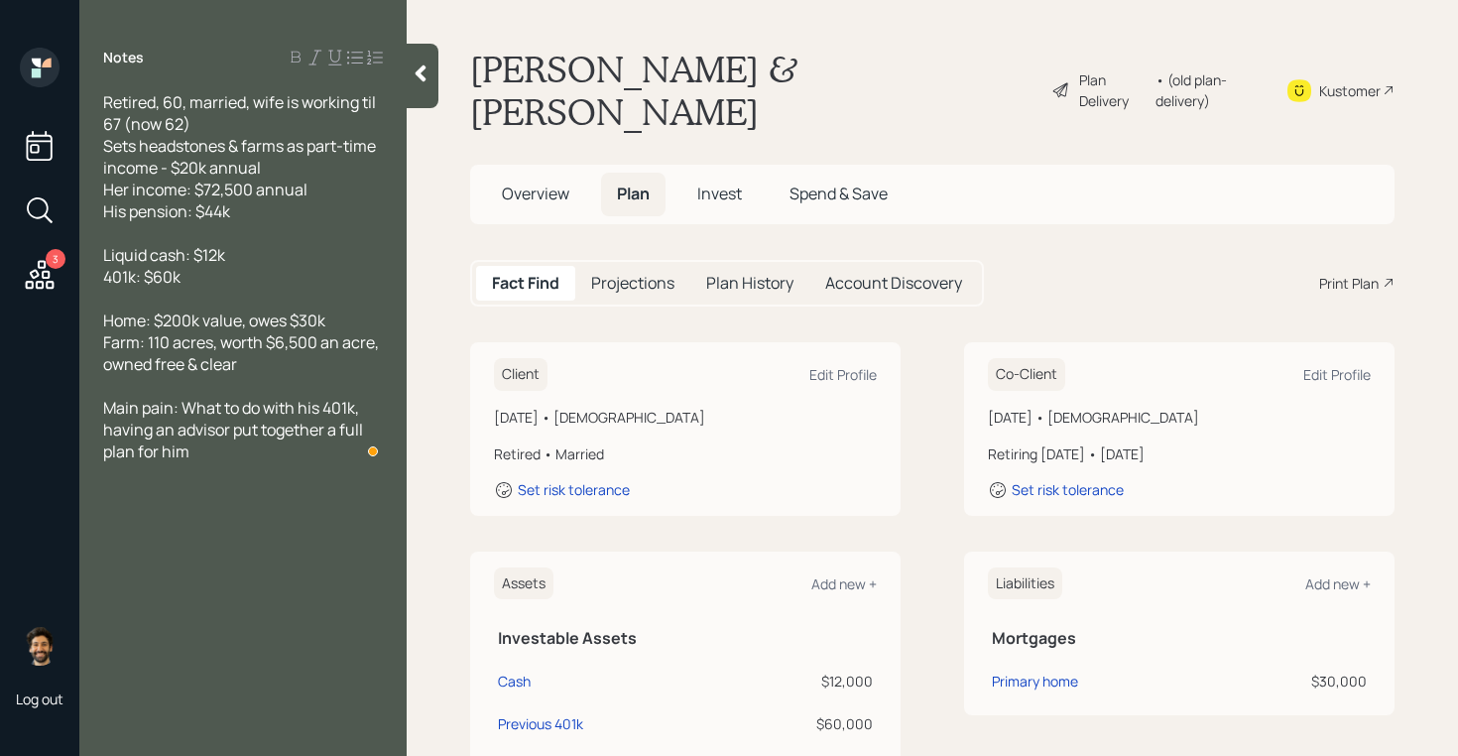
click at [721, 173] on h5 "Invest" at bounding box center [719, 194] width 76 height 43
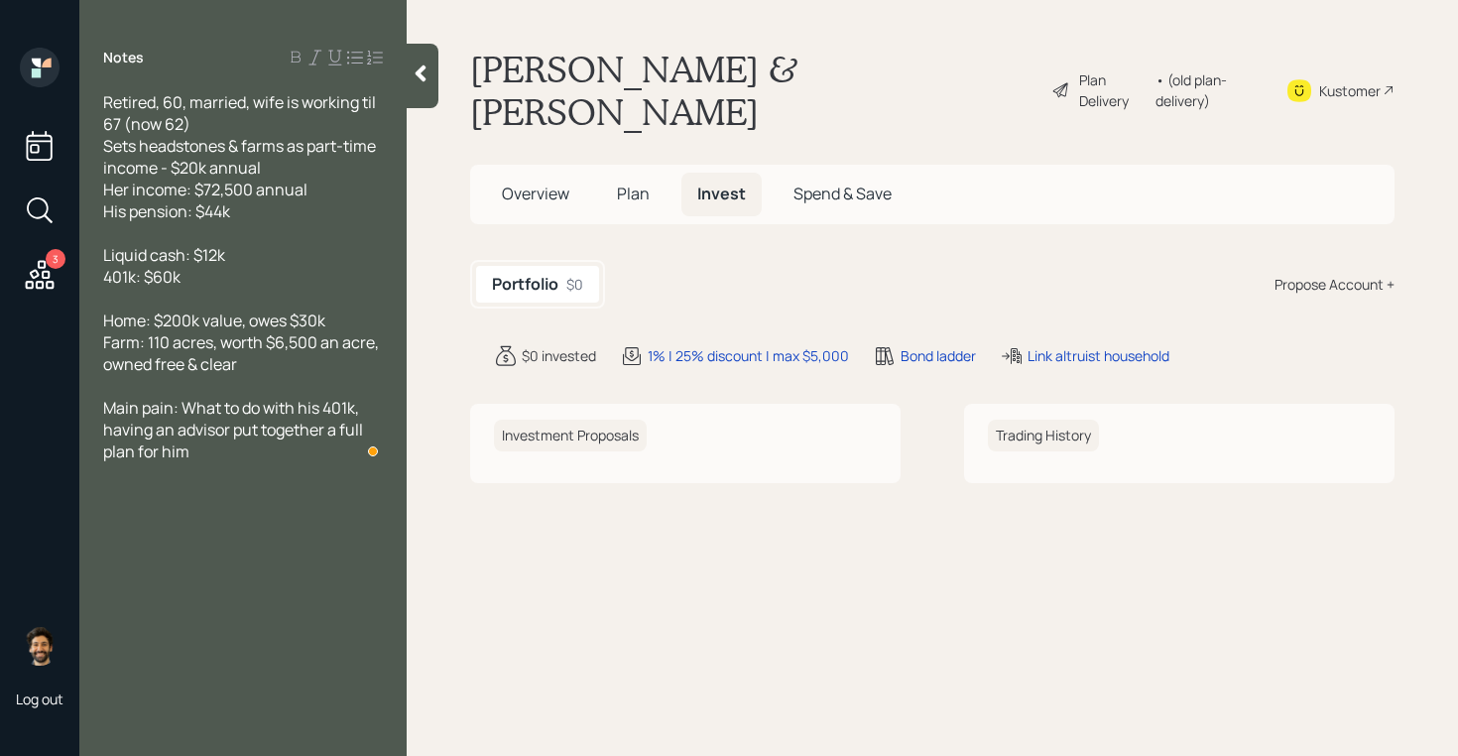
click at [1353, 274] on div "Propose Account +" at bounding box center [1335, 284] width 120 height 21
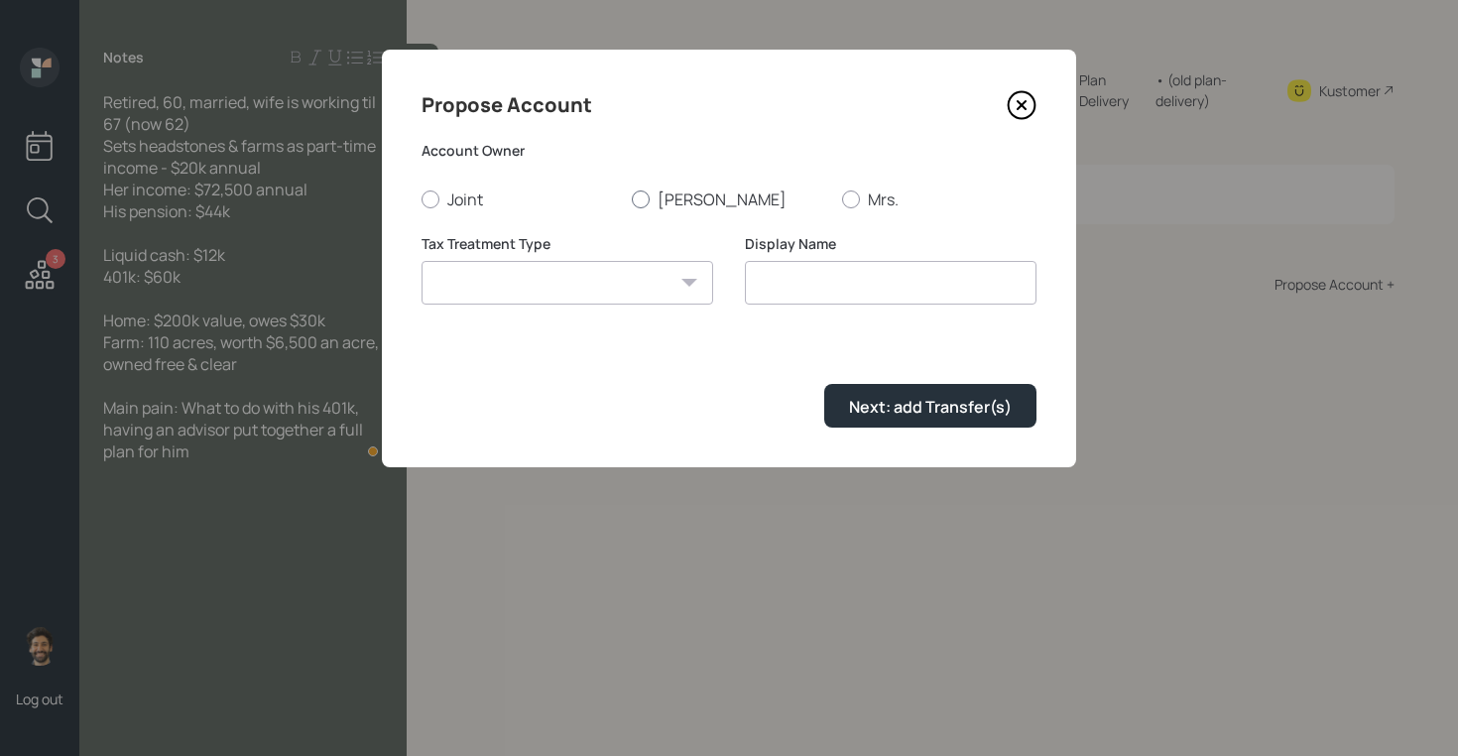
click at [674, 199] on label "Kevin" at bounding box center [729, 199] width 194 height 22
click at [632, 199] on input "Kevin" at bounding box center [631, 198] width 1 height 1
radio input "true"
click at [552, 287] on select "Roth Taxable Traditional" at bounding box center [568, 283] width 292 height 44
select select "traditional"
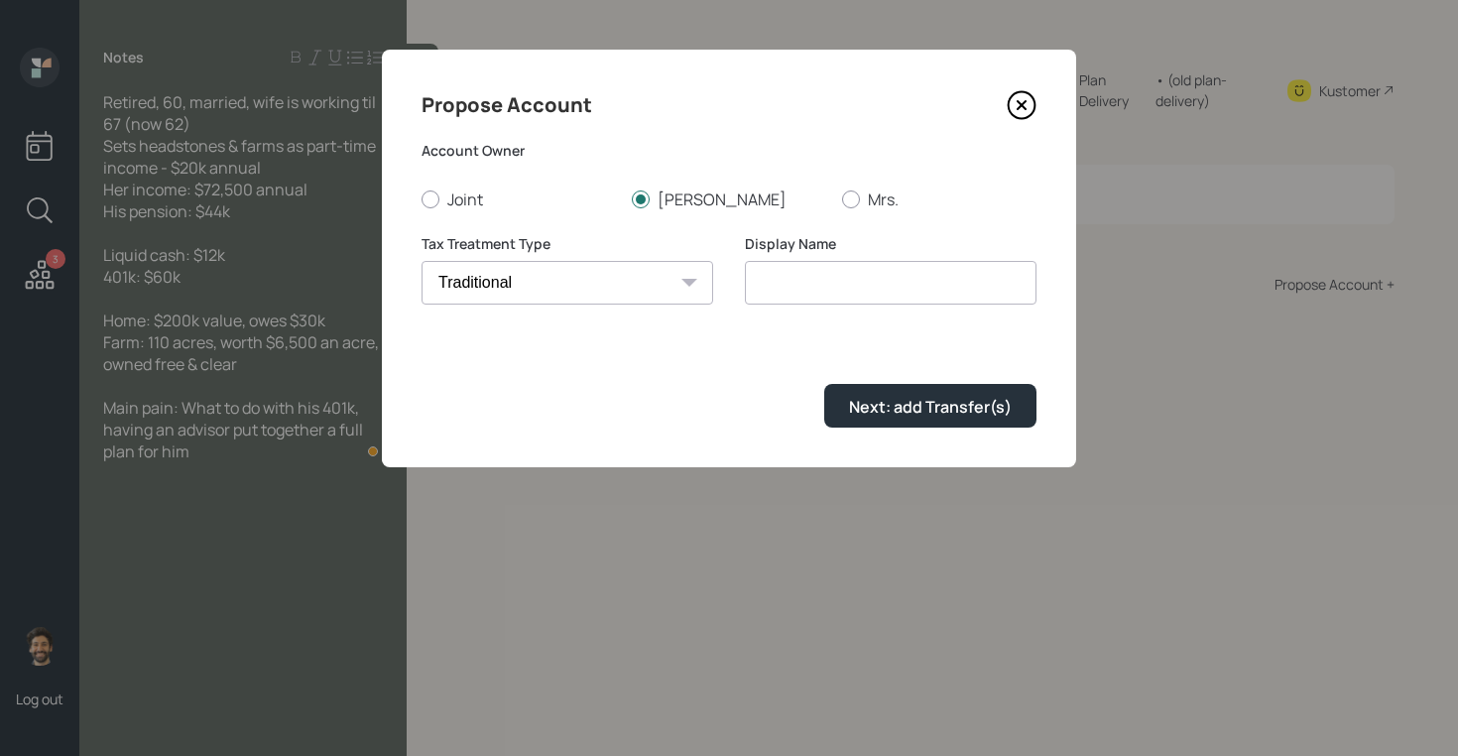
click at [422, 261] on select "Roth Taxable Traditional" at bounding box center [568, 283] width 292 height 44
type input "Traditional"
click at [895, 417] on div "Next: add Transfer(s)" at bounding box center [930, 407] width 163 height 22
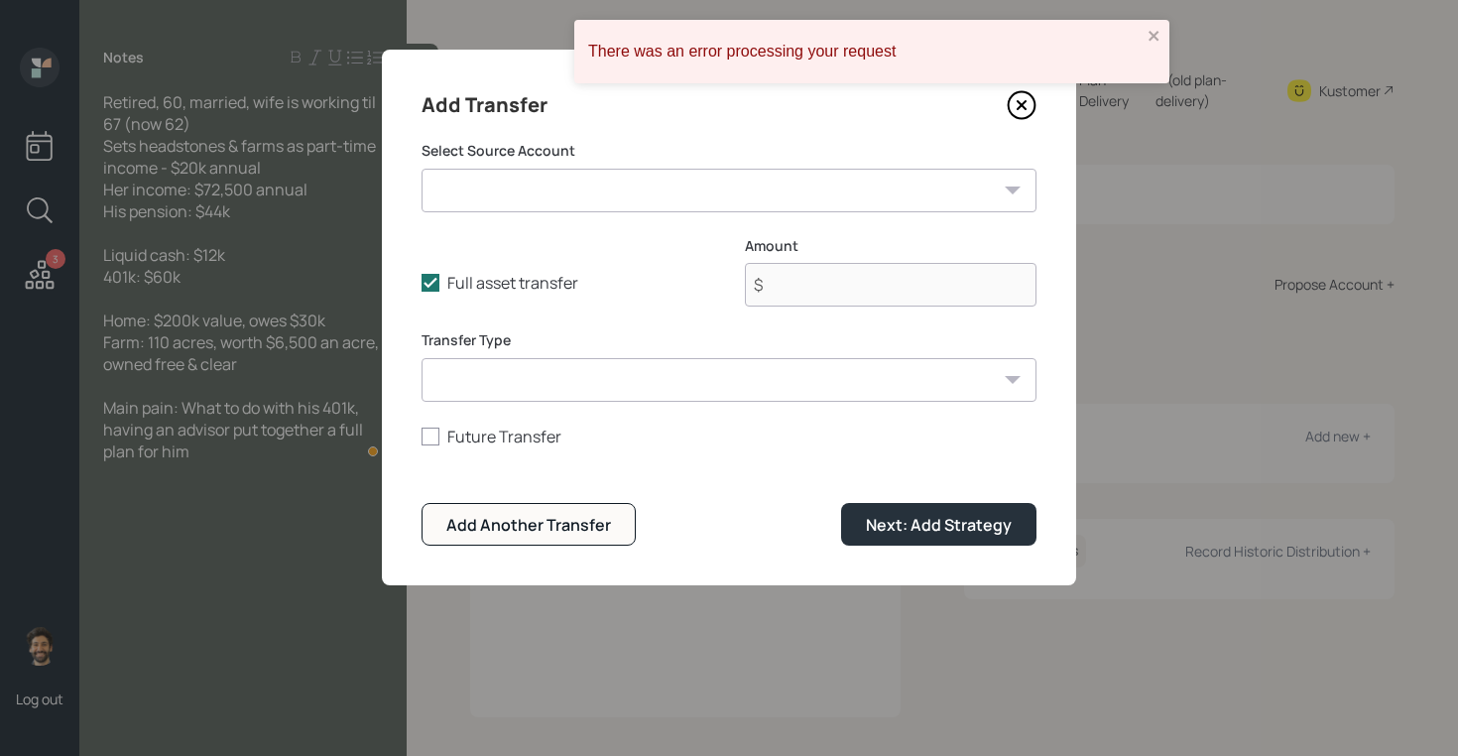
click at [576, 175] on select "Cash ($12,000 | Emergency Fund) Previous 401k ($60,000 | 401(k))" at bounding box center [729, 191] width 615 height 44
select select "606350fb-e2cd-439b-9b3c-10f6bd325c00"
click at [422, 169] on select "Cash ($12,000 | Emergency Fund) Previous 401k ($60,000 | 401(k))" at bounding box center [729, 191] width 615 height 44
type input "$ 60,000"
click at [523, 391] on select "ACAT Transfer Non ACAT Transfer Capitalize Rollover Rollover Deposit" at bounding box center [729, 380] width 615 height 44
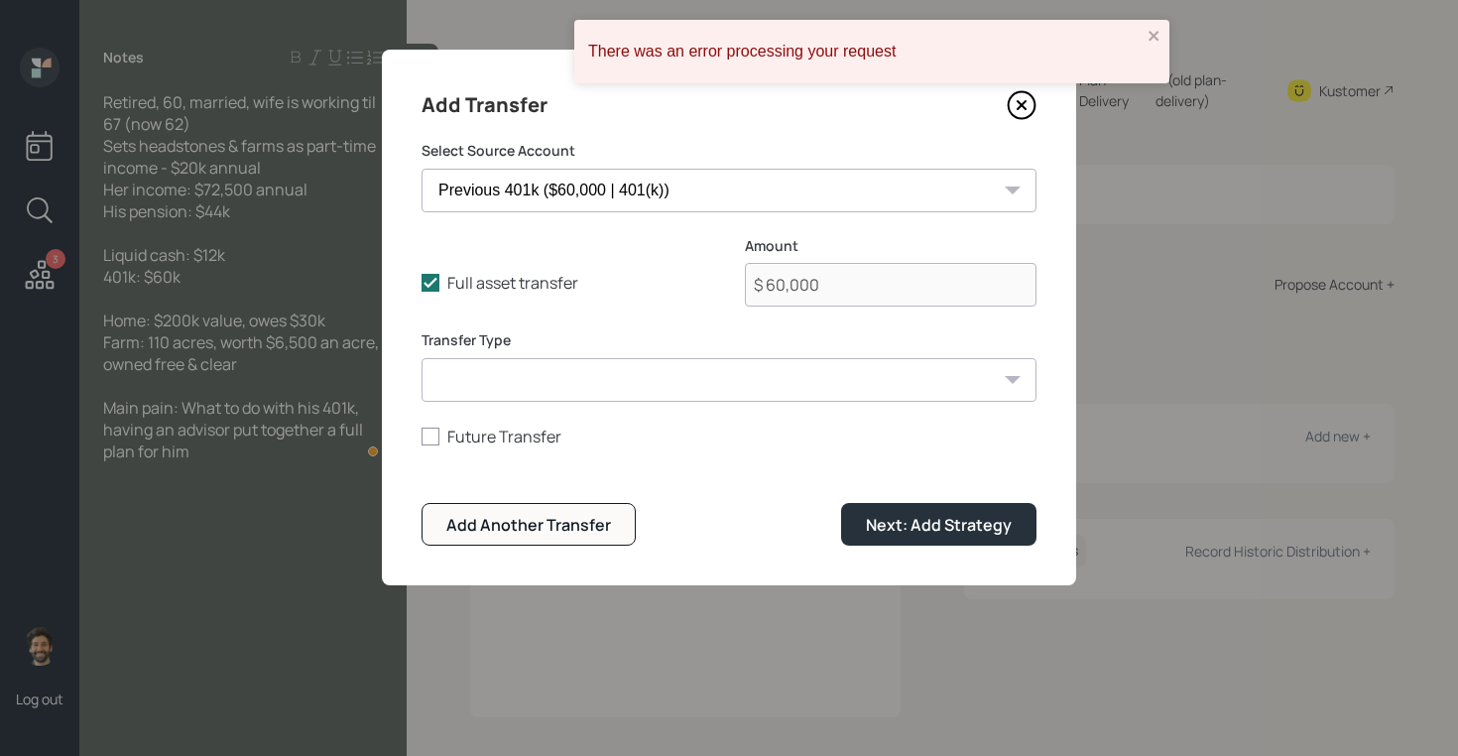
select select "acat_transfer"
click at [422, 358] on select "ACAT Transfer Non ACAT Transfer Capitalize Rollover Rollover Deposit" at bounding box center [729, 380] width 615 height 44
click at [927, 549] on div "Add Transfer Select Source Account Cash ($12,000 | Emergency Fund) Previous 401…" at bounding box center [729, 318] width 694 height 536
click at [914, 541] on button "Next: Add Strategy" at bounding box center [938, 524] width 195 height 43
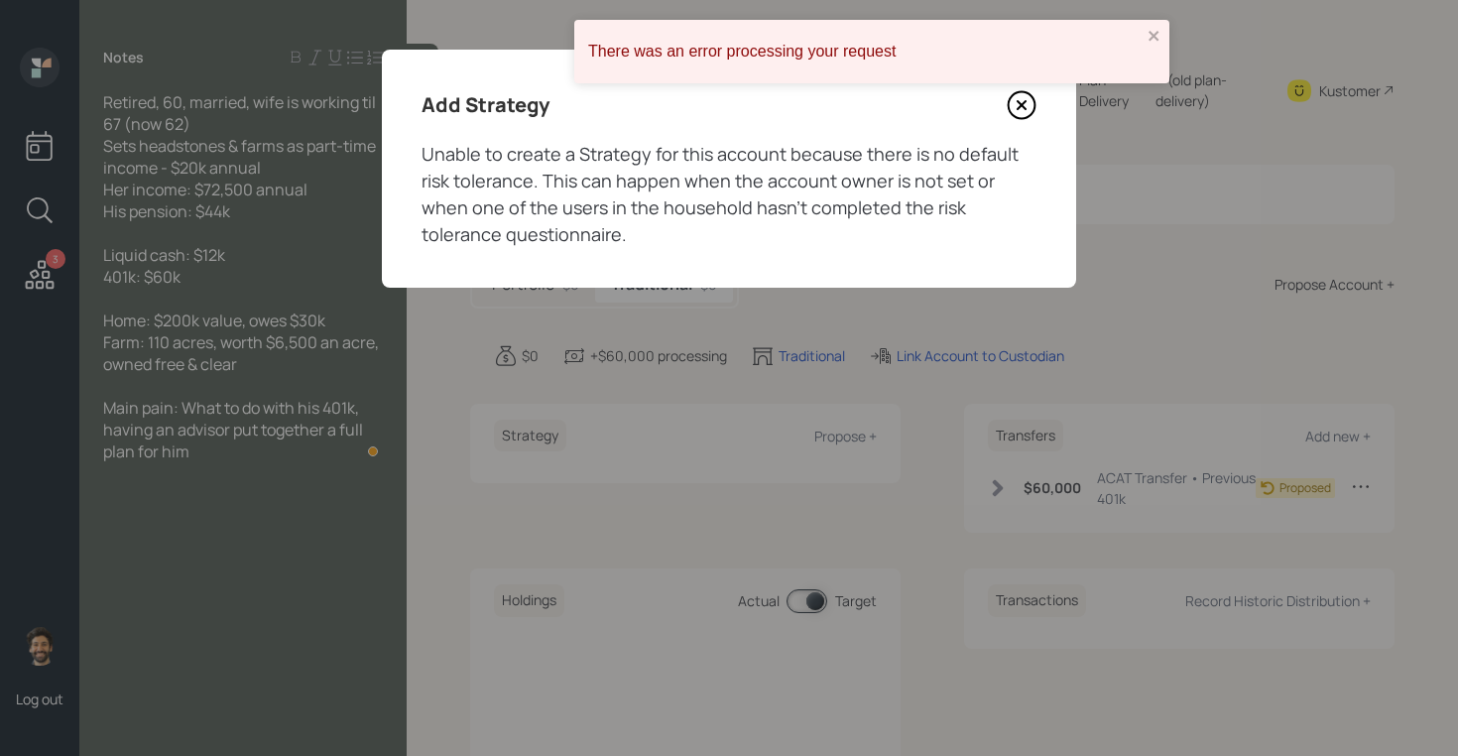
click at [1019, 108] on icon at bounding box center [1022, 105] width 8 height 8
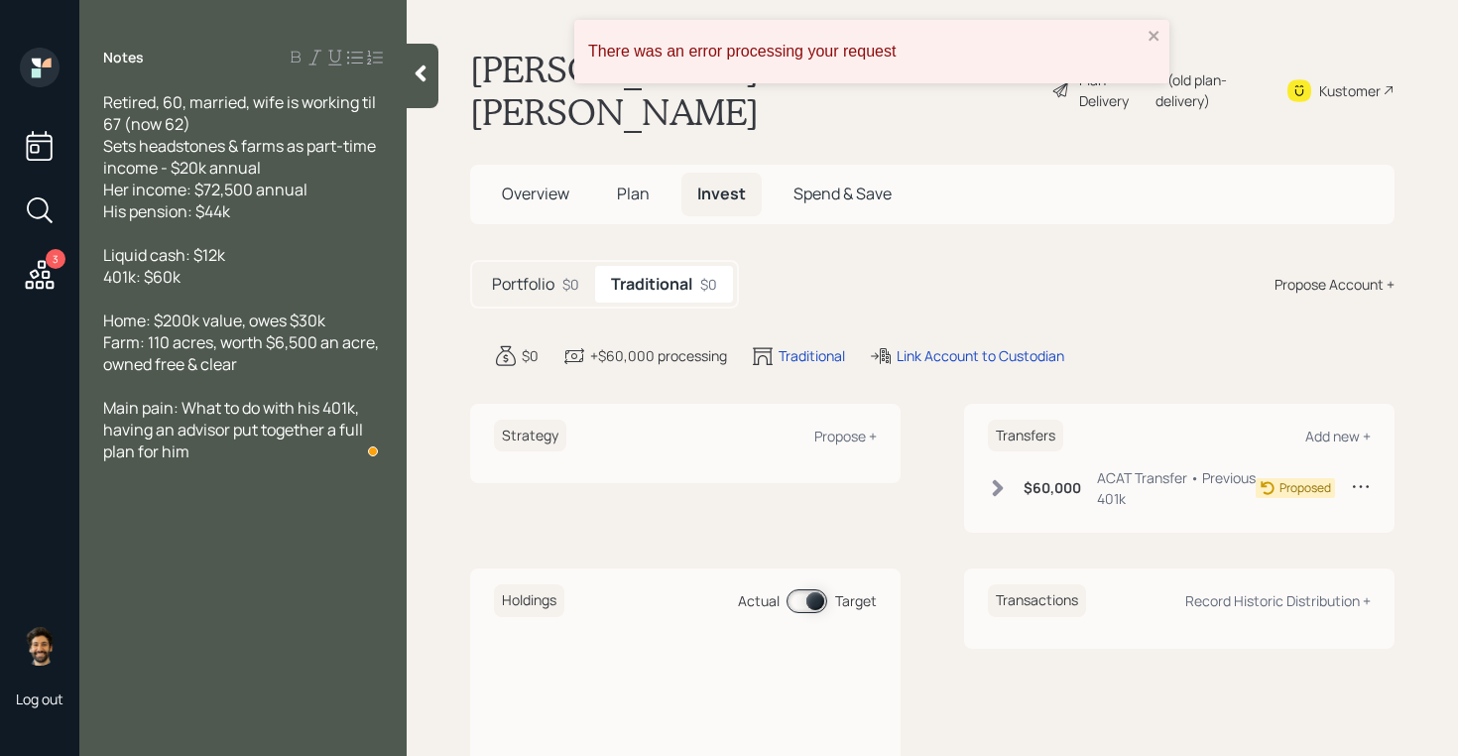
click at [623, 183] on span "Plan" at bounding box center [633, 194] width 33 height 22
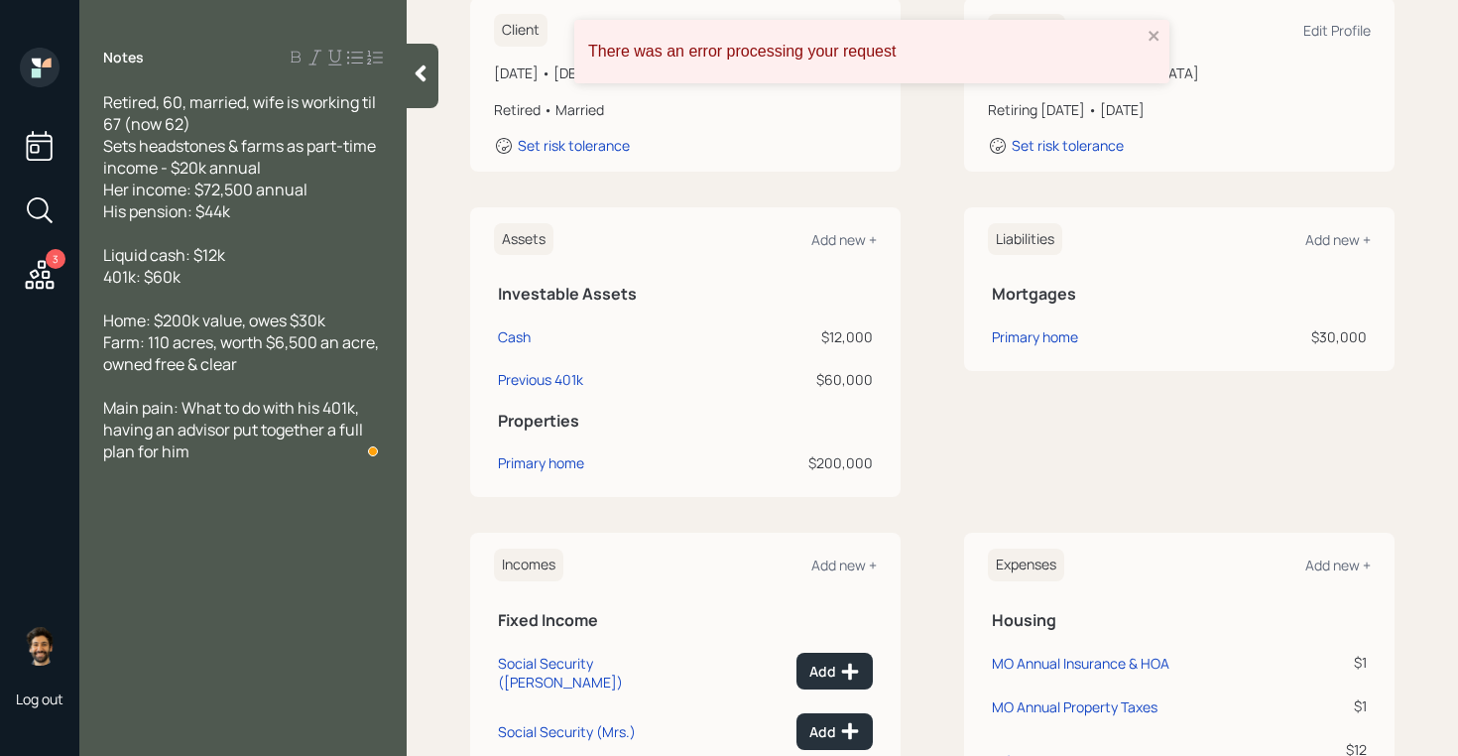
scroll to position [321, 0]
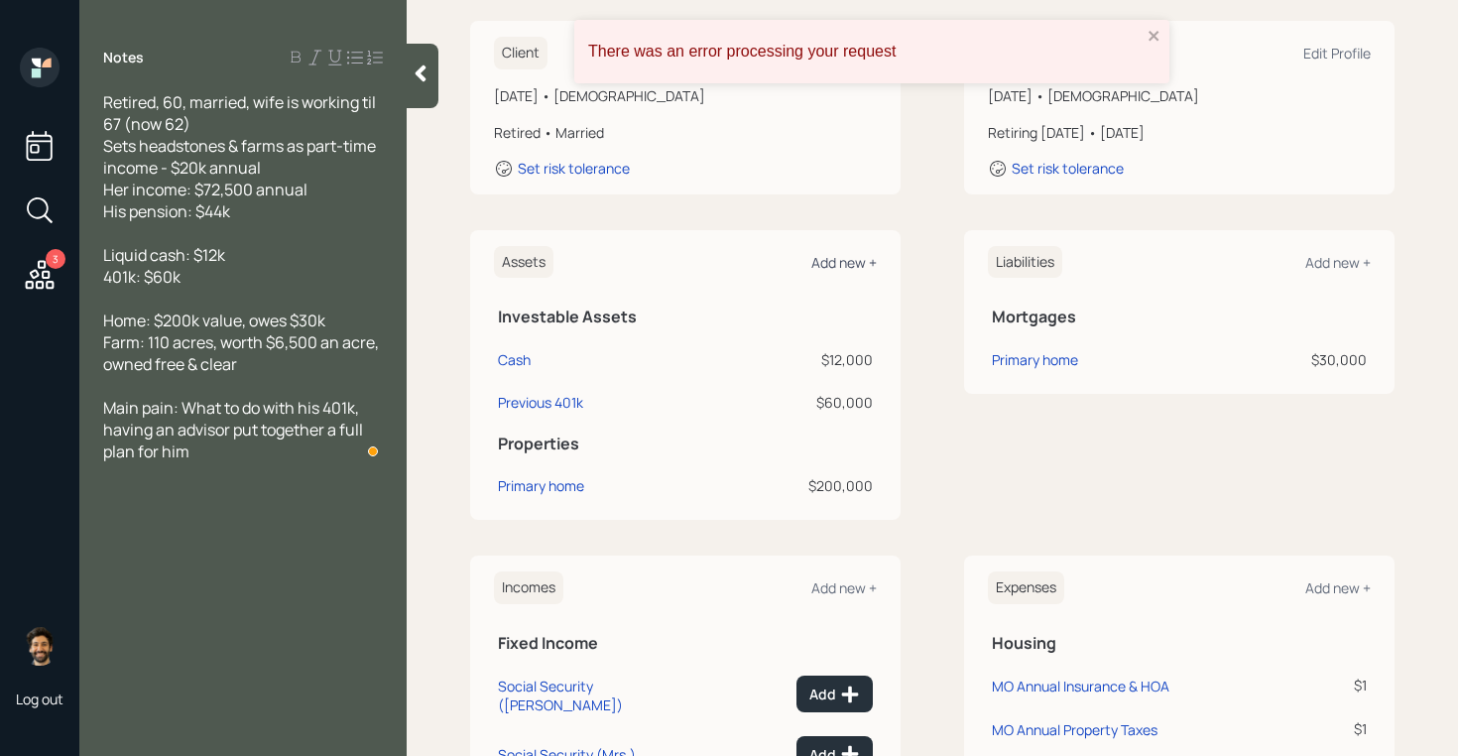
click at [860, 253] on div "Add new +" at bounding box center [843, 262] width 65 height 19
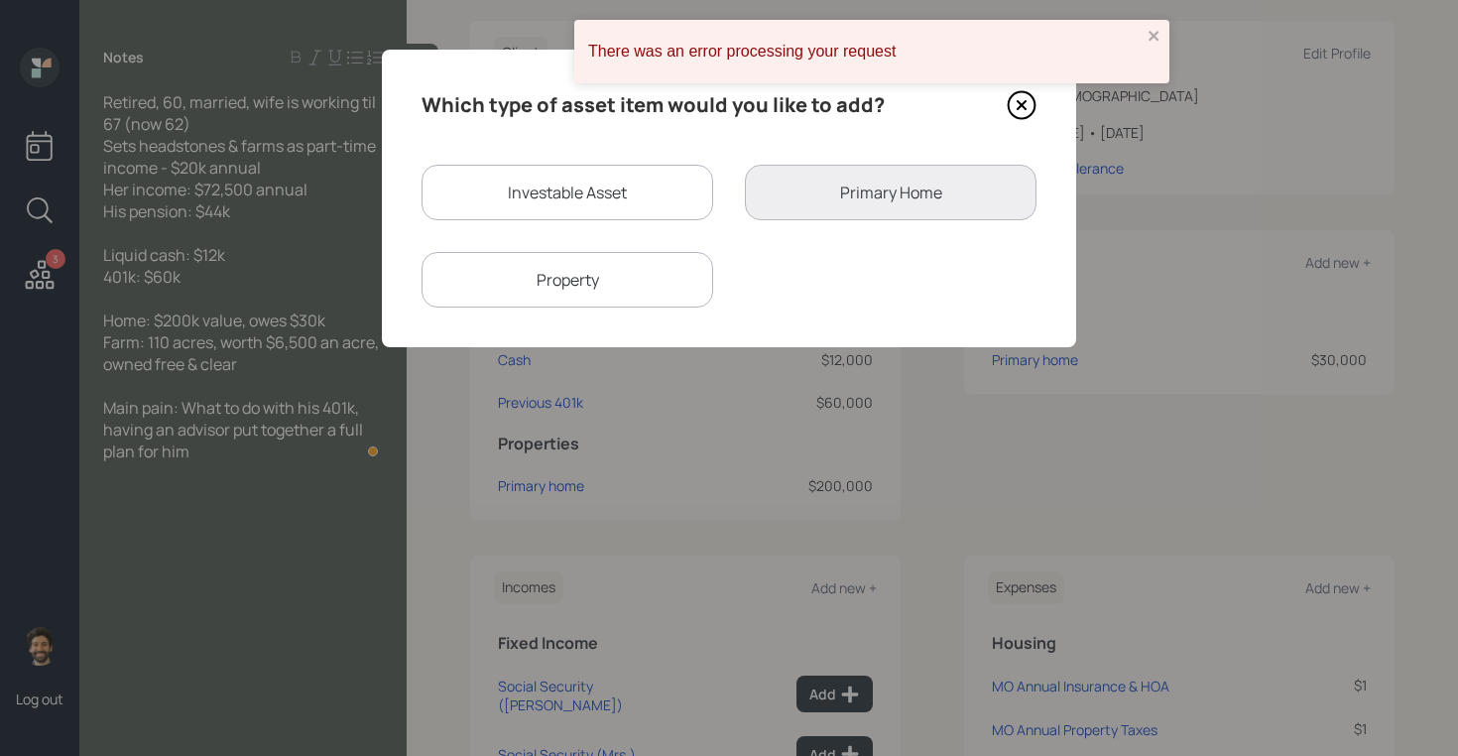
click at [622, 286] on div "Property" at bounding box center [568, 280] width 292 height 56
select select "rental_property"
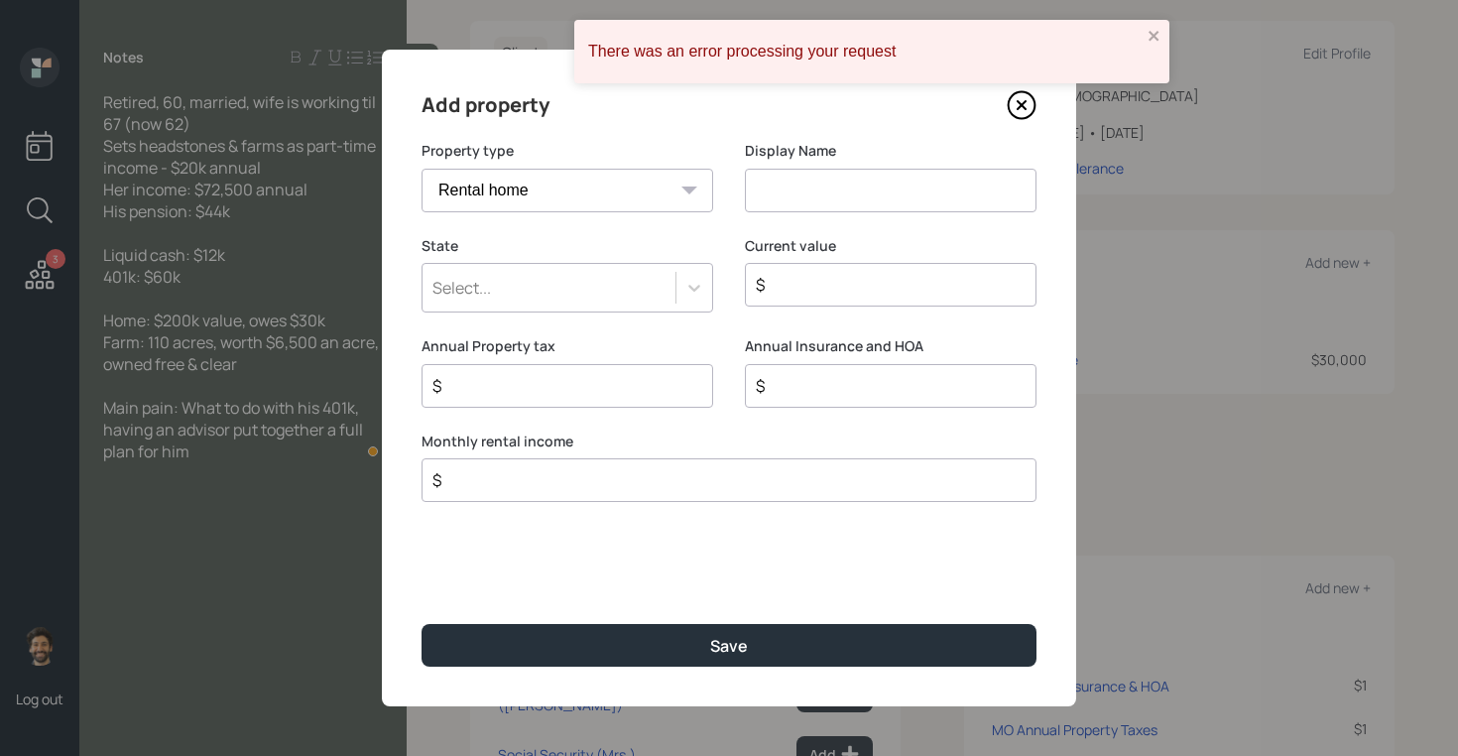
click at [780, 192] on input at bounding box center [891, 191] width 292 height 44
type input "Farm Land"
click at [573, 197] on select "Vacation home Rental home" at bounding box center [568, 191] width 292 height 44
click at [422, 169] on select "Vacation home Rental home" at bounding box center [568, 191] width 292 height 44
click at [530, 189] on select "Vacation home Rental home" at bounding box center [568, 191] width 292 height 44
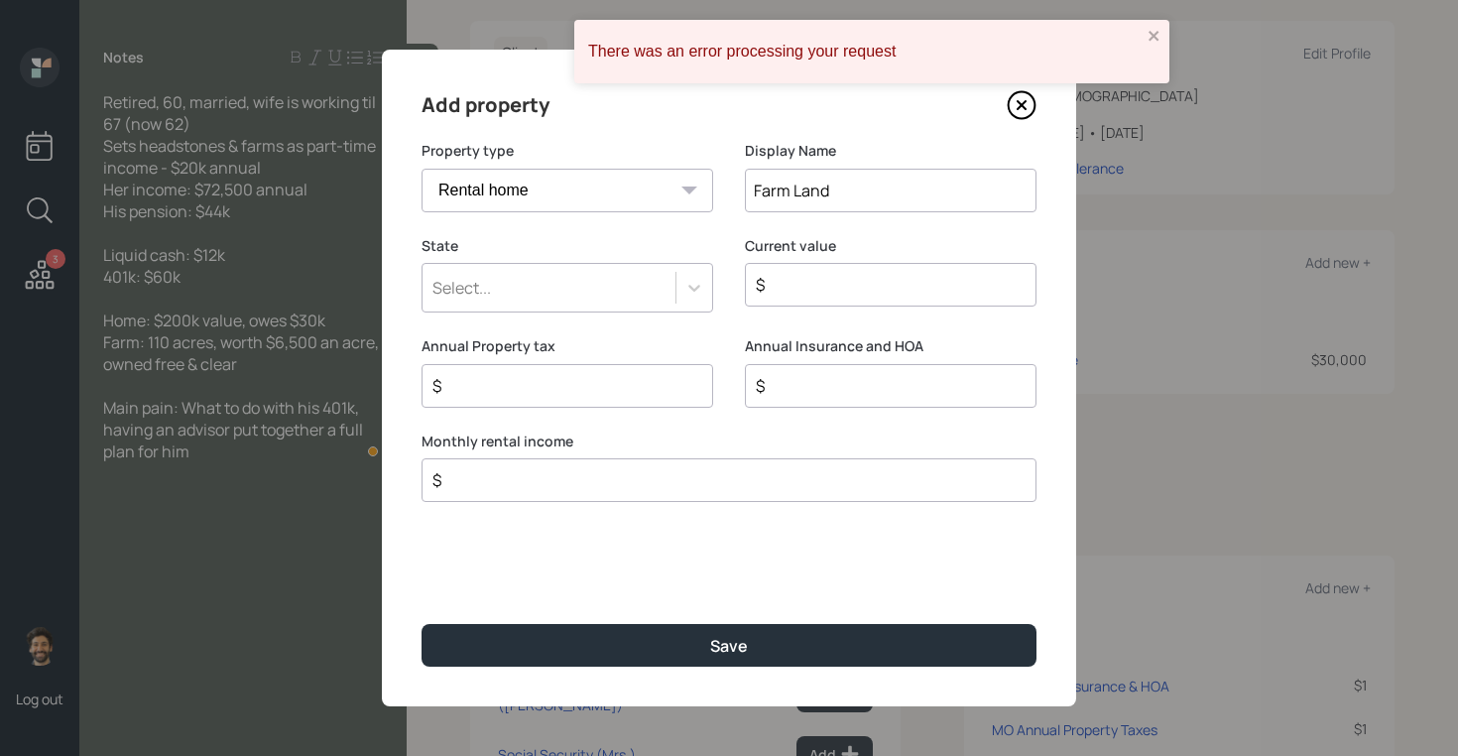
select select "vacation_property"
click at [422, 169] on select "Vacation home Rental home" at bounding box center [568, 191] width 292 height 44
click at [518, 303] on div "Select..." at bounding box center [549, 288] width 253 height 34
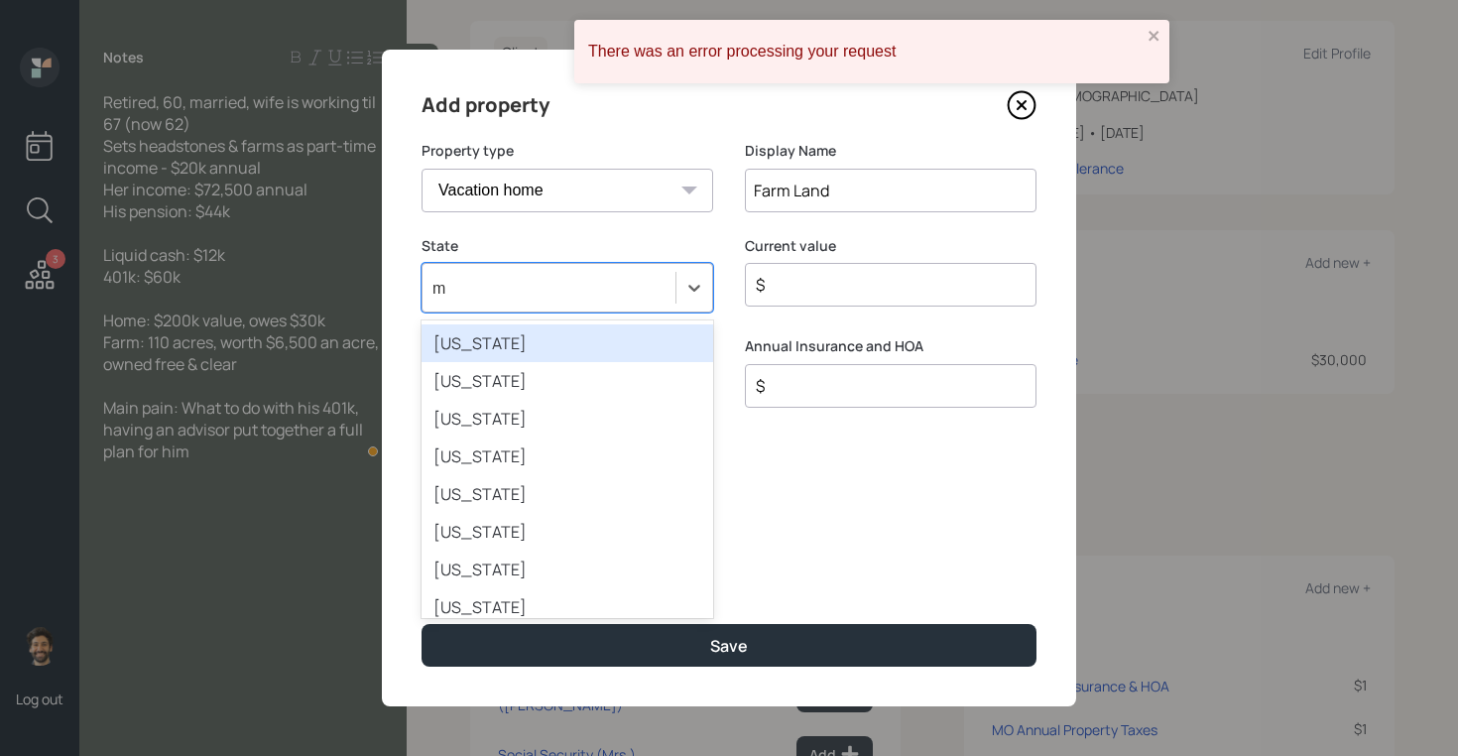
type input "mo"
click at [496, 337] on div "Missouri" at bounding box center [568, 343] width 292 height 38
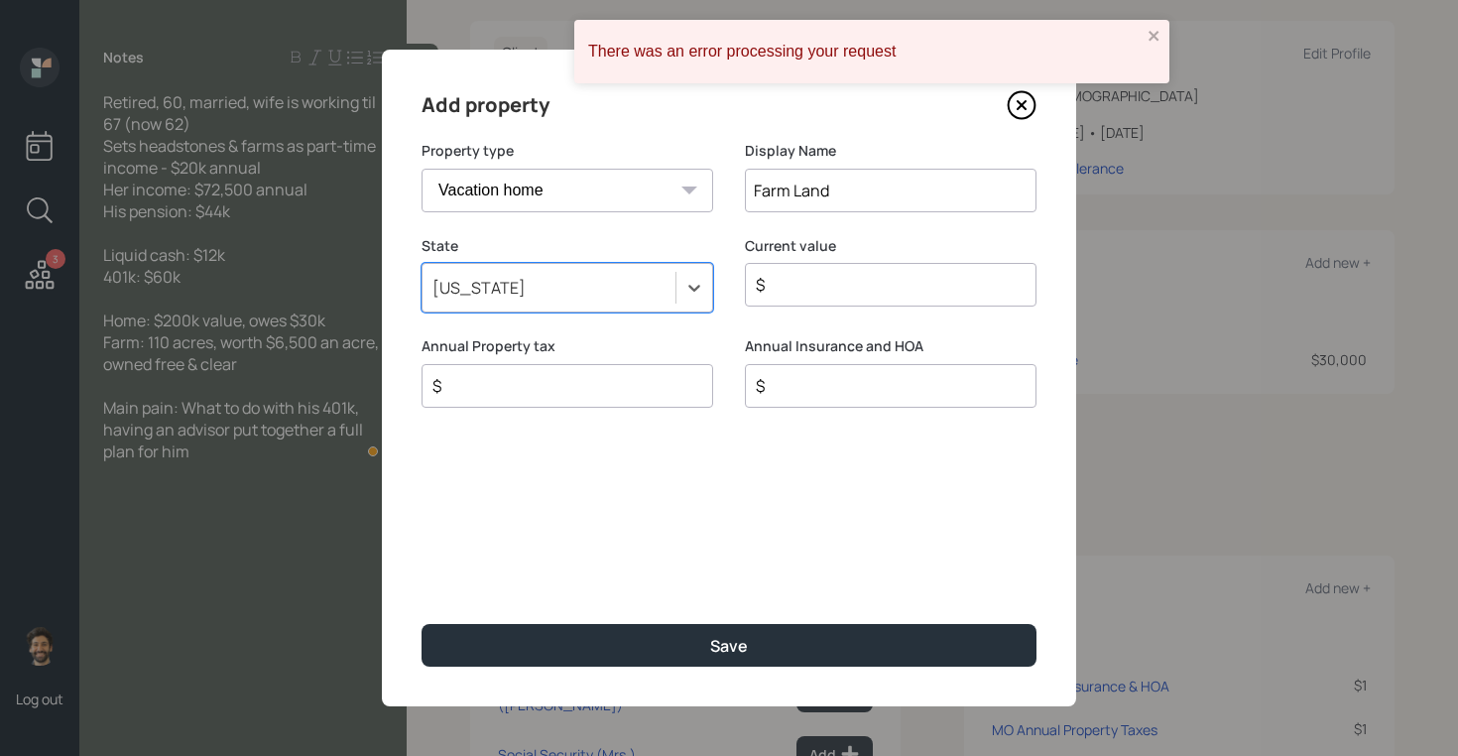
click at [863, 288] on input "$" at bounding box center [883, 285] width 258 height 24
type input "$ 7,000,000"
type input "$ 1"
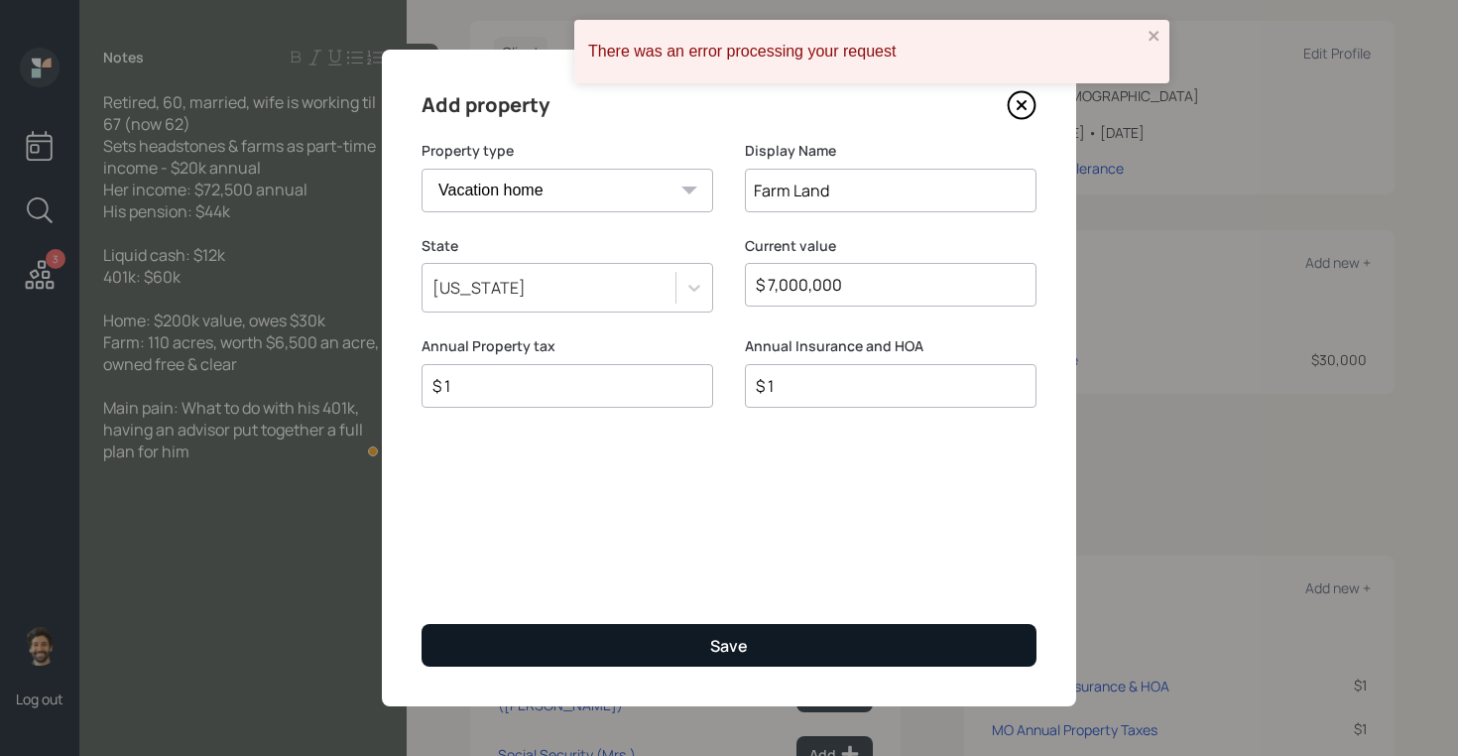
type input "$ 1"
click at [825, 641] on button "Save" at bounding box center [729, 645] width 615 height 43
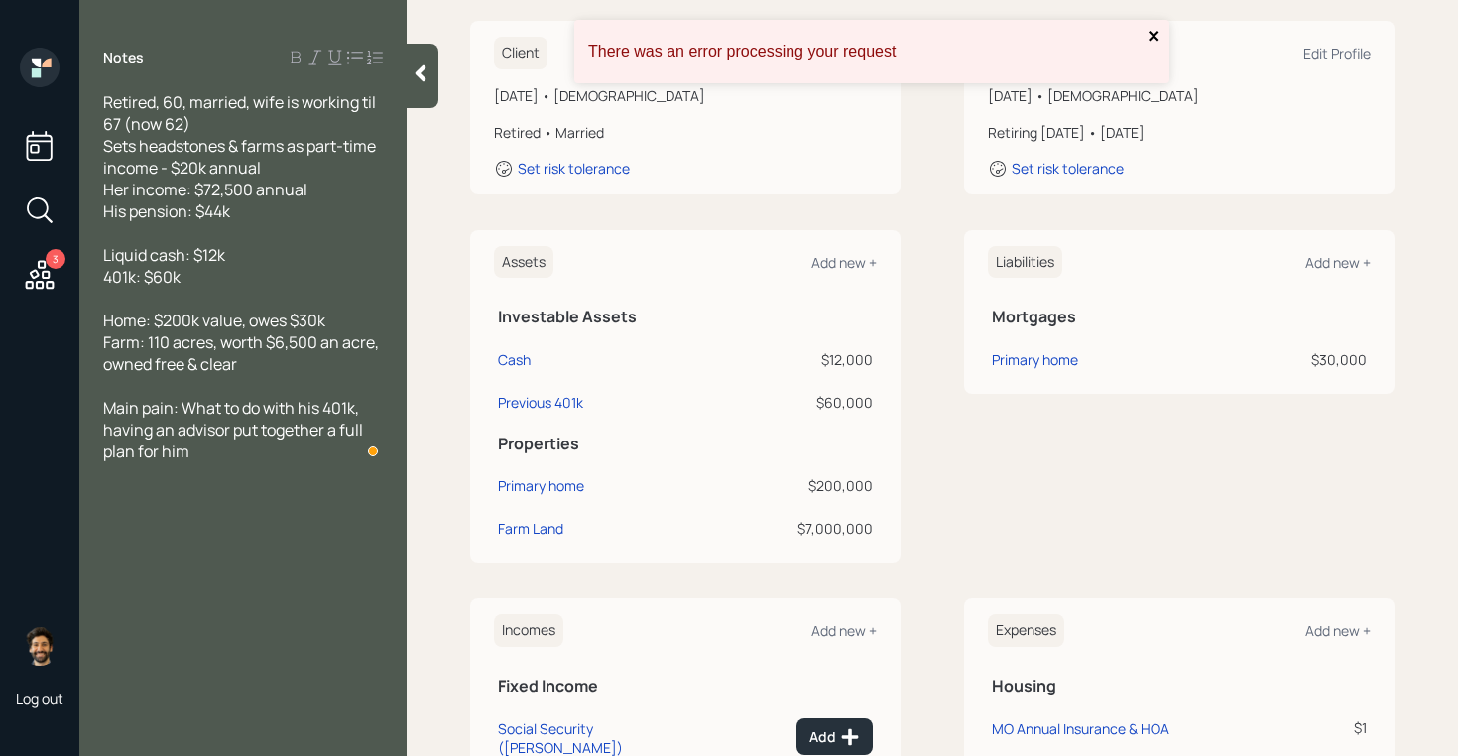
click at [1153, 42] on icon "close" at bounding box center [1155, 36] width 14 height 16
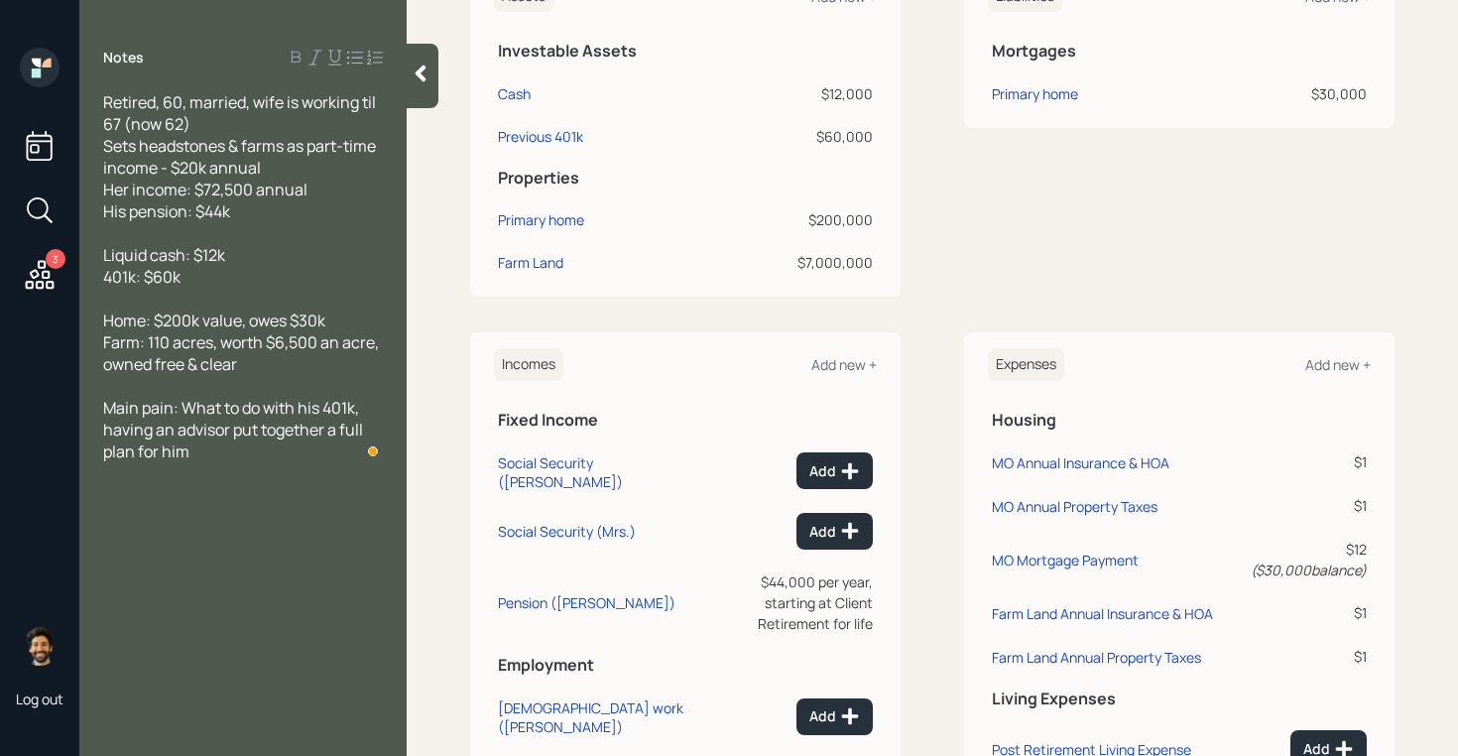
scroll to position [596, 0]
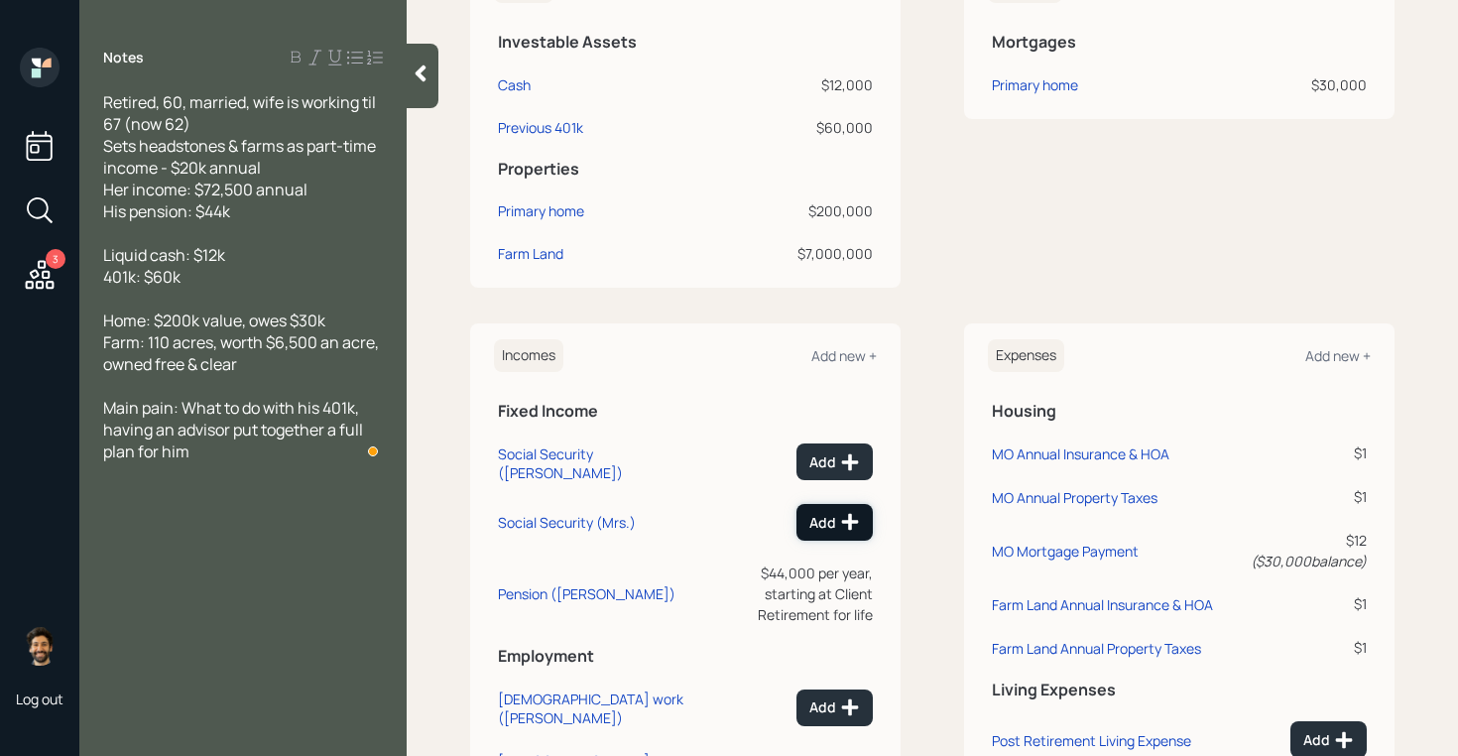
click at [834, 512] on div "Add" at bounding box center [834, 522] width 51 height 20
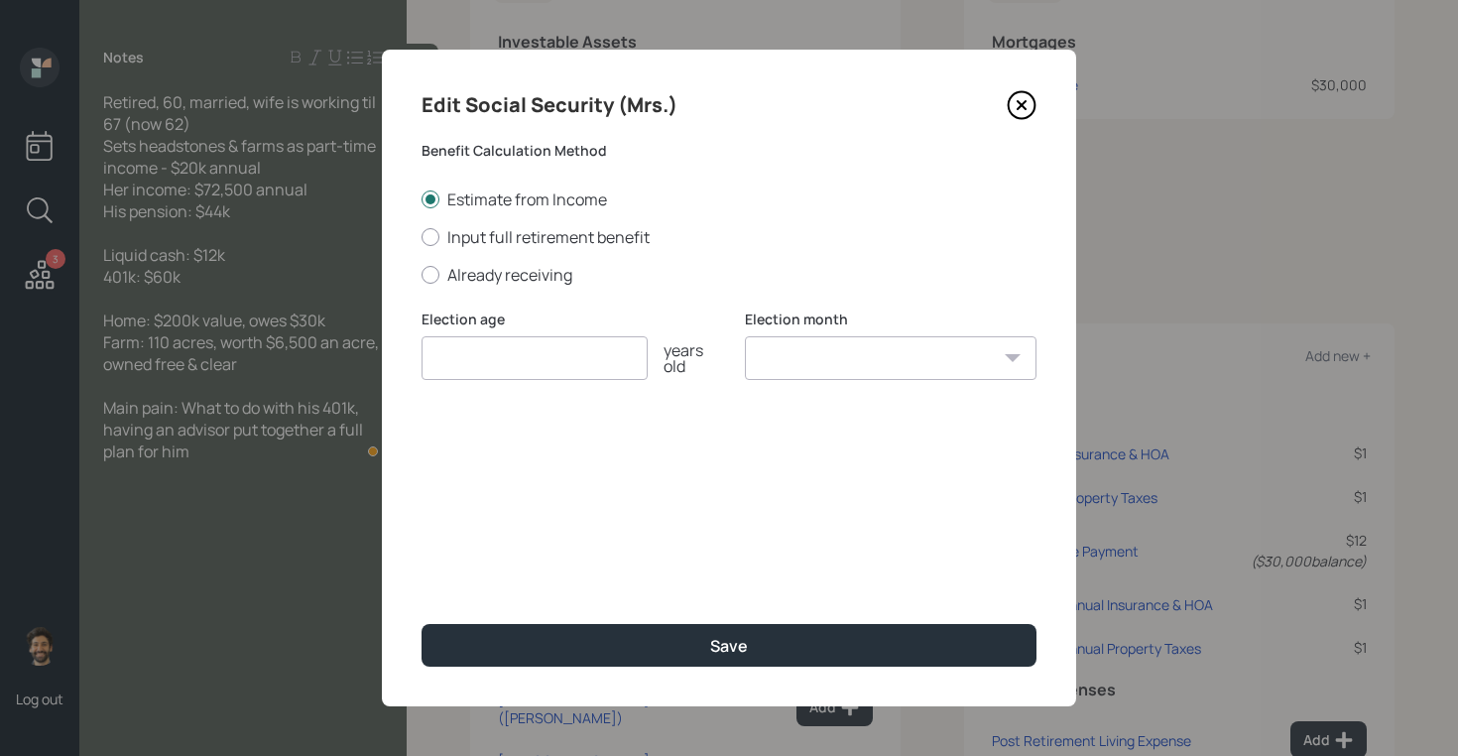
click at [493, 365] on input "number" at bounding box center [535, 358] width 226 height 44
type input "66"
click at [783, 350] on select "January February March April May June July August September October November De…" at bounding box center [891, 358] width 292 height 44
select select "12"
click at [745, 336] on select "January February March April May June July August September October November De…" at bounding box center [891, 358] width 292 height 44
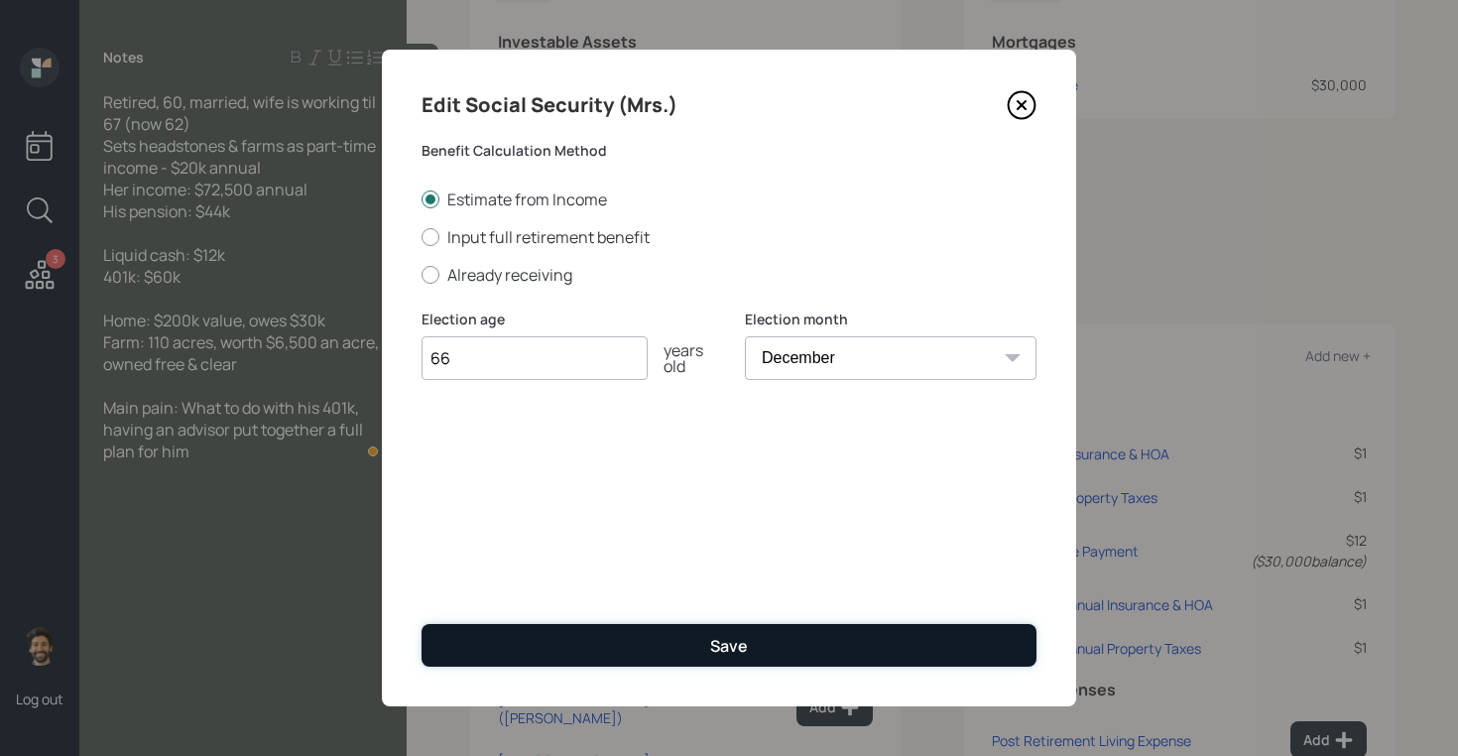
click at [688, 645] on button "Save" at bounding box center [729, 645] width 615 height 43
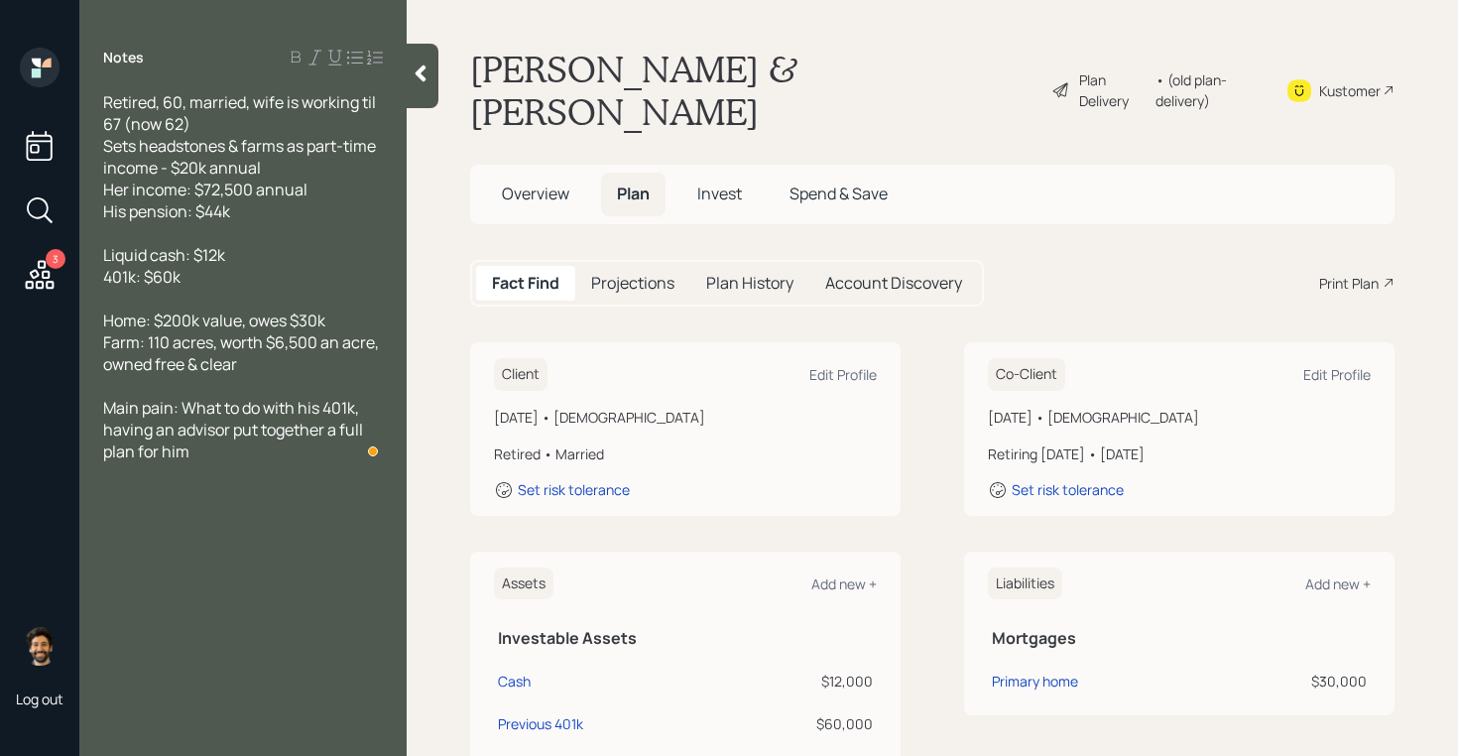
click at [634, 274] on h5 "Projections" at bounding box center [632, 283] width 83 height 19
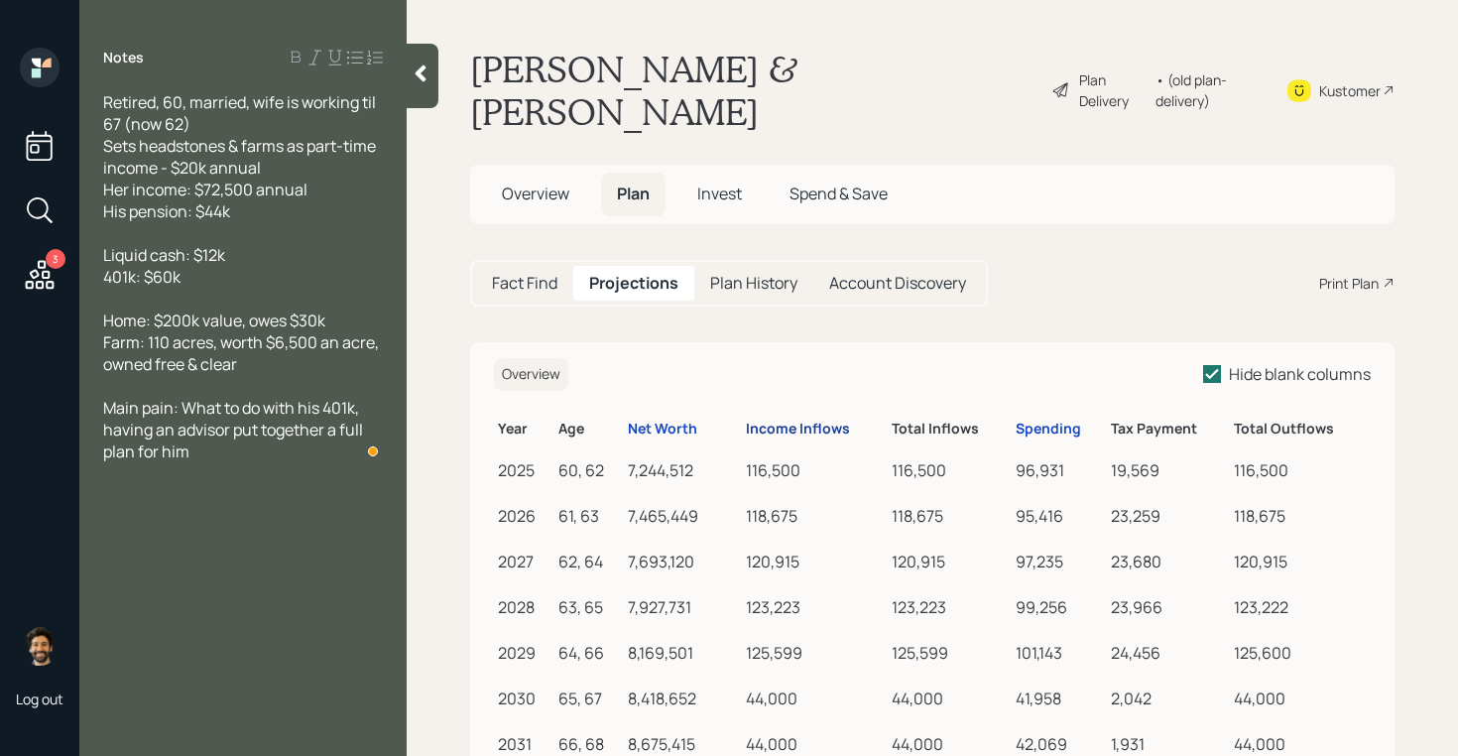
click at [785, 421] on div "Income Inflows" at bounding box center [798, 429] width 104 height 17
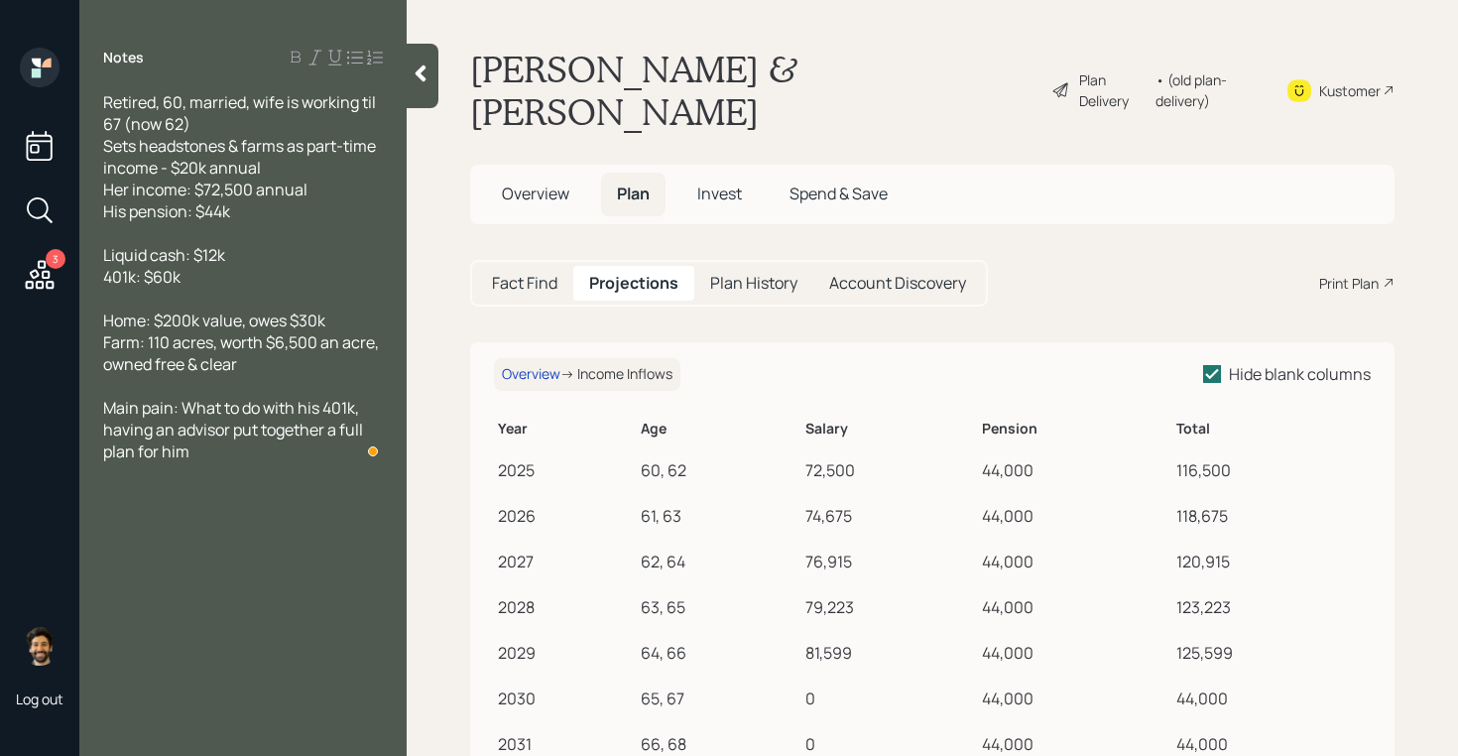
click at [542, 266] on div "Fact Find" at bounding box center [524, 283] width 97 height 35
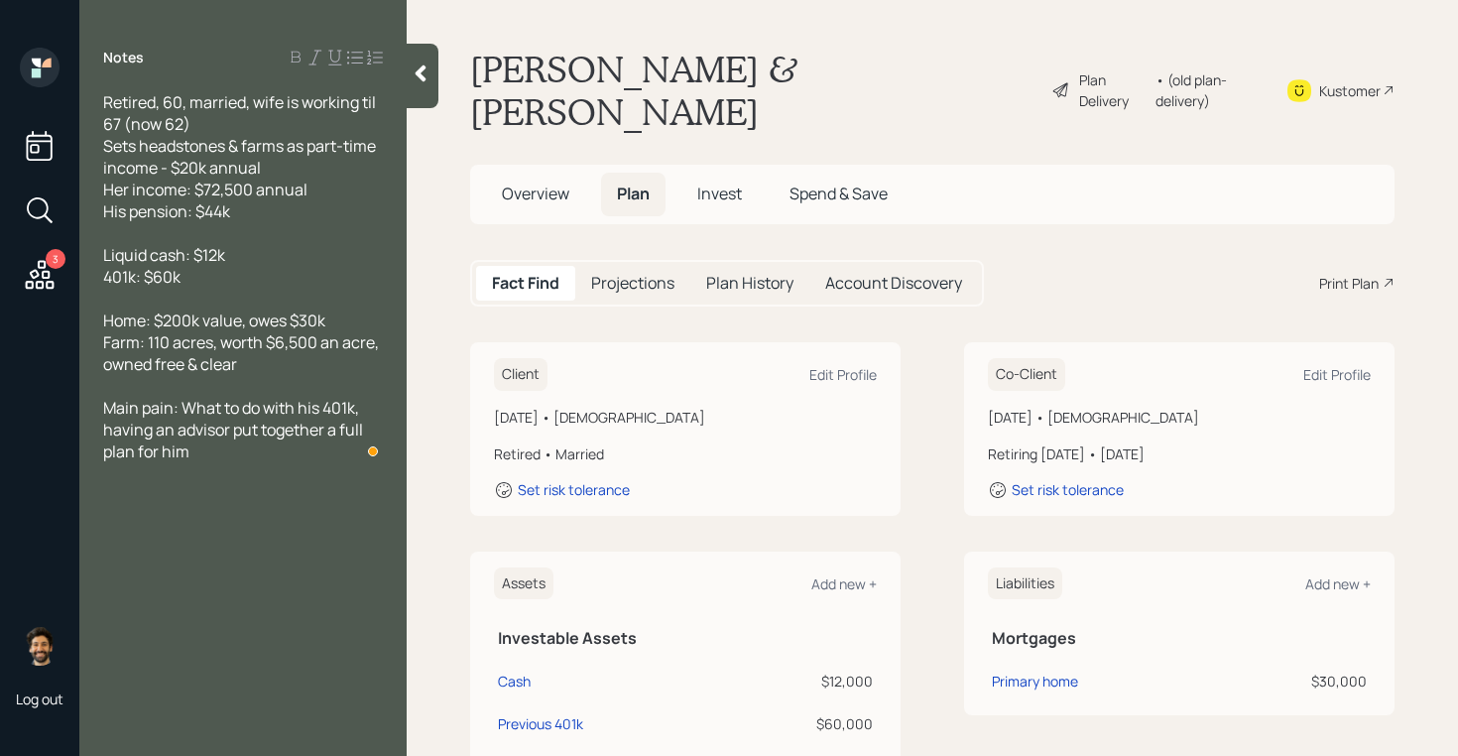
scroll to position [850, 0]
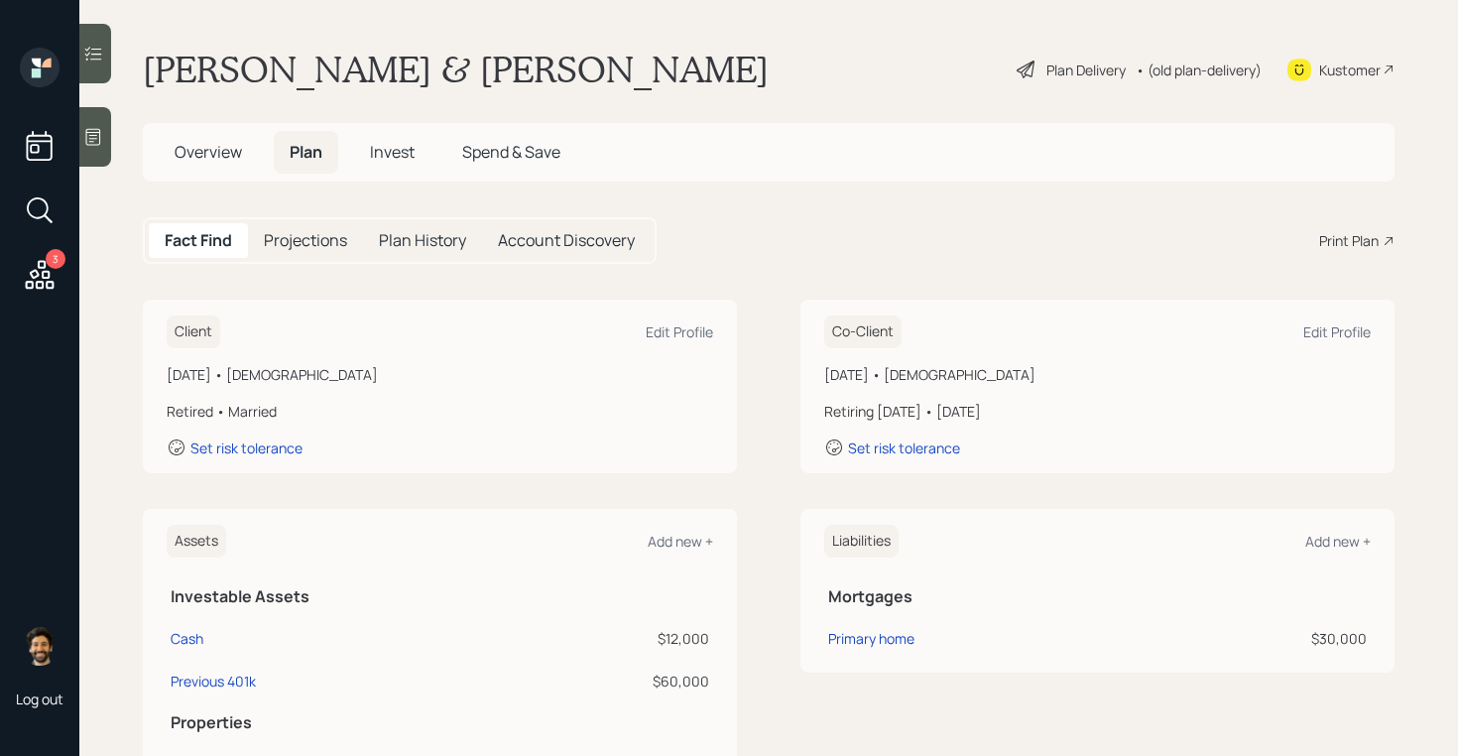
click at [323, 241] on h5 "Projections" at bounding box center [305, 240] width 83 height 19
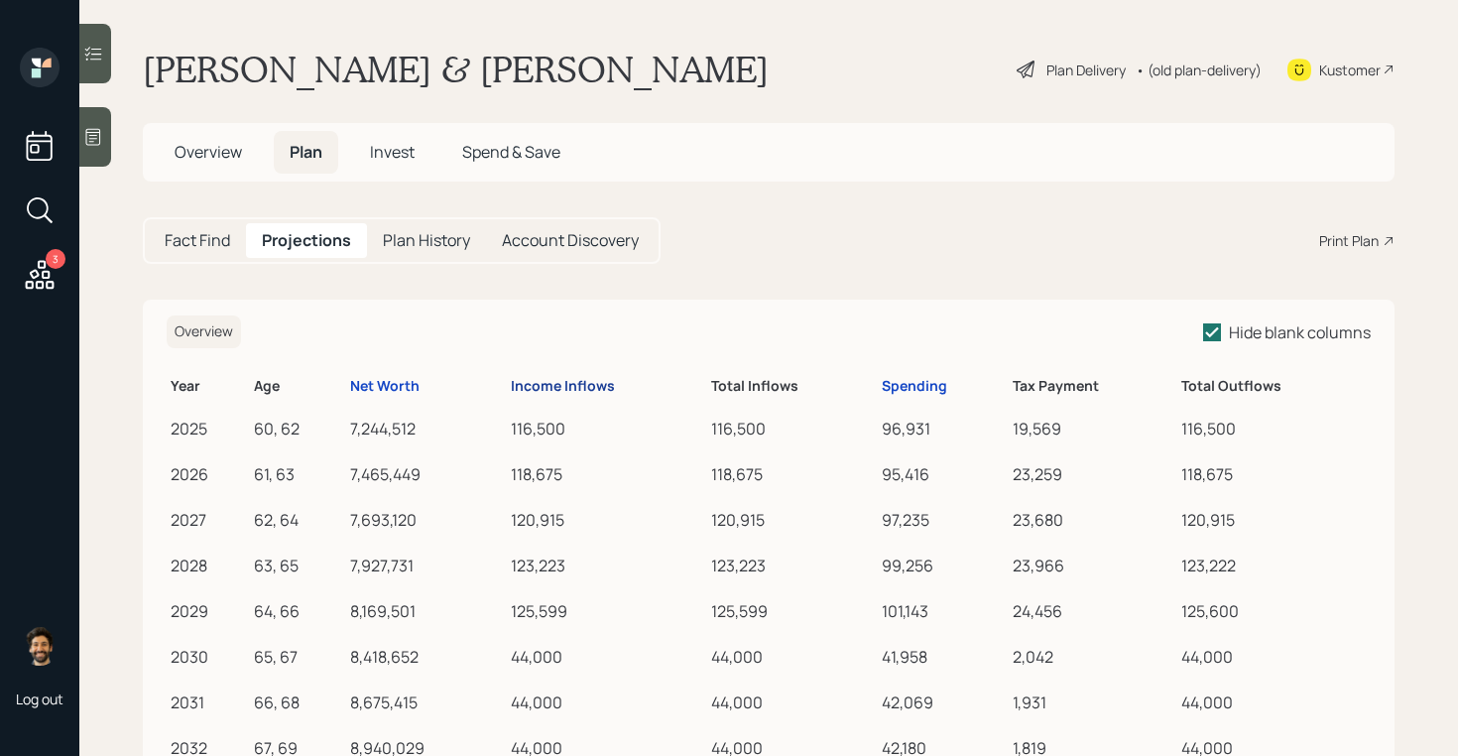
click at [551, 378] on div "Income Inflows" at bounding box center [563, 386] width 104 height 17
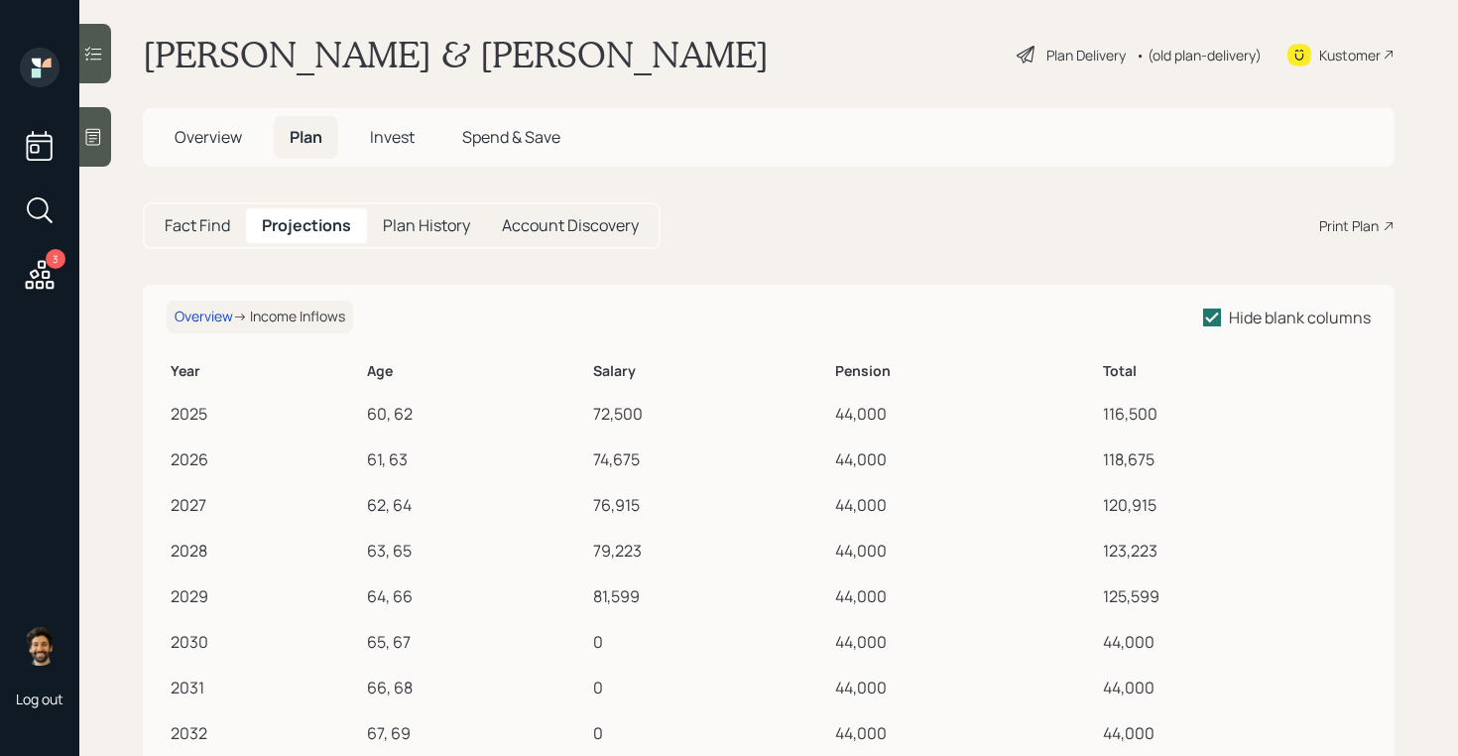
scroll to position [12, 0]
click at [193, 229] on h5 "Fact Find" at bounding box center [197, 228] width 65 height 19
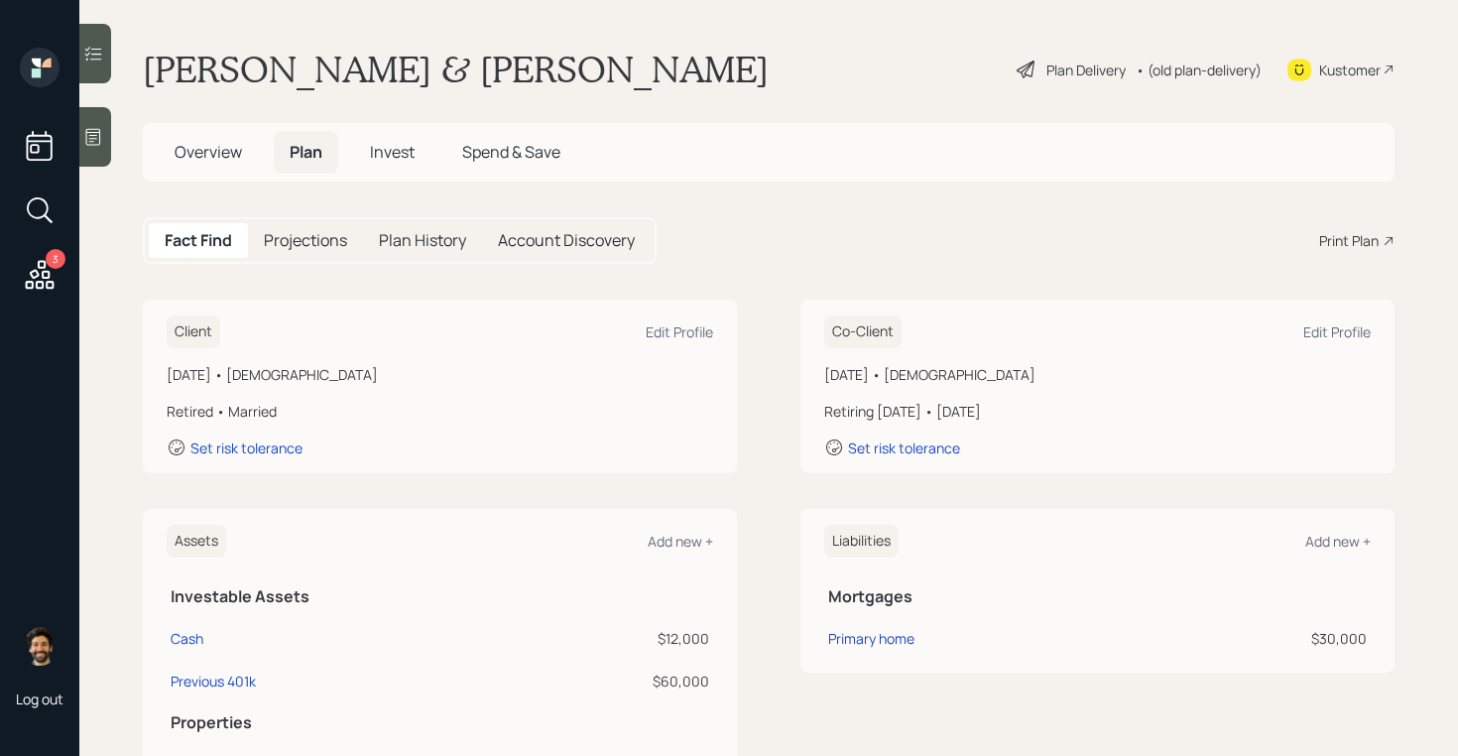
click at [1203, 70] on div "• (old plan-delivery)" at bounding box center [1199, 70] width 126 height 21
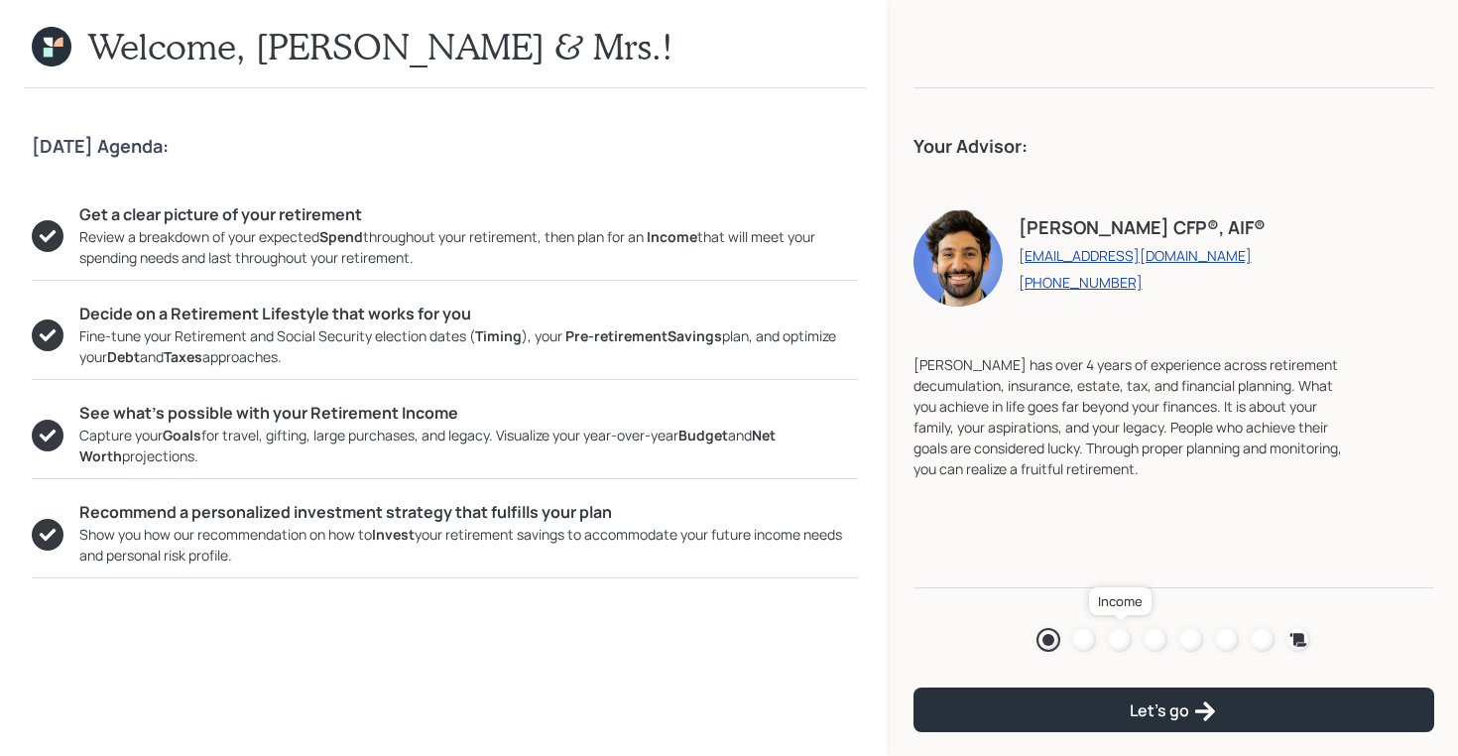
click at [1127, 643] on div at bounding box center [1120, 640] width 24 height 24
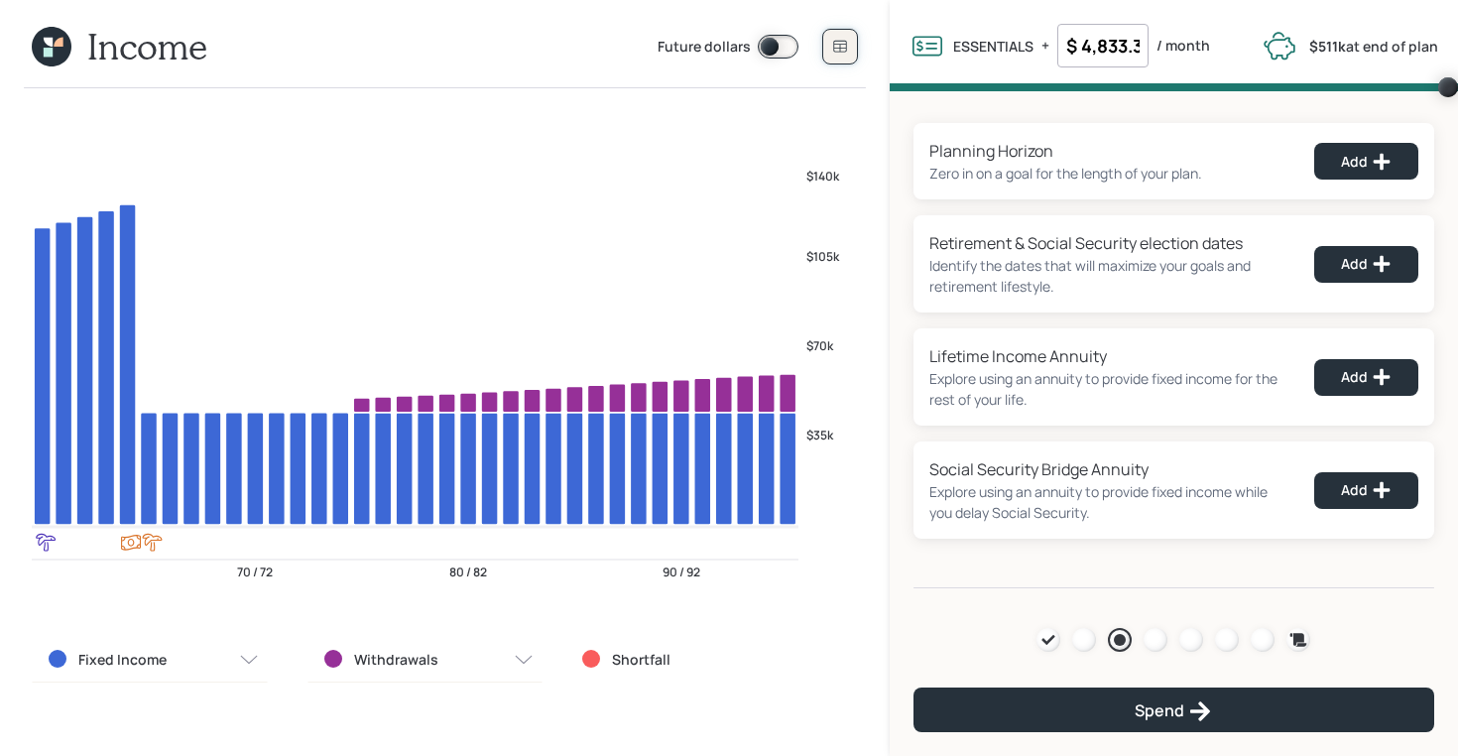
click at [844, 37] on button at bounding box center [840, 47] width 36 height 36
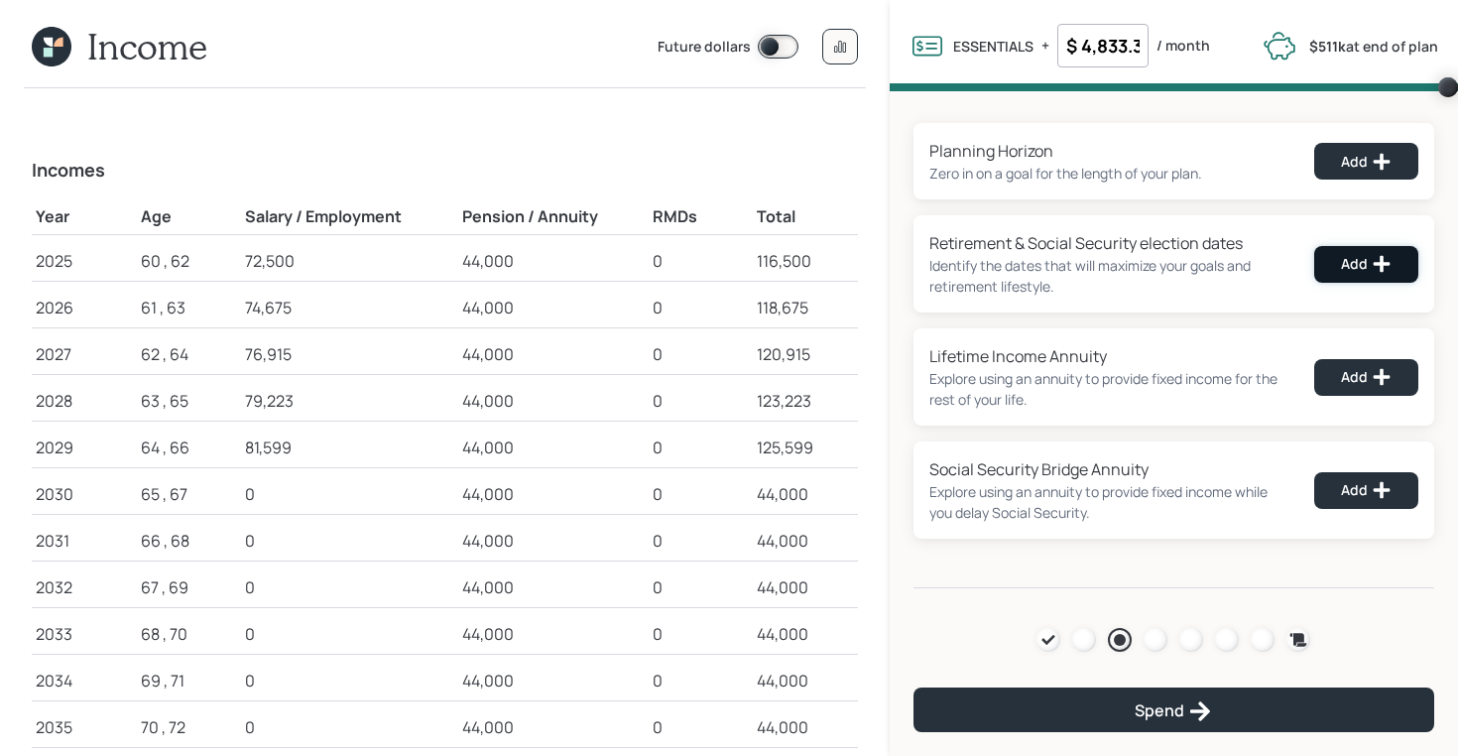
click at [1383, 271] on icon at bounding box center [1382, 264] width 17 height 17
select select "12"
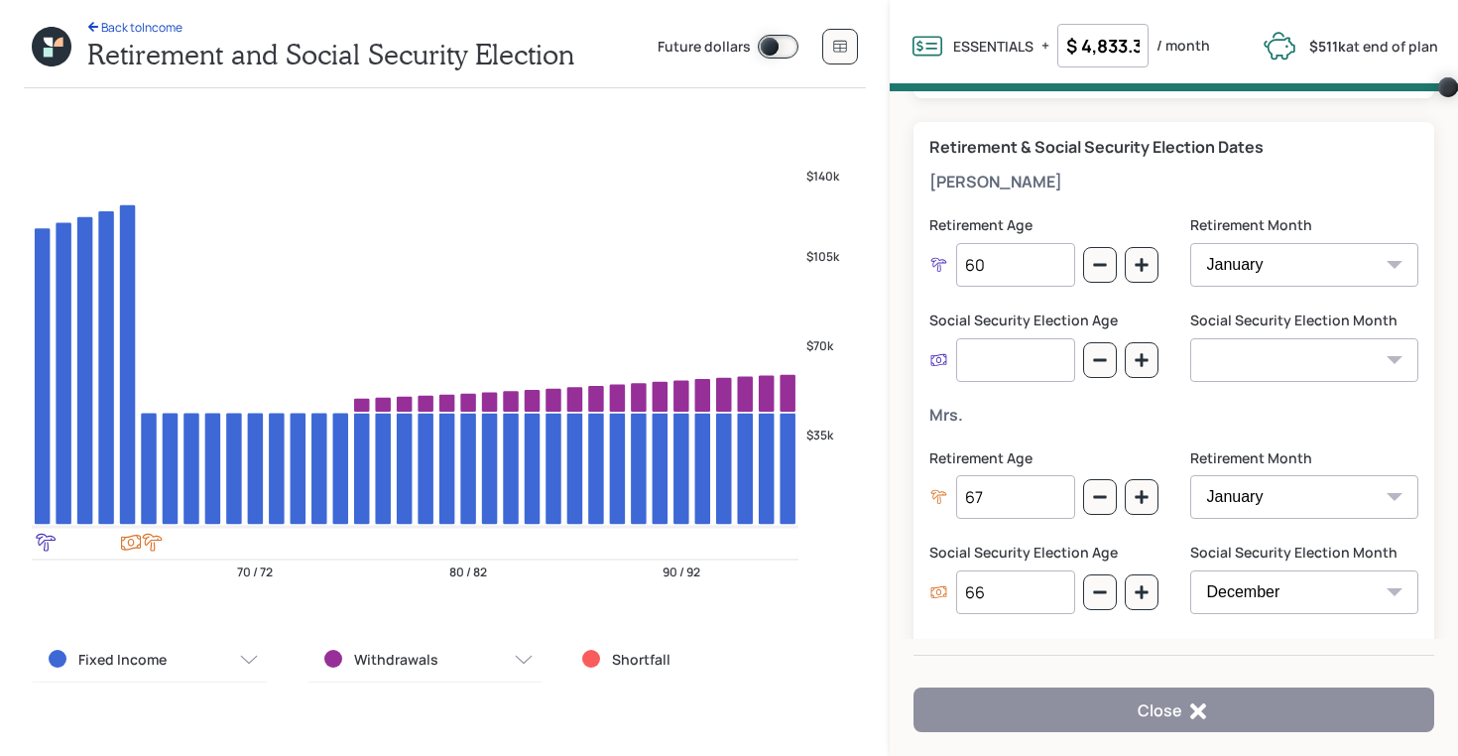
scroll to position [83, 0]
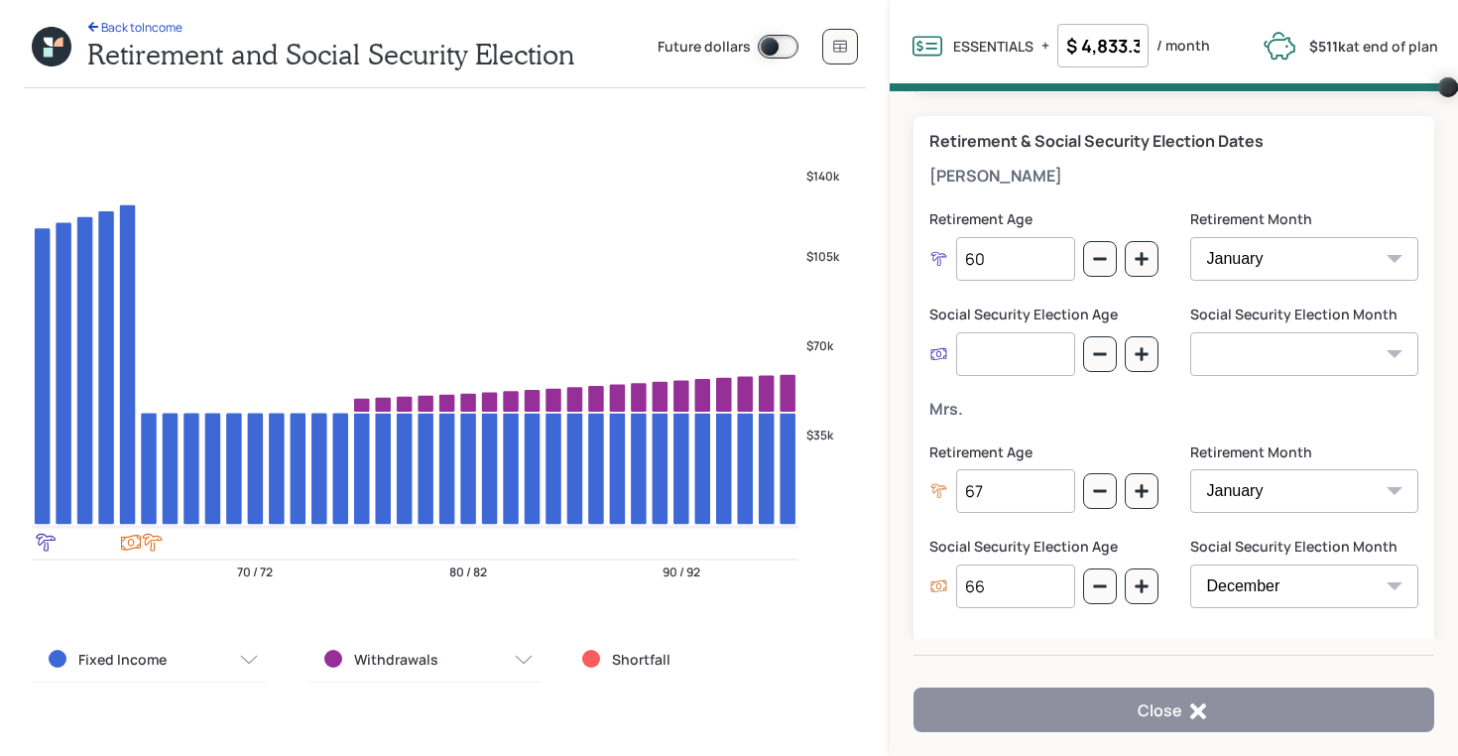
click at [1009, 353] on input "number" at bounding box center [1015, 354] width 119 height 44
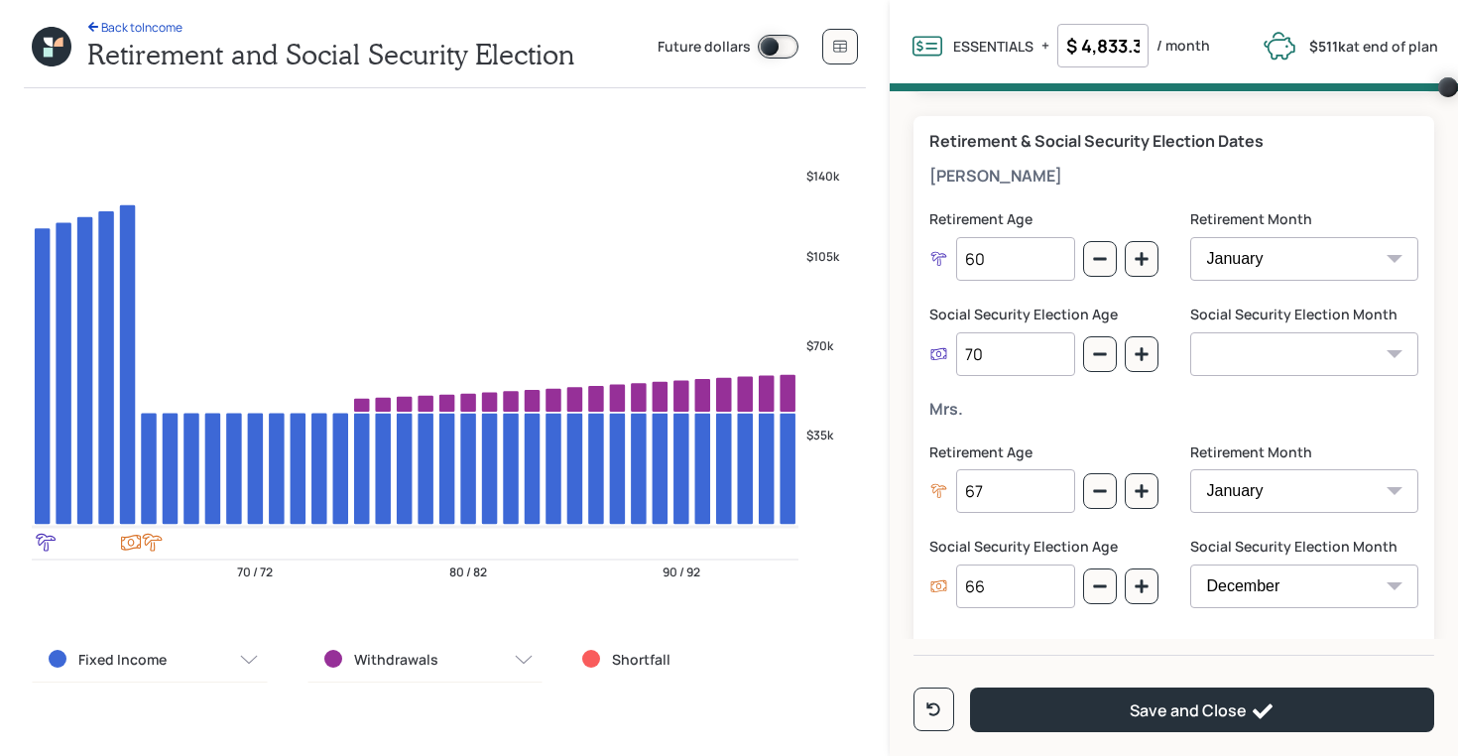
scroll to position [123, 0]
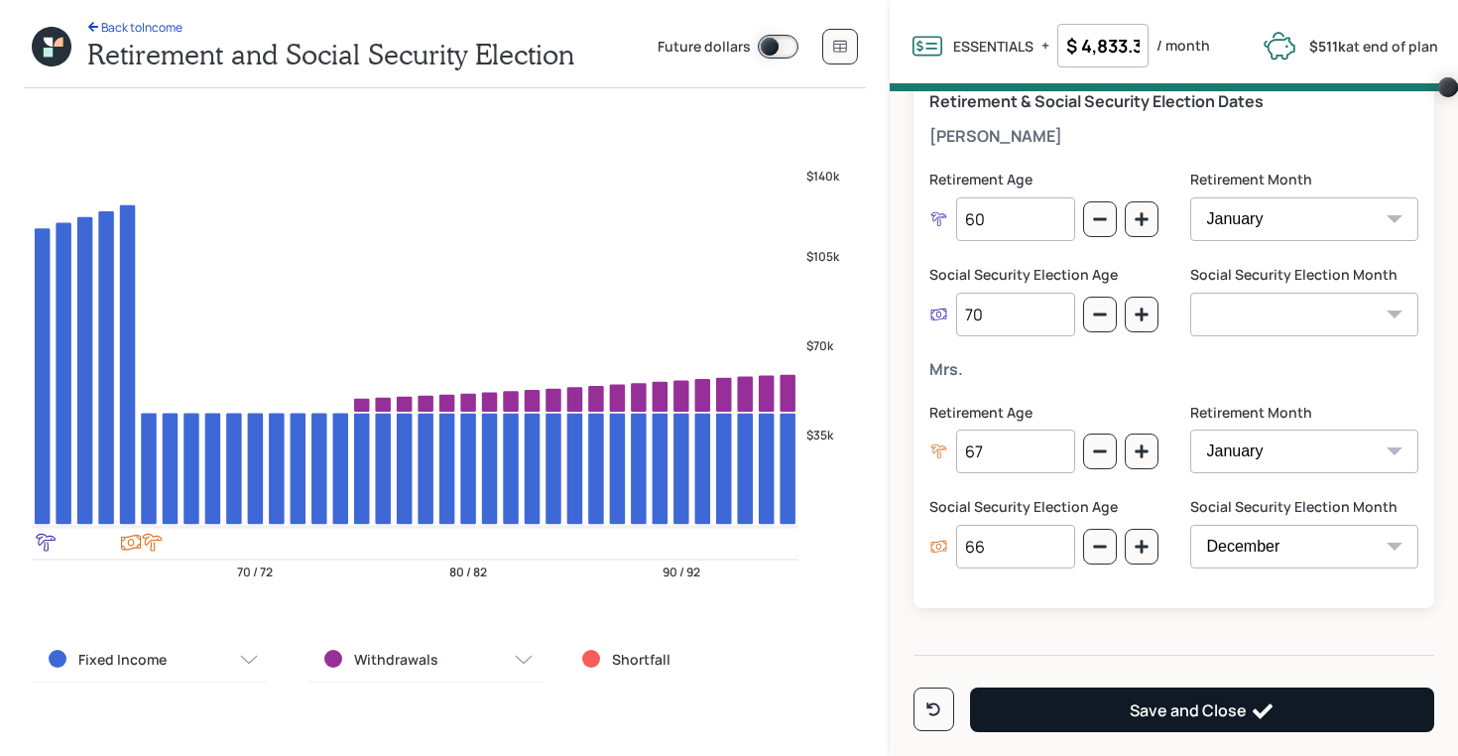
type input "70"
click at [1082, 697] on button "Save and Close" at bounding box center [1202, 709] width 464 height 45
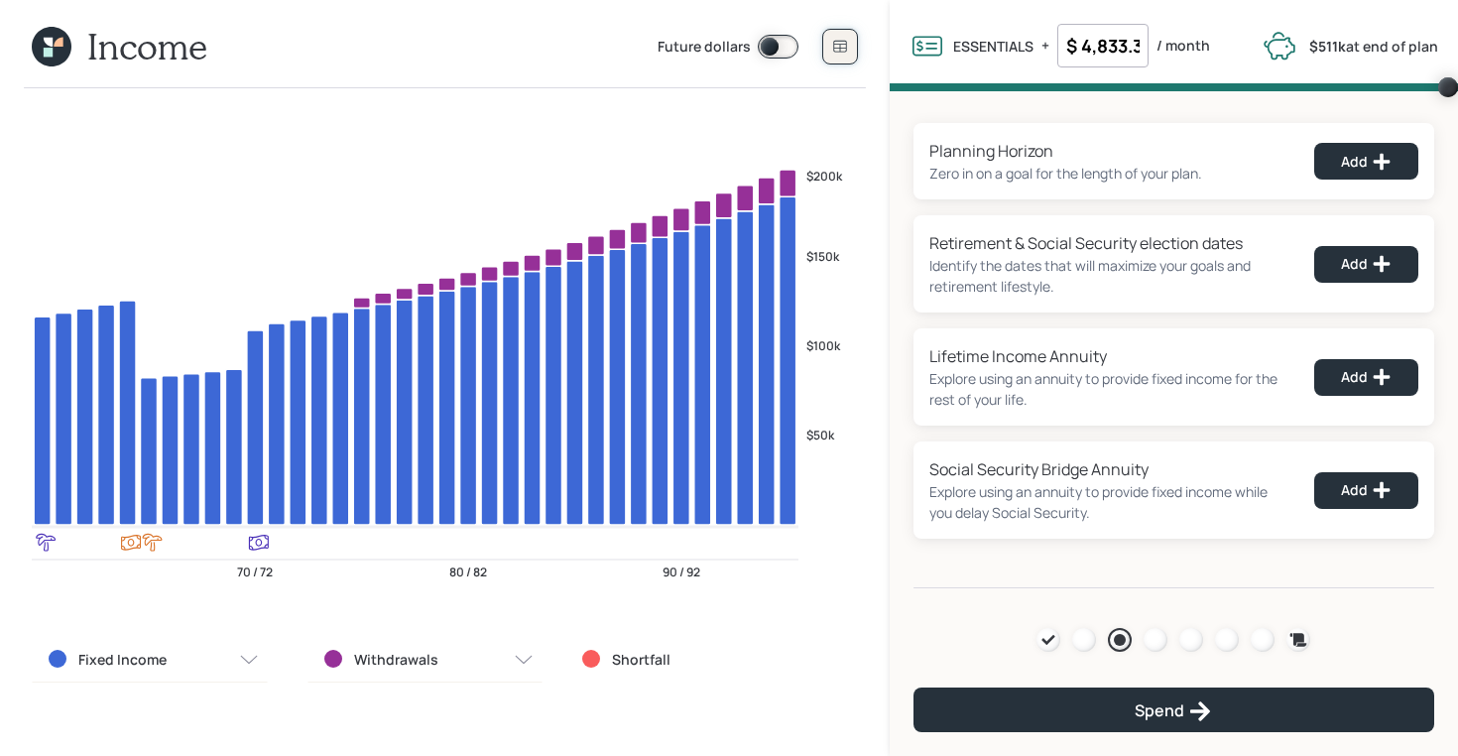
click at [842, 56] on button at bounding box center [840, 47] width 36 height 36
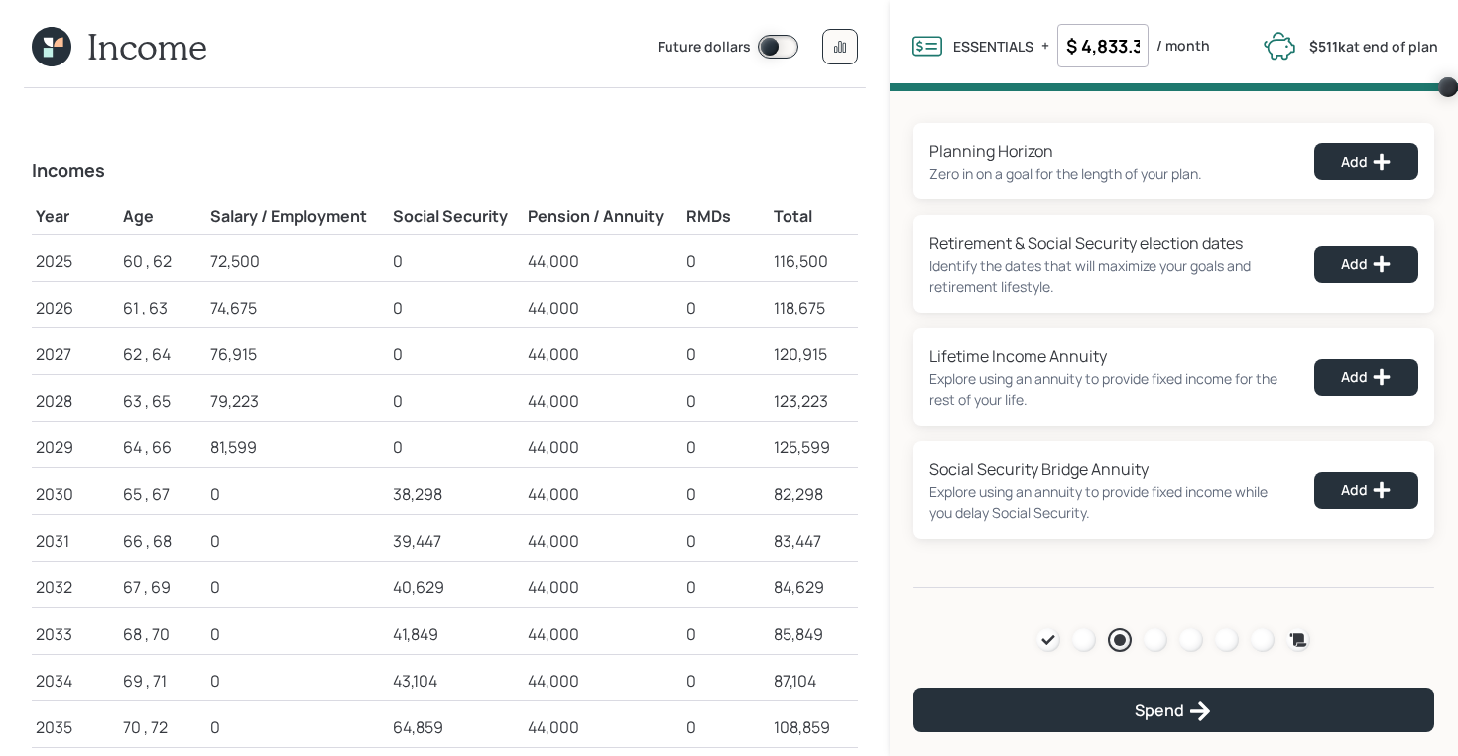
click at [52, 55] on icon at bounding box center [48, 52] width 9 height 9
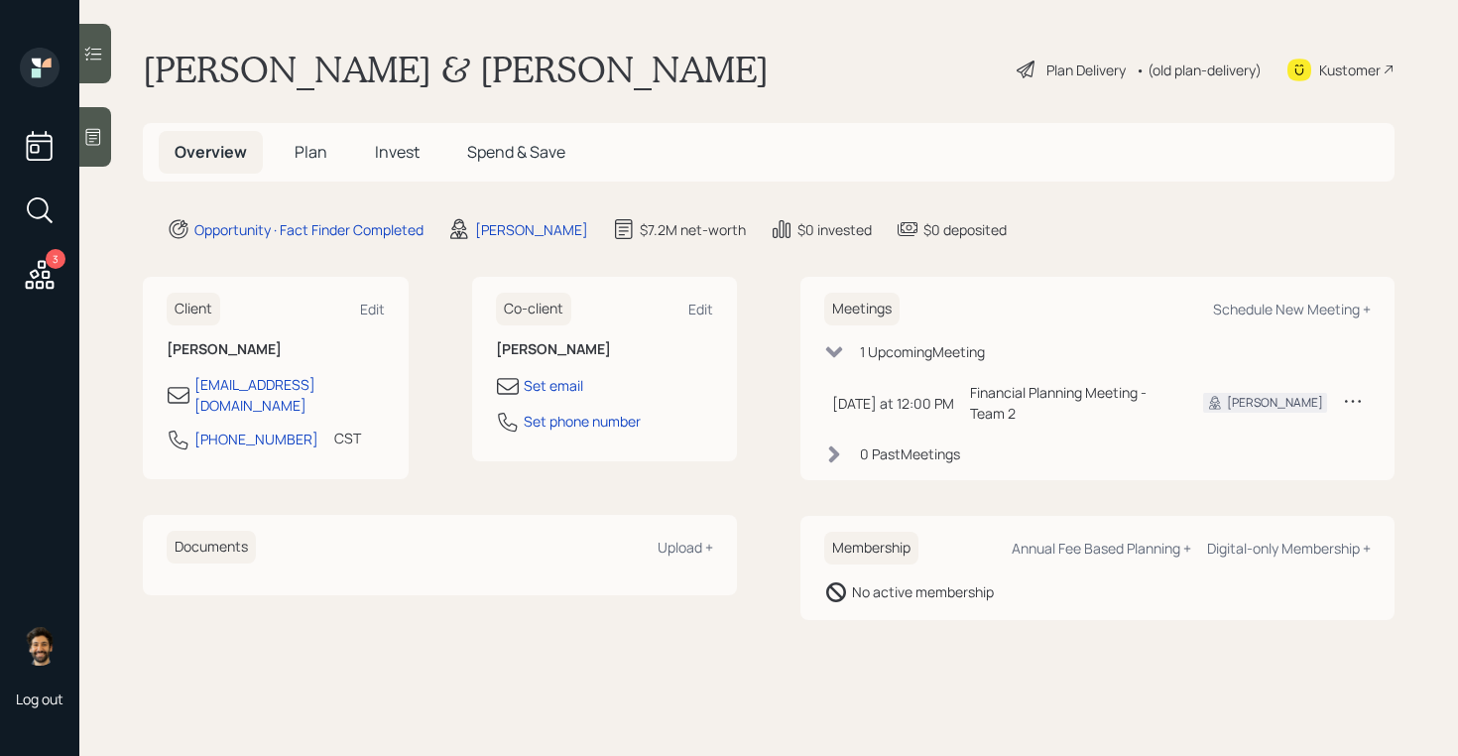
click at [322, 151] on span "Plan" at bounding box center [311, 152] width 33 height 22
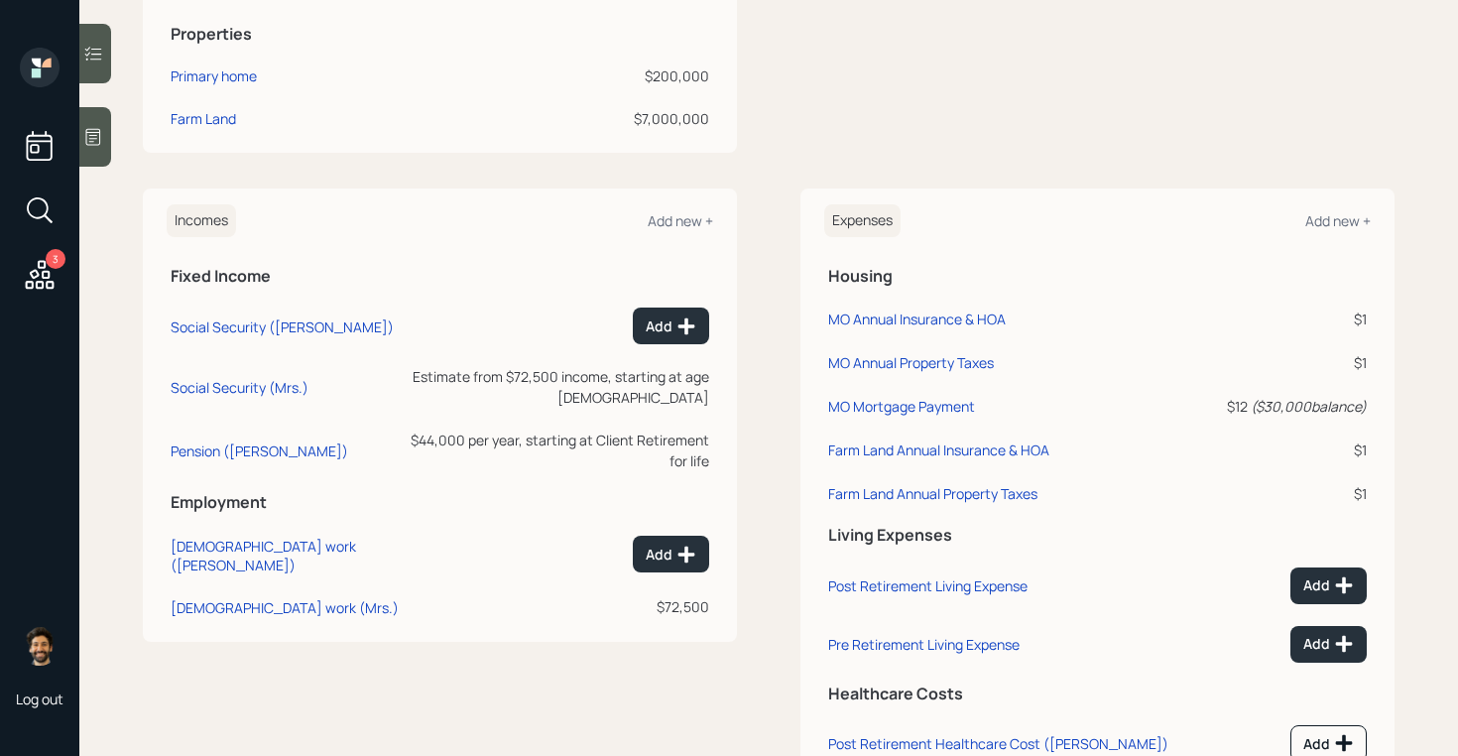
scroll to position [706, 0]
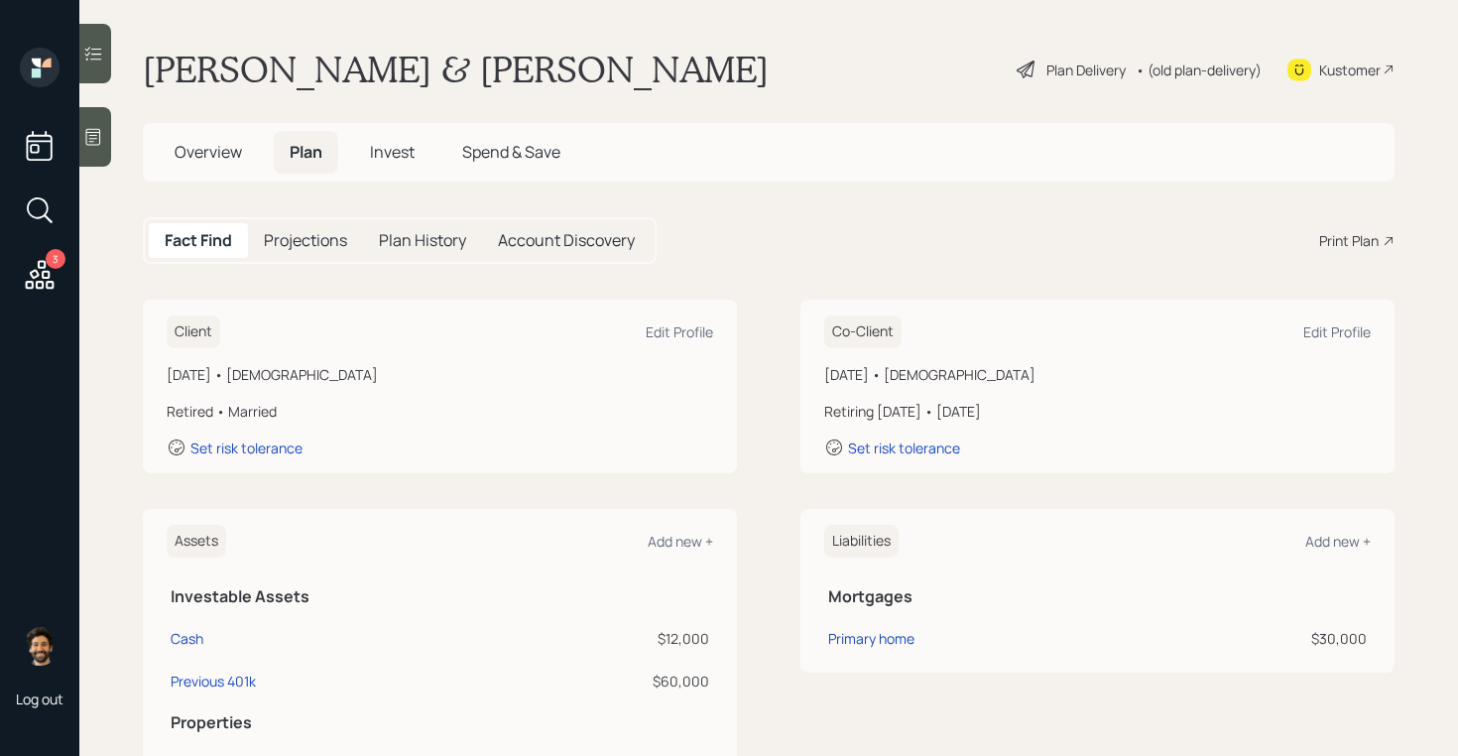
scroll to position [824, 0]
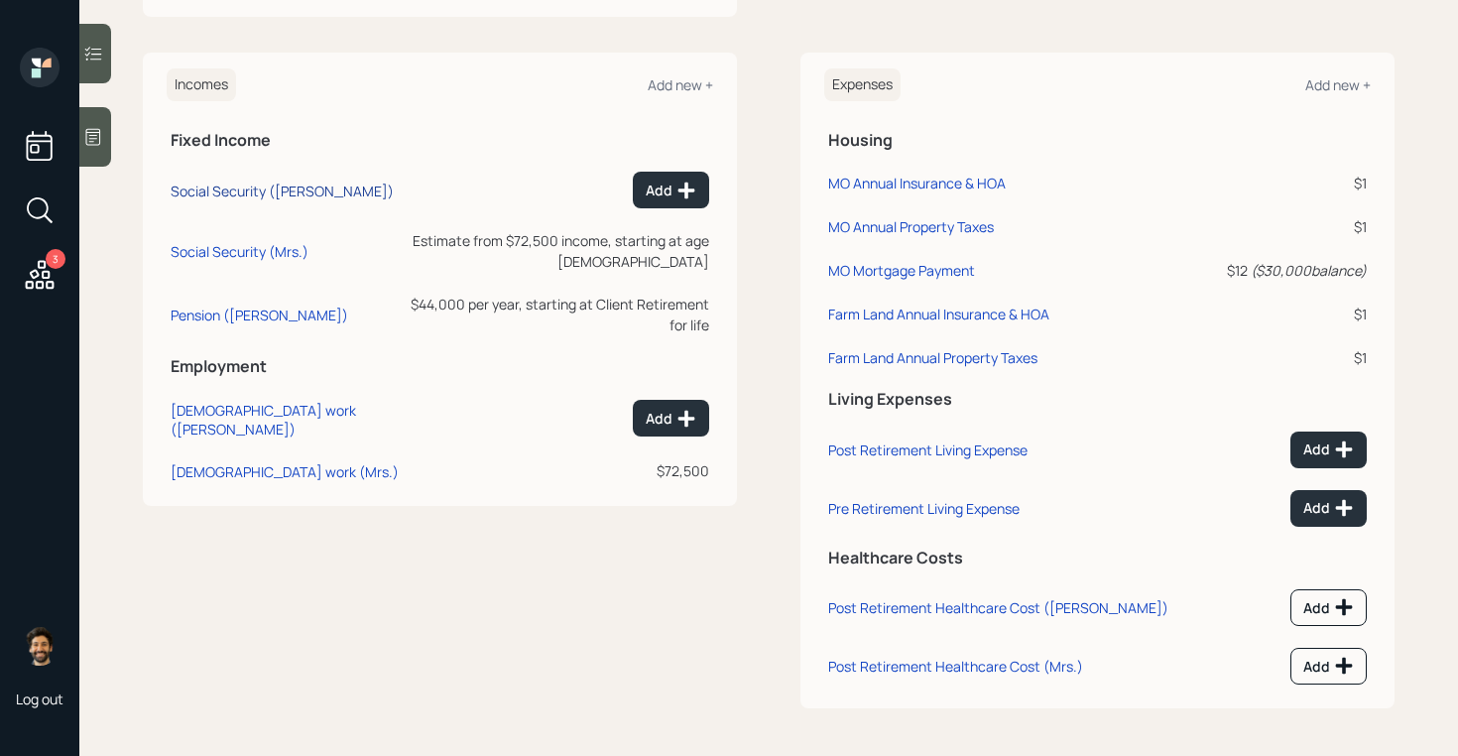
click at [247, 189] on div "Social Security ([PERSON_NAME])" at bounding box center [282, 191] width 223 height 19
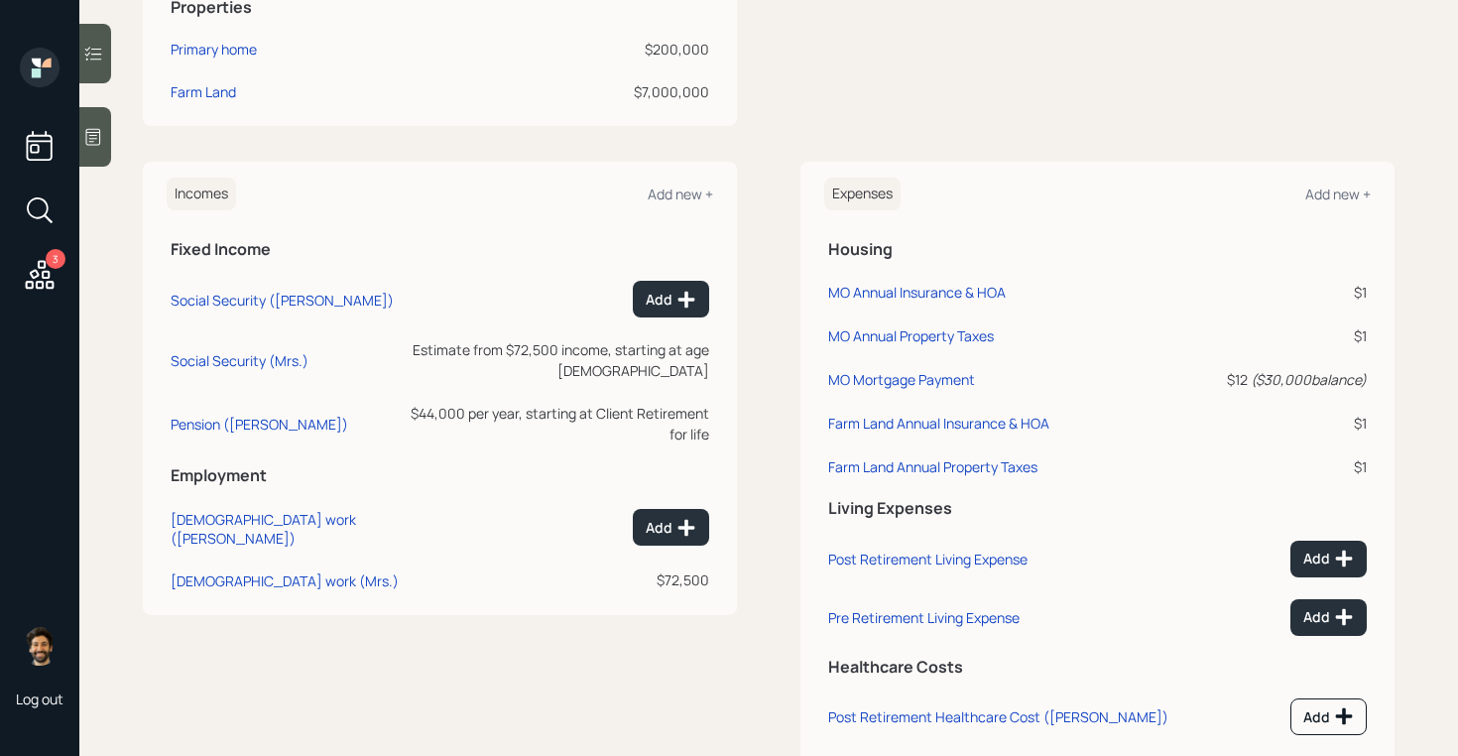
scroll to position [700, 0]
